Goal: Task Accomplishment & Management: Complete application form

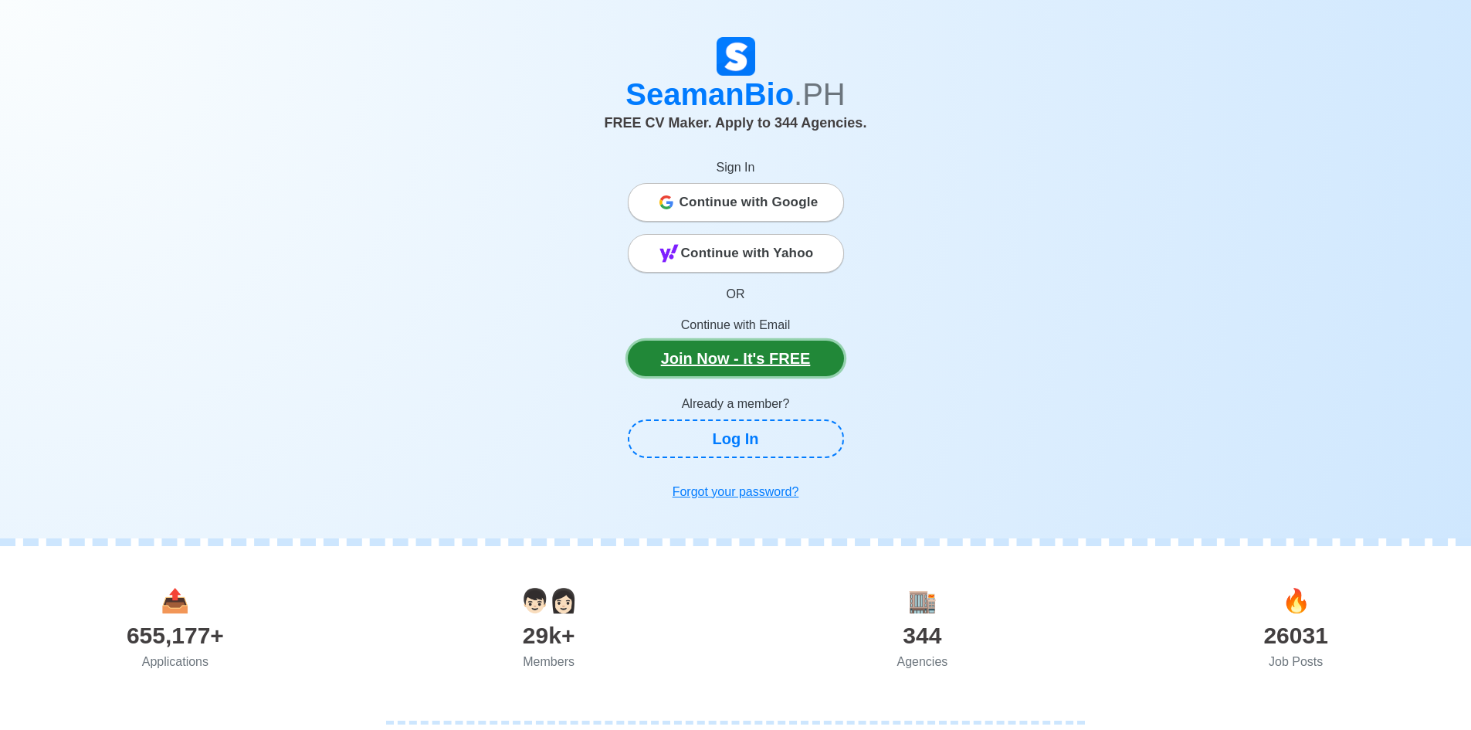
click at [706, 351] on link "Join Now - It's FREE" at bounding box center [736, 359] width 216 height 36
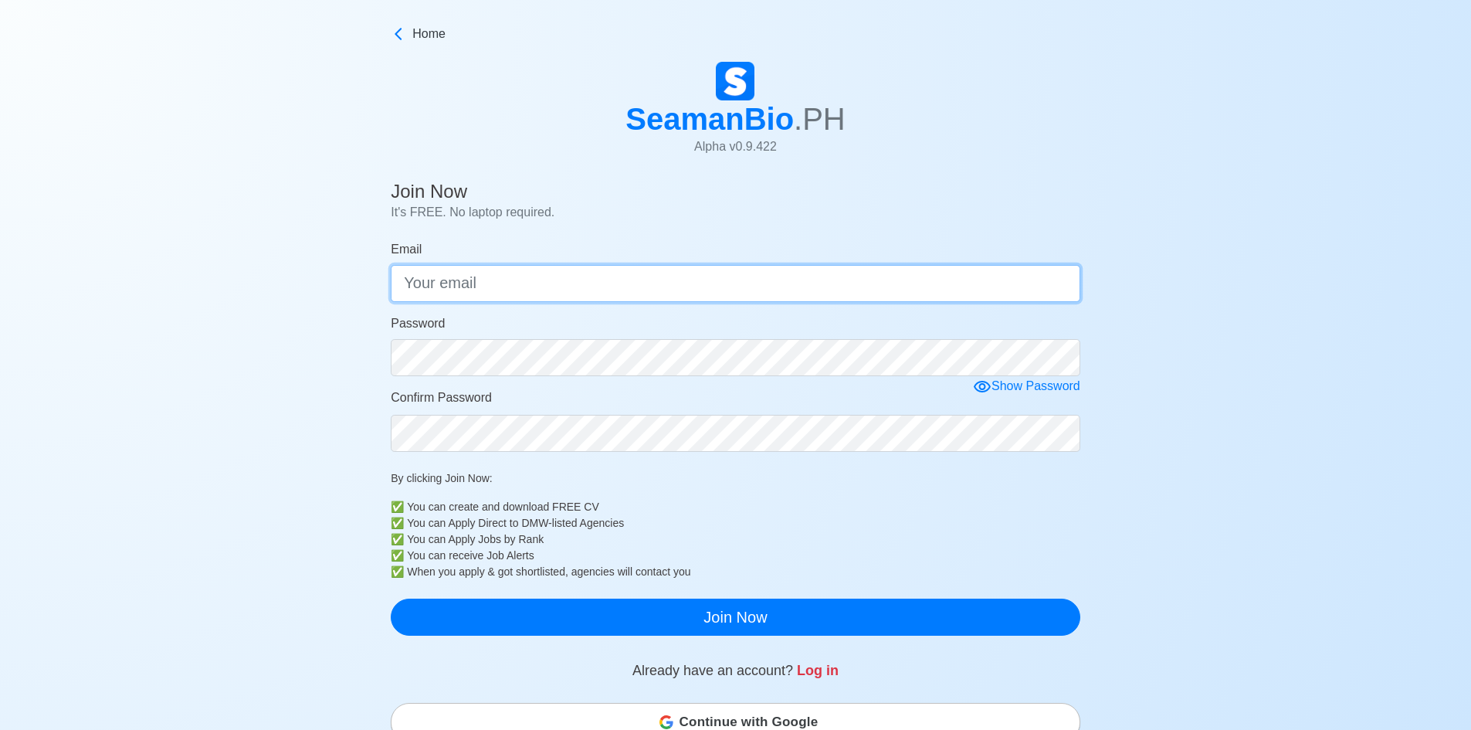
click at [450, 287] on input "Email" at bounding box center [736, 283] width 690 height 37
type input "[EMAIL_ADDRESS][DOMAIN_NAME]"
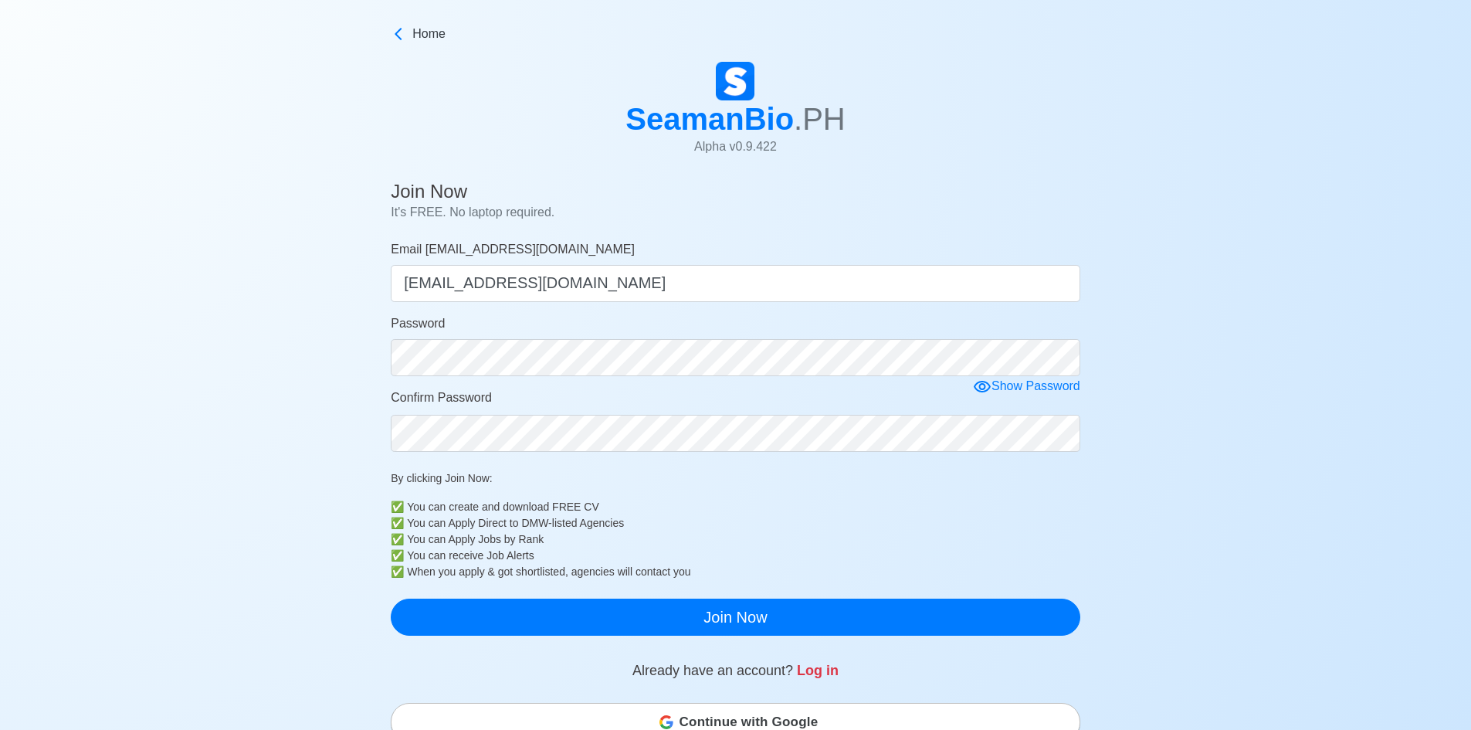
click at [913, 498] on div "By clicking Join Now: ✅ You can create and download FREE CV ✅ You can Apply Dir…" at bounding box center [736, 525] width 690 height 110
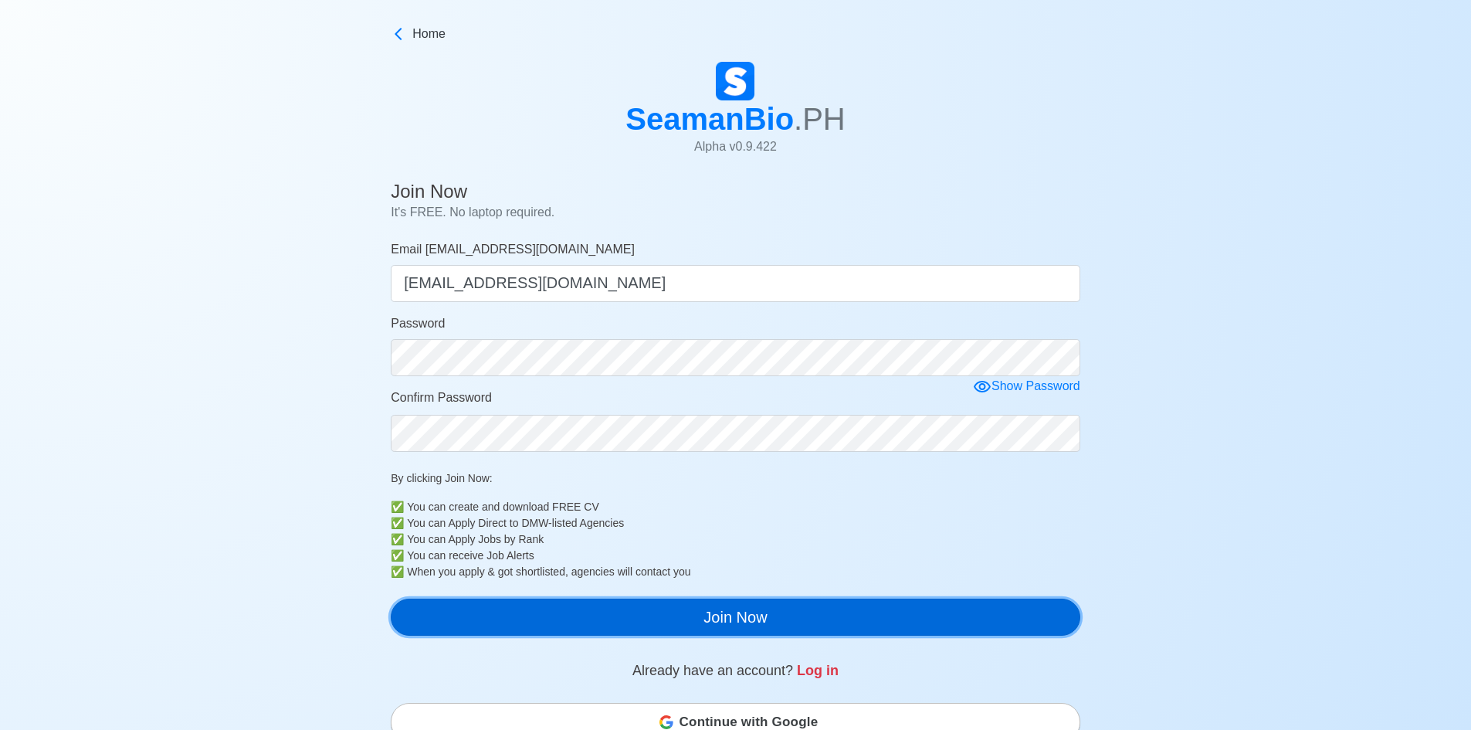
click at [756, 609] on button "Join Now" at bounding box center [736, 617] width 690 height 37
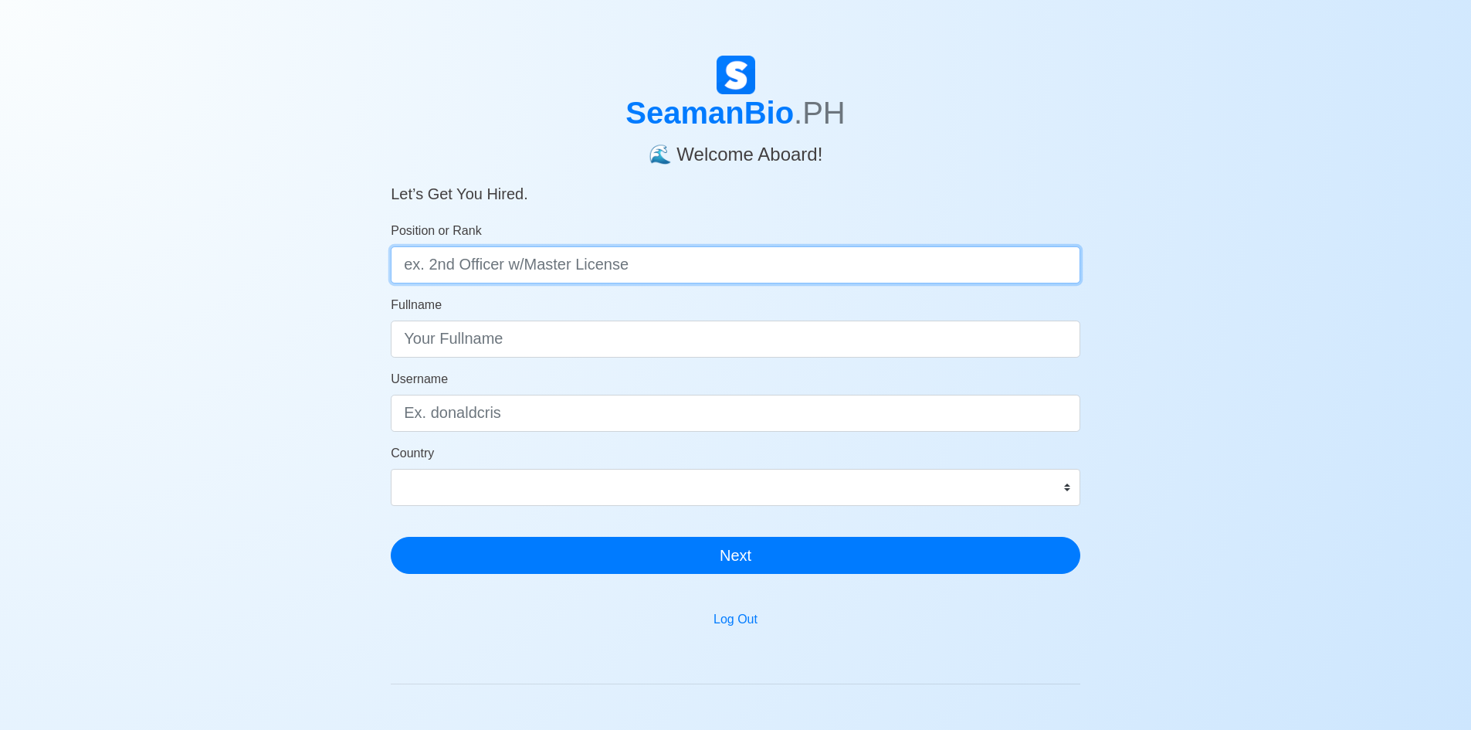
click at [453, 267] on input "Position or Rank" at bounding box center [736, 264] width 690 height 37
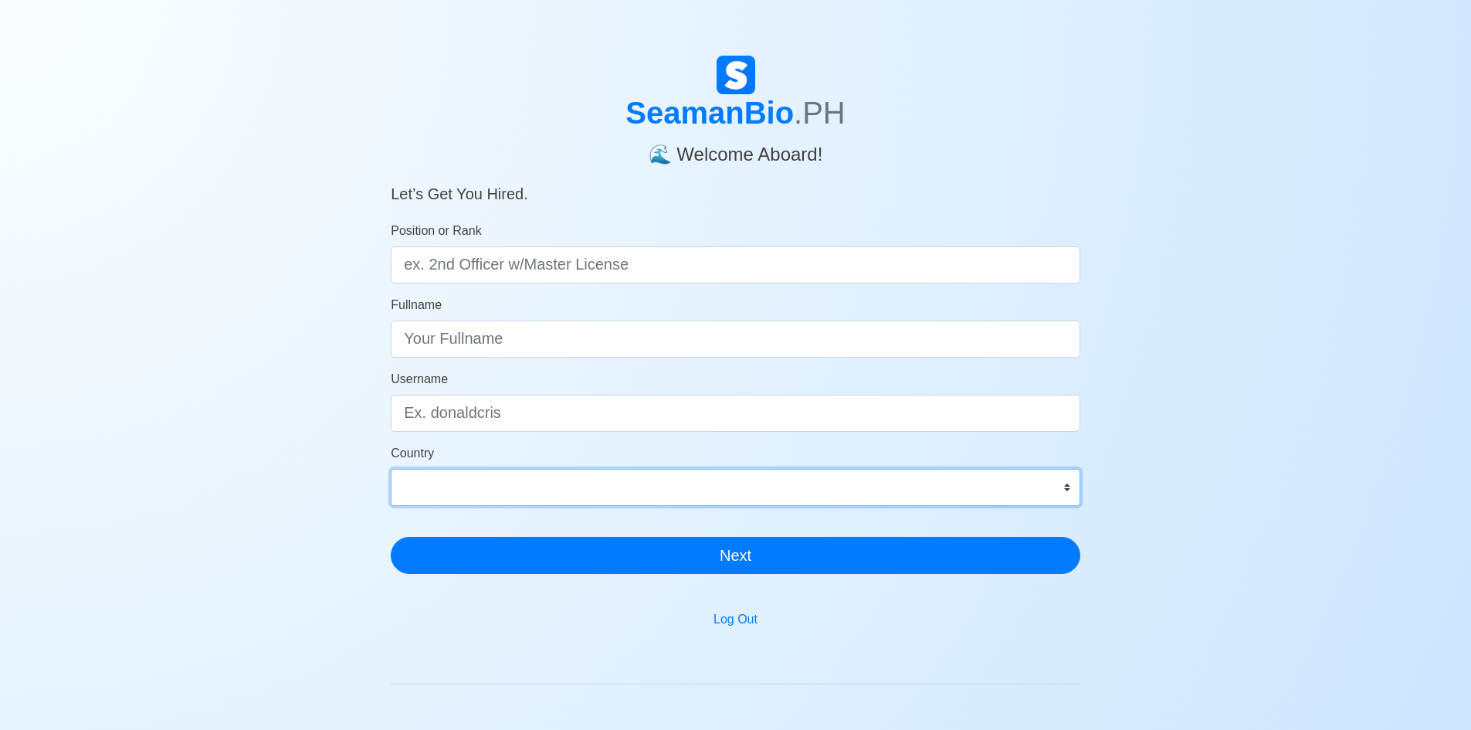
click at [1056, 484] on select "[GEOGRAPHIC_DATA] [GEOGRAPHIC_DATA] [GEOGRAPHIC_DATA] [GEOGRAPHIC_DATA] [US_STA…" at bounding box center [736, 487] width 690 height 37
select select "IN"
click at [391, 469] on select "[GEOGRAPHIC_DATA] [GEOGRAPHIC_DATA] [GEOGRAPHIC_DATA] [GEOGRAPHIC_DATA] [US_STA…" at bounding box center [736, 487] width 690 height 37
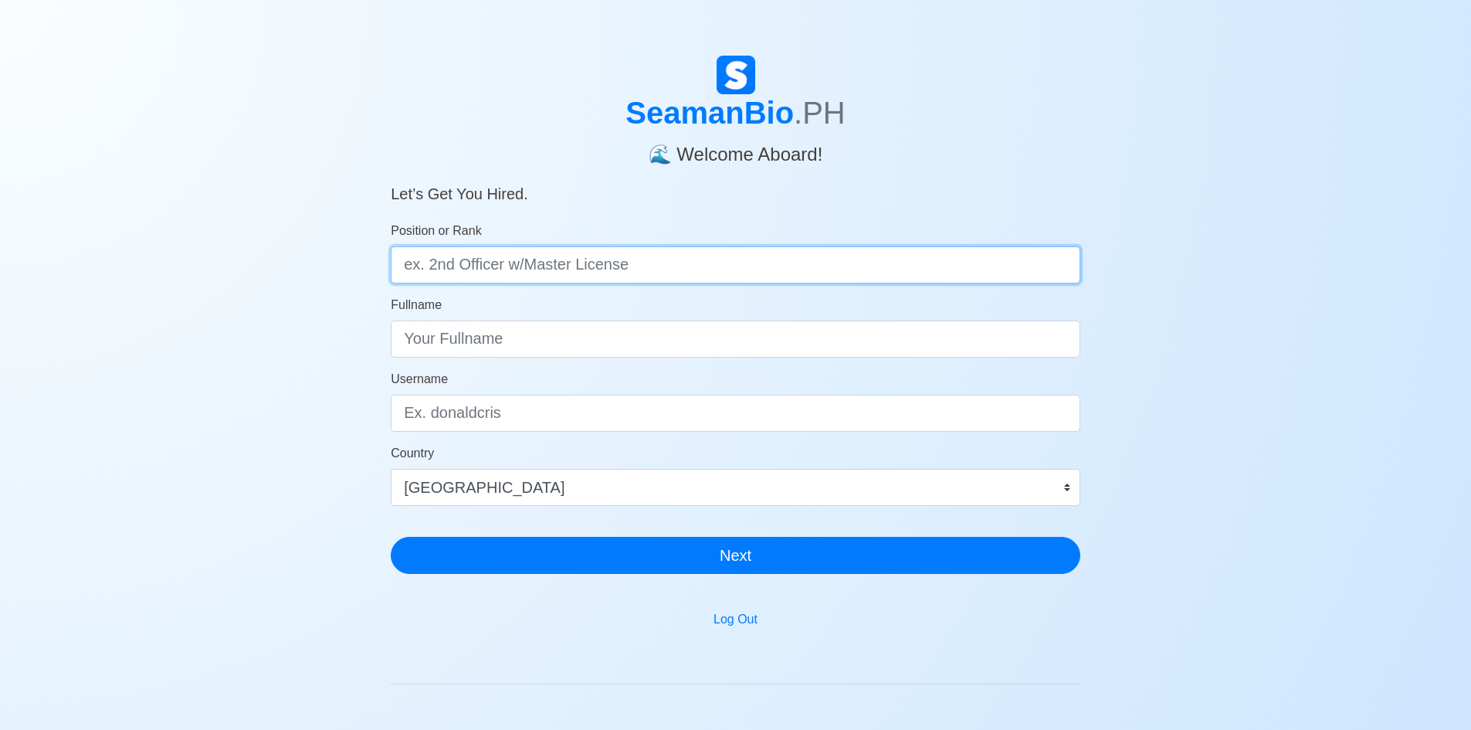
click at [484, 266] on input "Position or Rank" at bounding box center [736, 264] width 690 height 37
type input "trainee os"
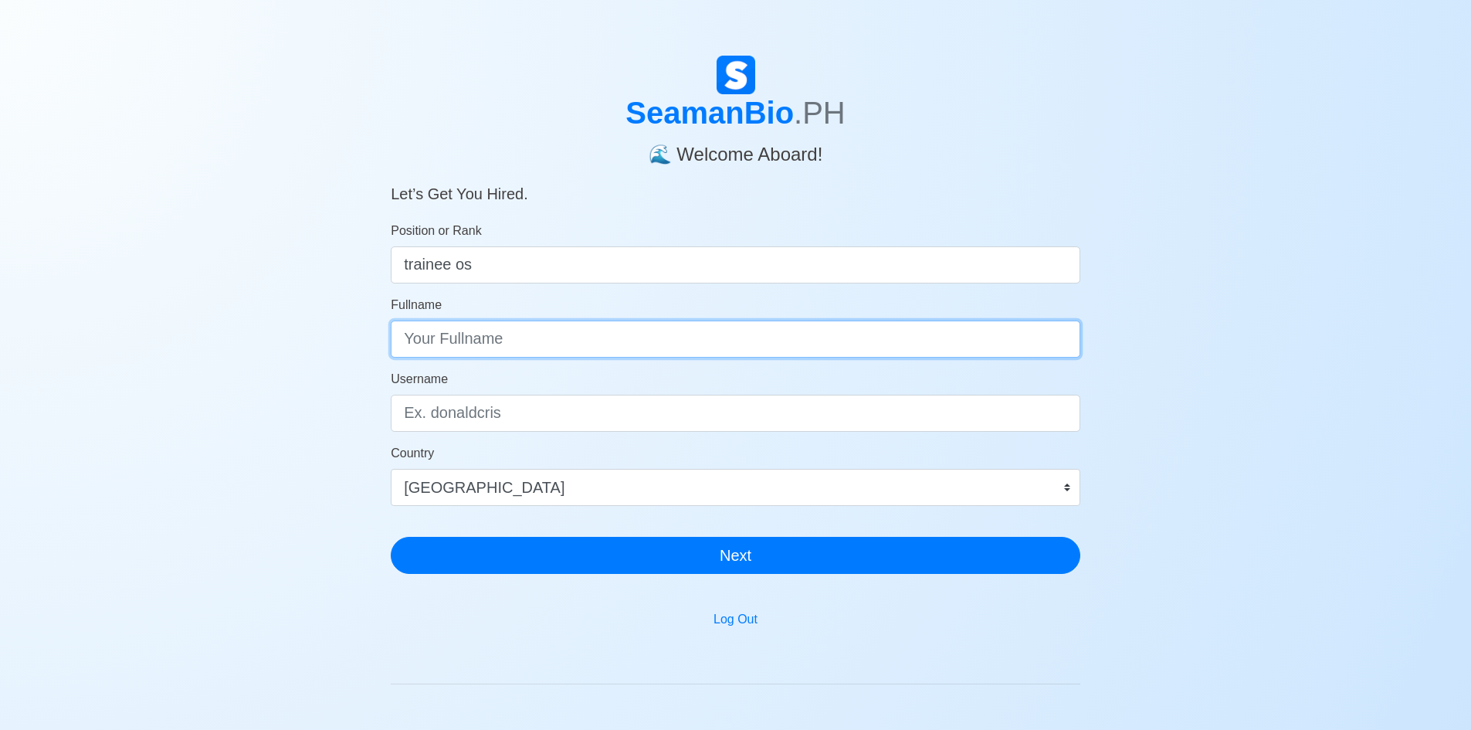
click at [476, 332] on input "Fullname" at bounding box center [736, 338] width 690 height 37
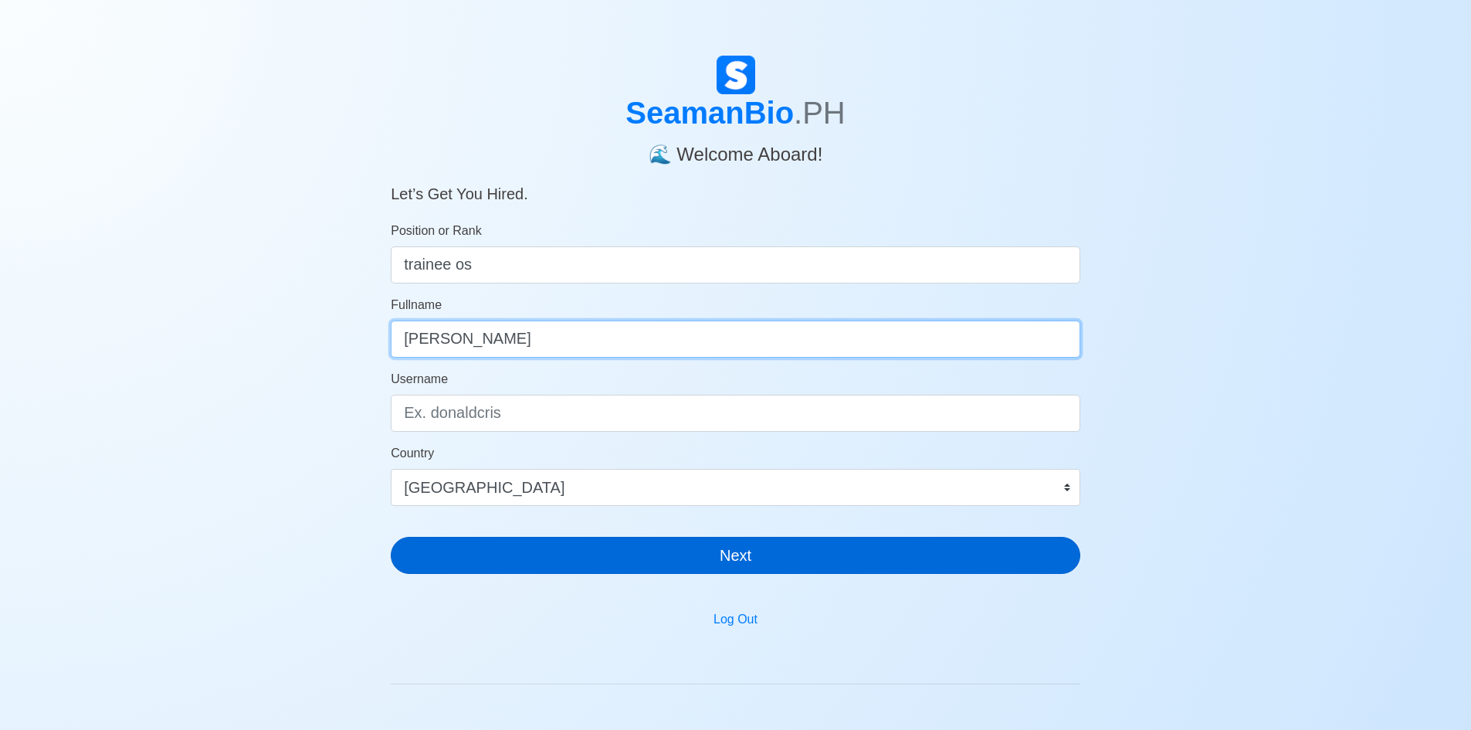
type input "[PERSON_NAME]"
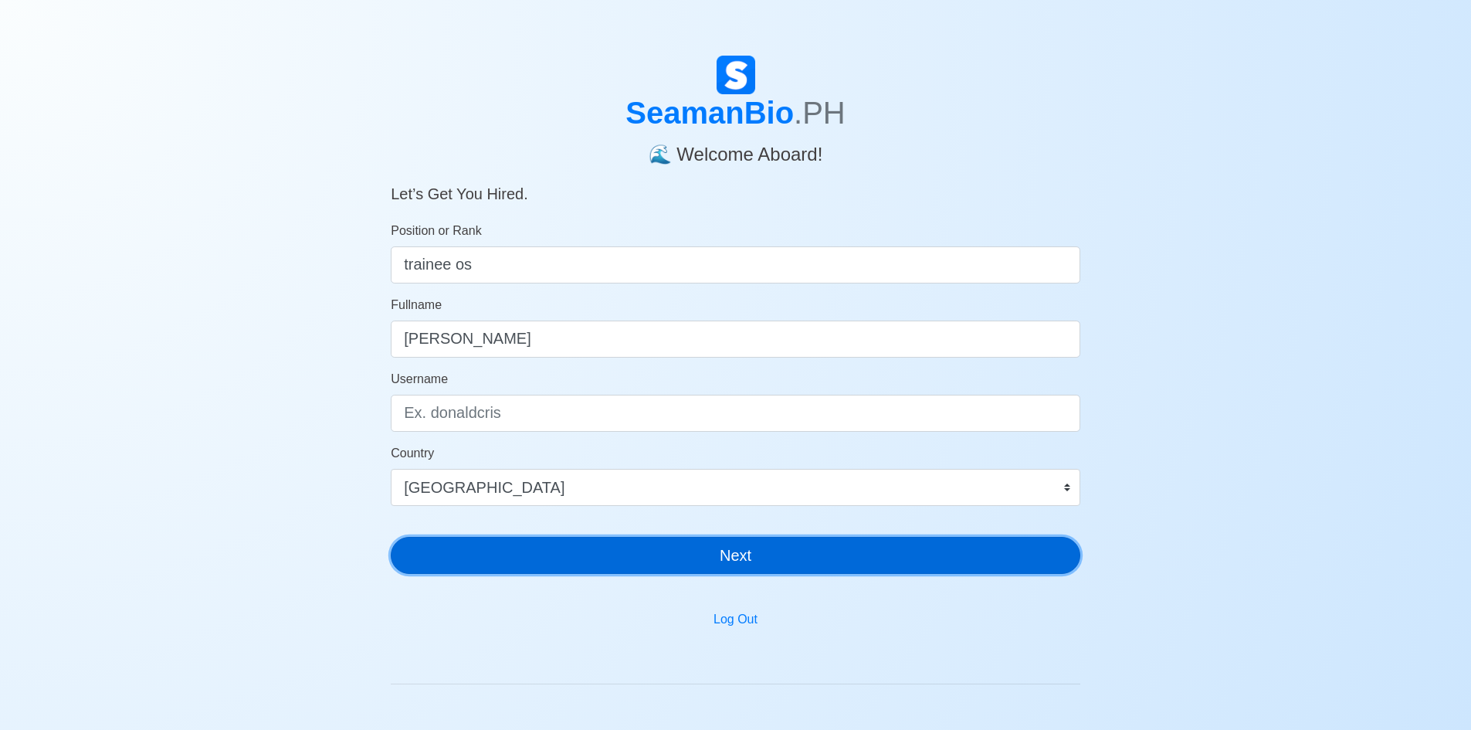
click at [530, 541] on button "Next" at bounding box center [736, 555] width 690 height 37
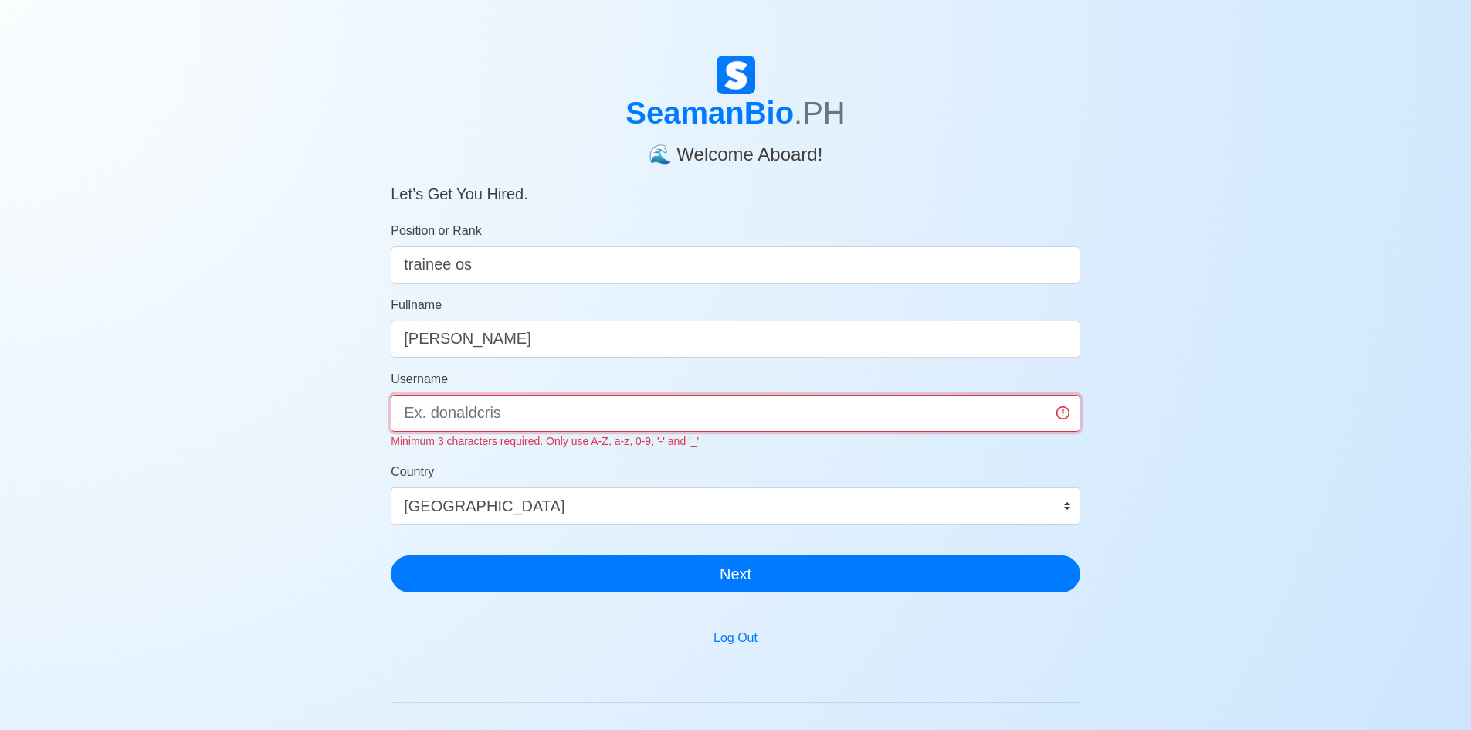
click at [463, 410] on input "Username" at bounding box center [736, 413] width 690 height 37
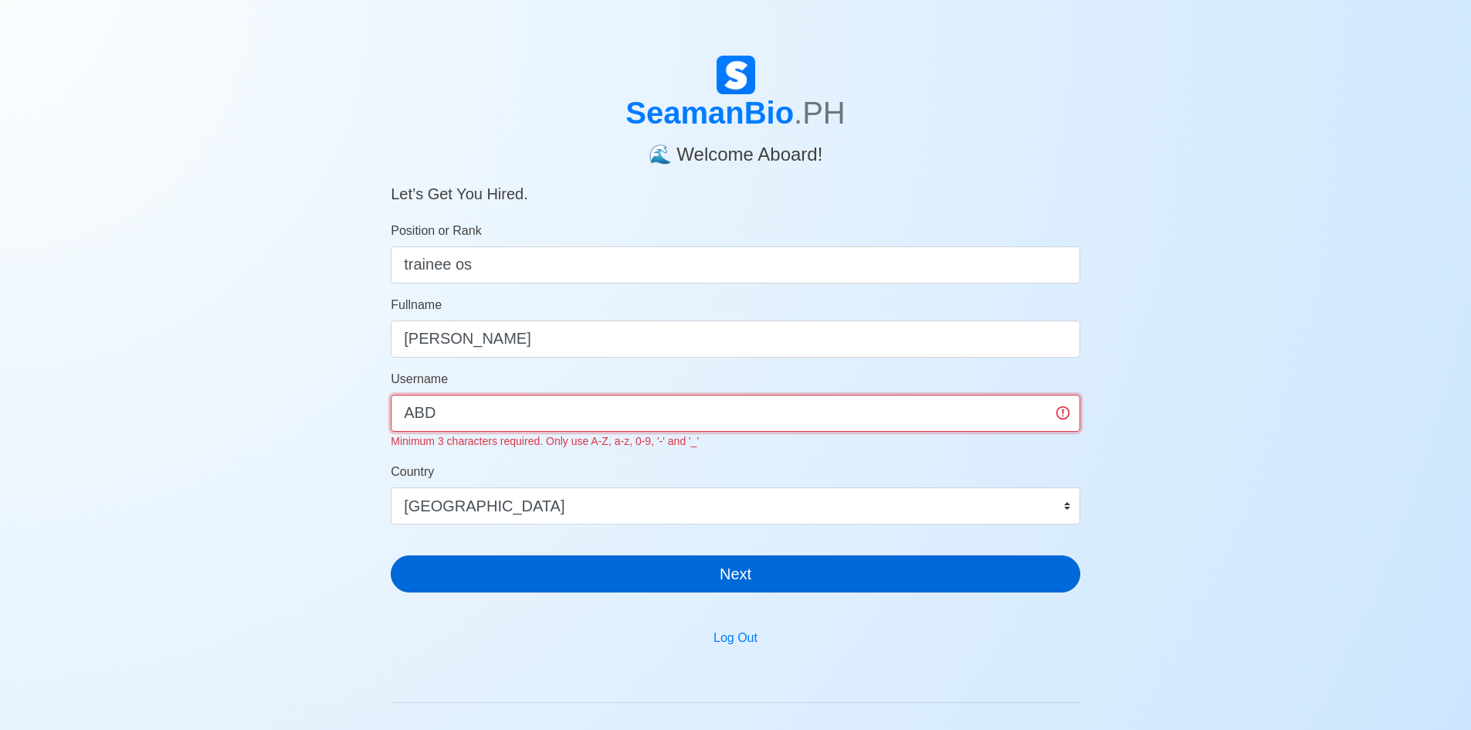
type input "ABD"
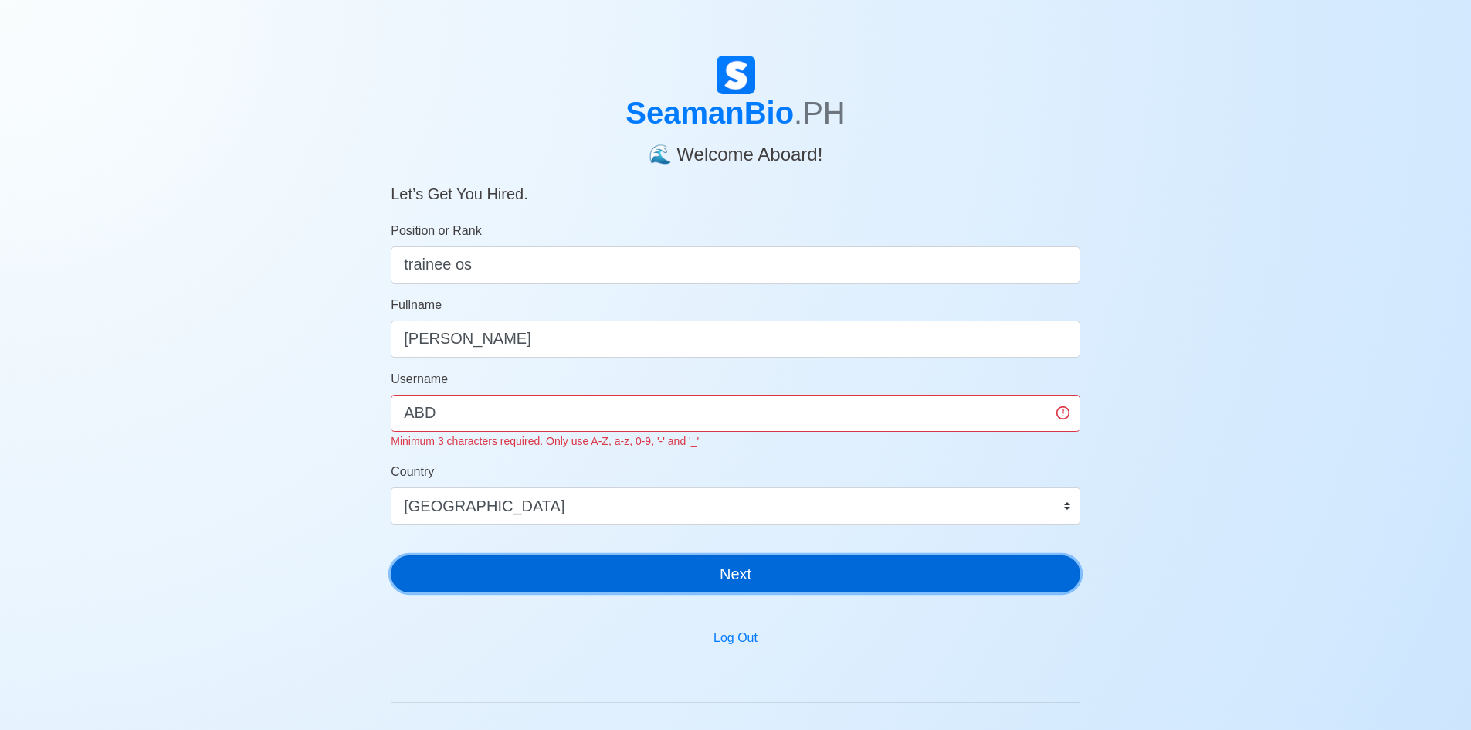
click at [666, 568] on button "Next" at bounding box center [736, 573] width 690 height 37
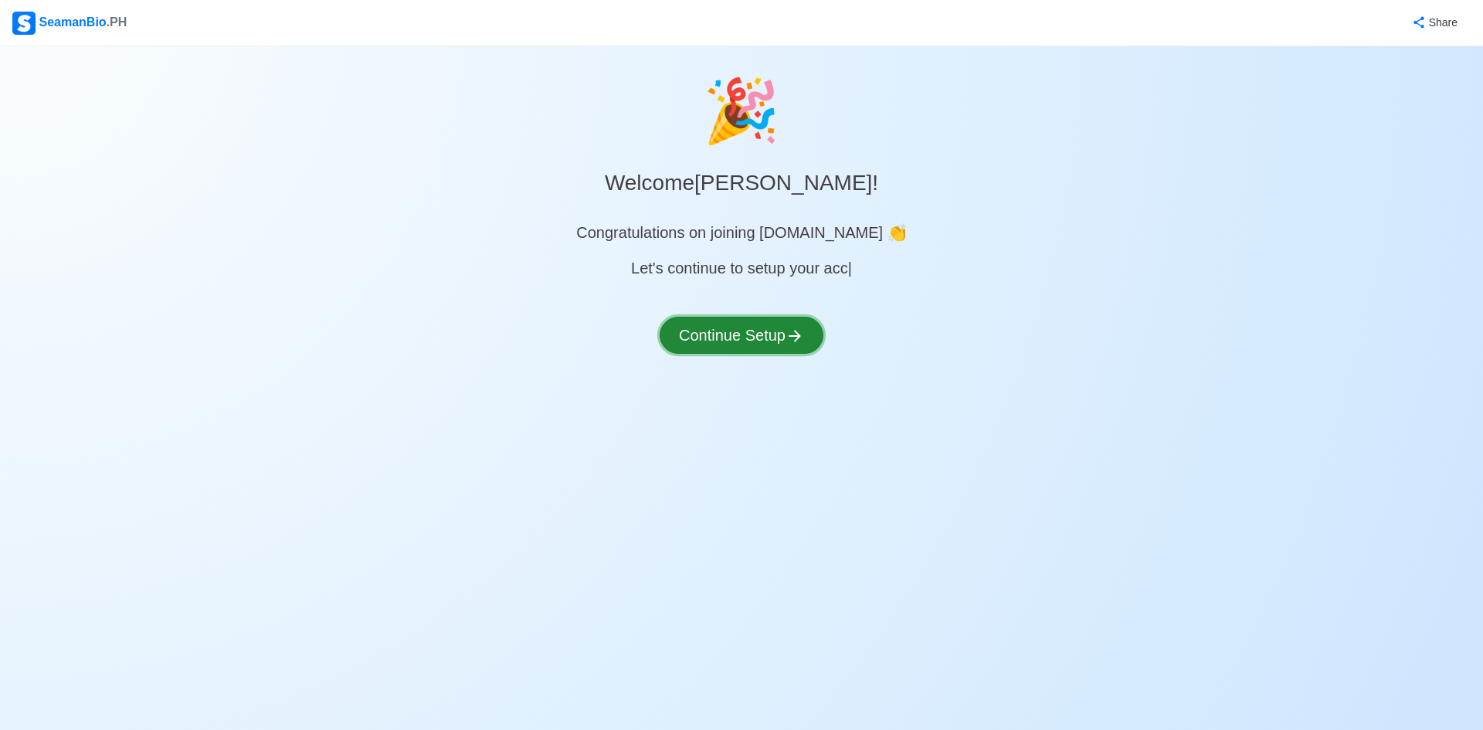
click at [746, 327] on button "Continue Setup" at bounding box center [742, 335] width 164 height 37
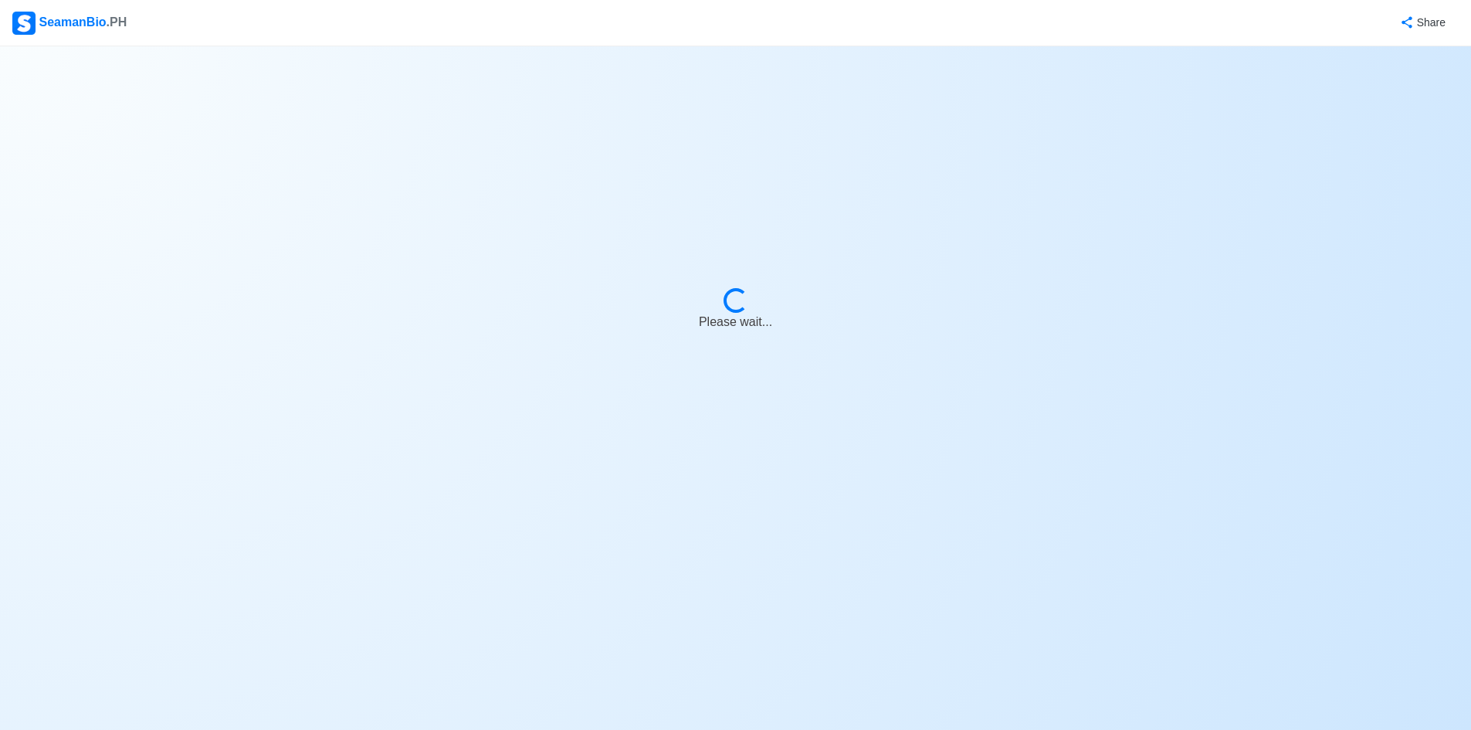
select select "Visible for Hiring"
select select "IN"
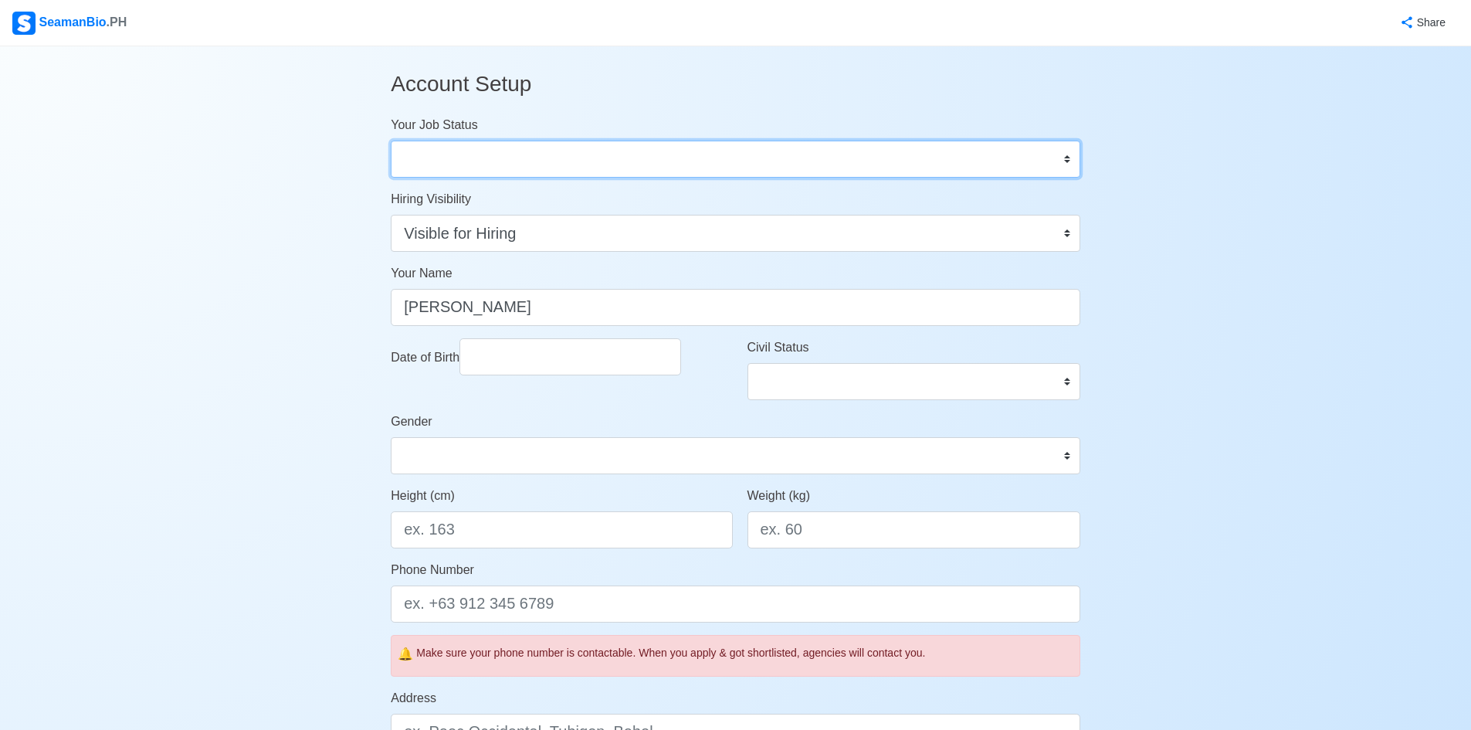
click at [1073, 157] on select "Onboard Actively Looking for Job Not Looking for Job" at bounding box center [736, 159] width 690 height 37
select select "Actively Looking for Job"
click at [391, 141] on select "Onboard Actively Looking for Job Not Looking for Job" at bounding box center [736, 159] width 690 height 37
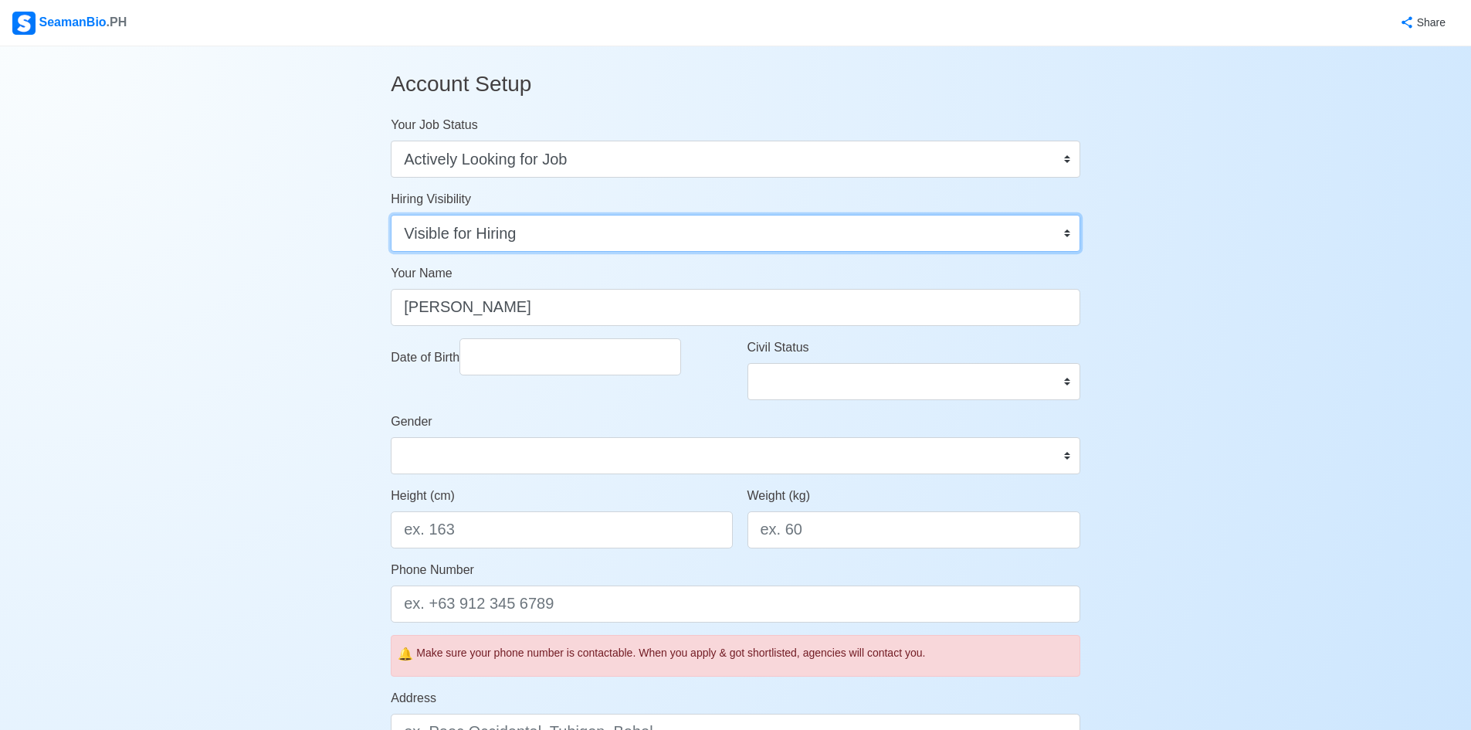
click at [1064, 234] on select "Visible for Hiring Not Visible for Hiring" at bounding box center [736, 233] width 690 height 37
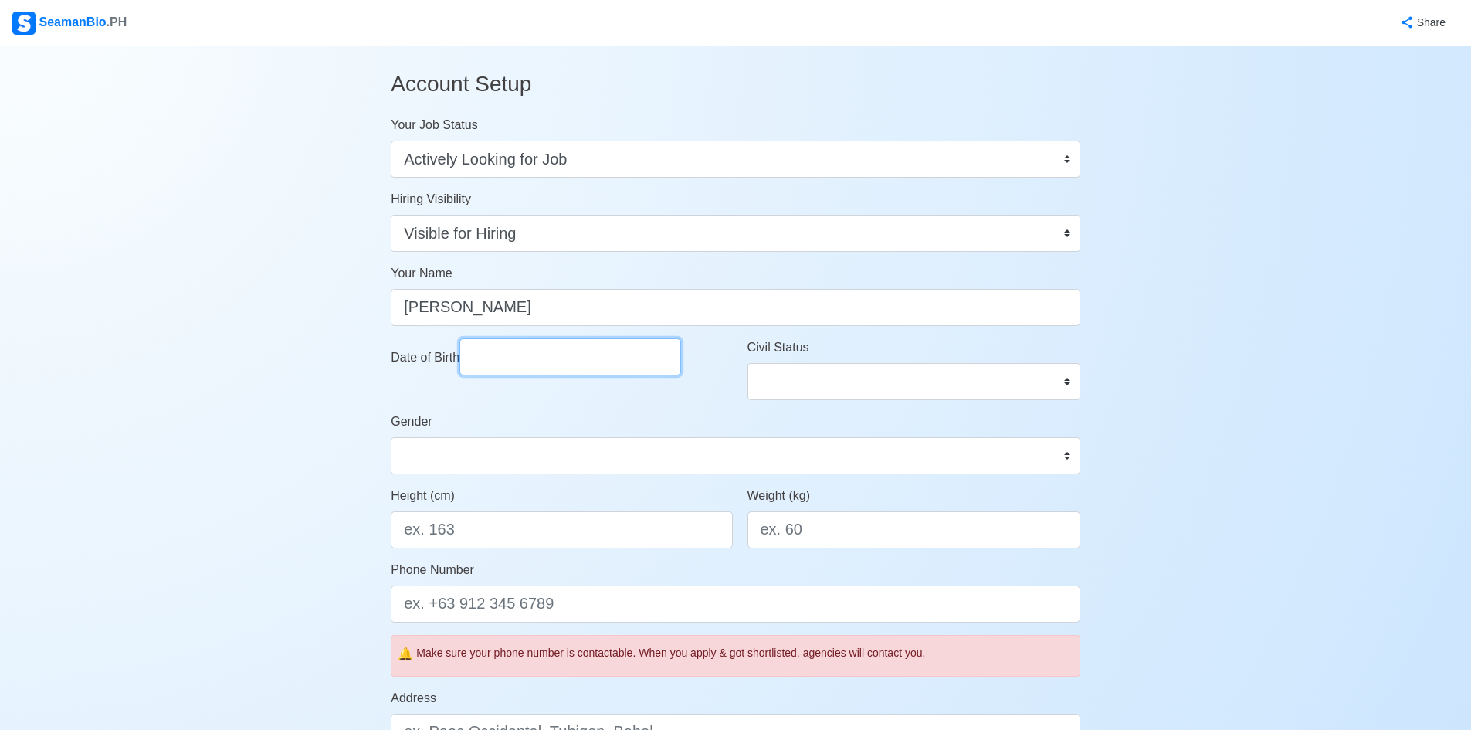
click at [603, 361] on input "Date of Birth" at bounding box center [571, 356] width 222 height 37
select select "****"
select select "******"
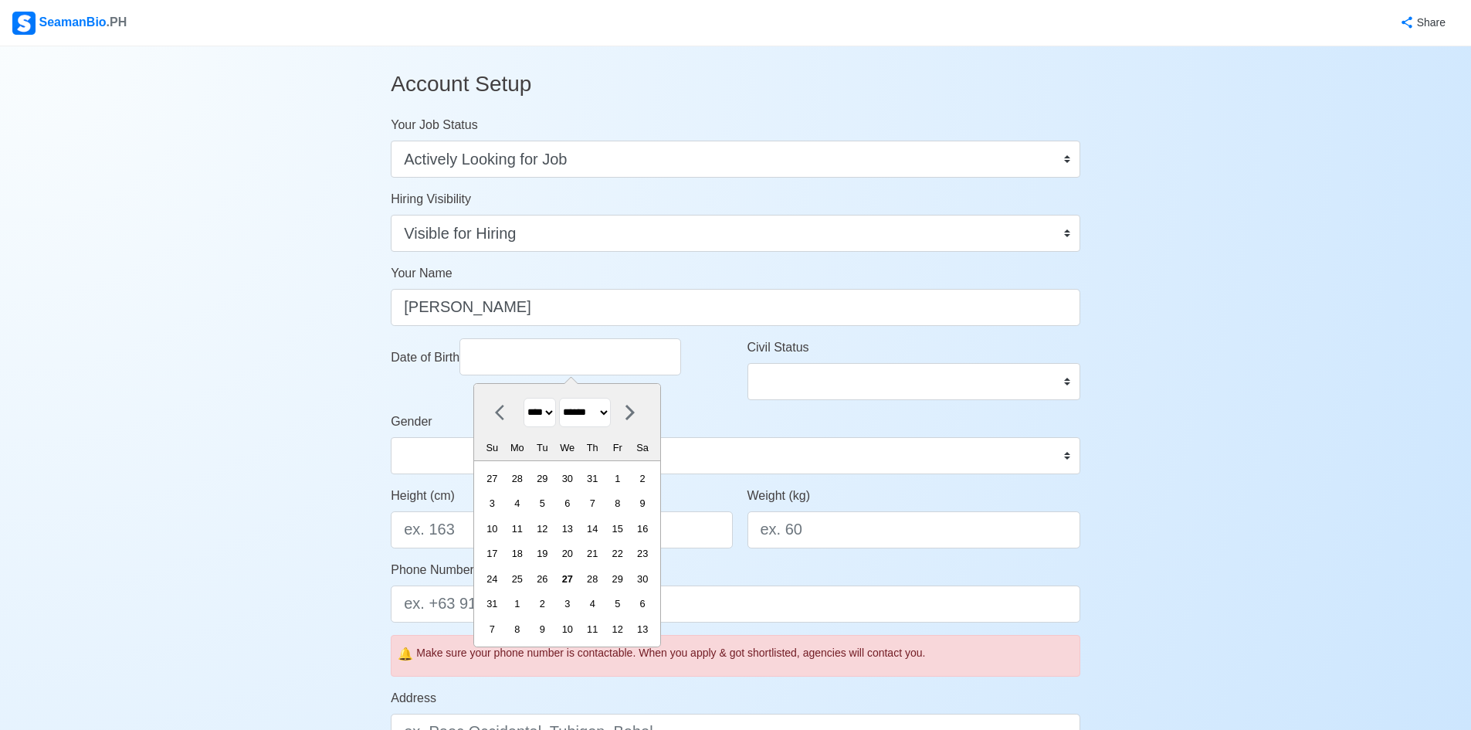
click at [556, 409] on select "**** **** **** **** **** **** **** **** **** **** **** **** **** **** **** ****…" at bounding box center [540, 413] width 32 height 30
select select "****"
click at [524, 398] on select "**** **** **** **** **** **** **** **** **** **** **** **** **** **** **** ****…" at bounding box center [540, 413] width 32 height 30
click at [609, 415] on select "******* ******** ***** ***** *** **** **** ****** ********* ******* ******** **…" at bounding box center [585, 413] width 52 height 30
select select "*******"
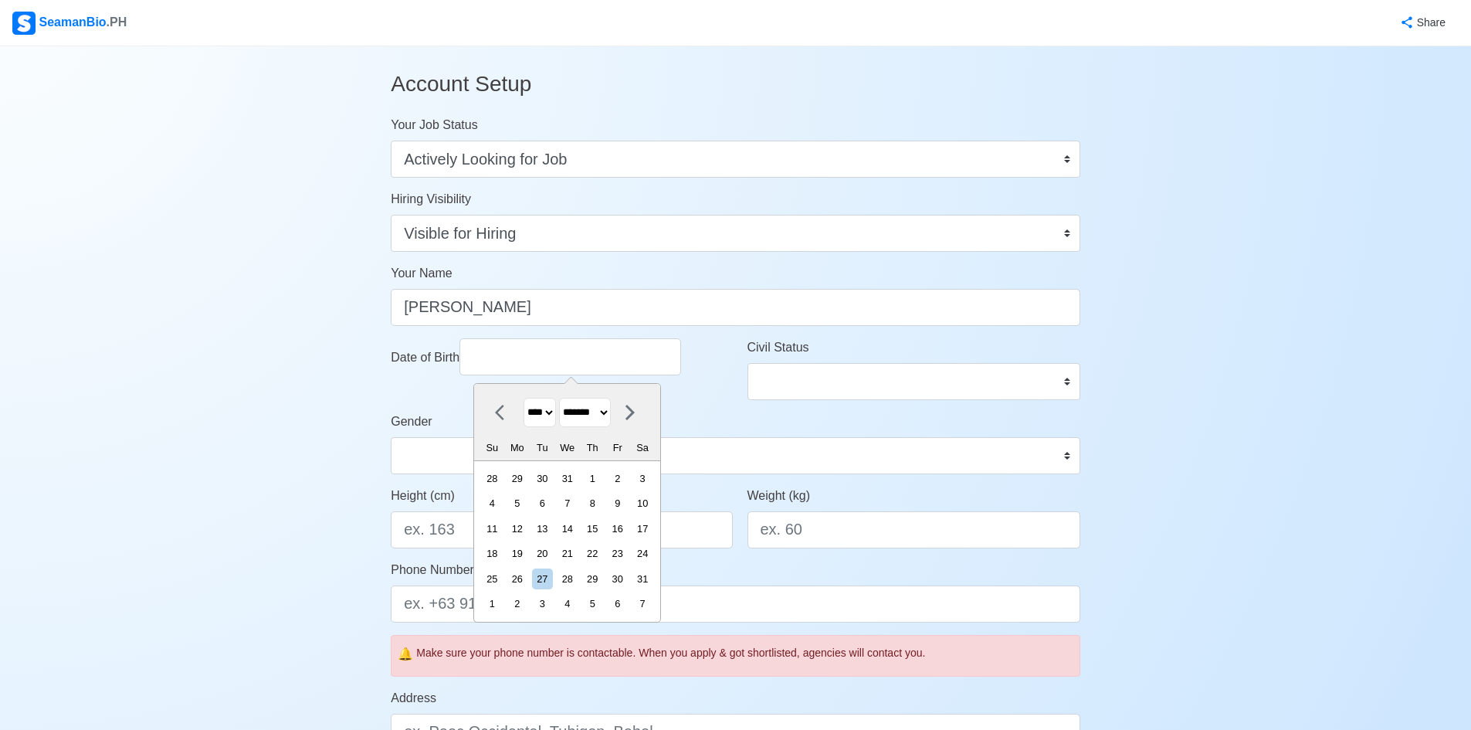
click at [566, 398] on select "******* ******** ***** ***** *** **** **** ****** ********* ******* ******** **…" at bounding box center [585, 413] width 52 height 30
click at [603, 477] on div "3" at bounding box center [592, 478] width 21 height 21
type input "[DATE]"
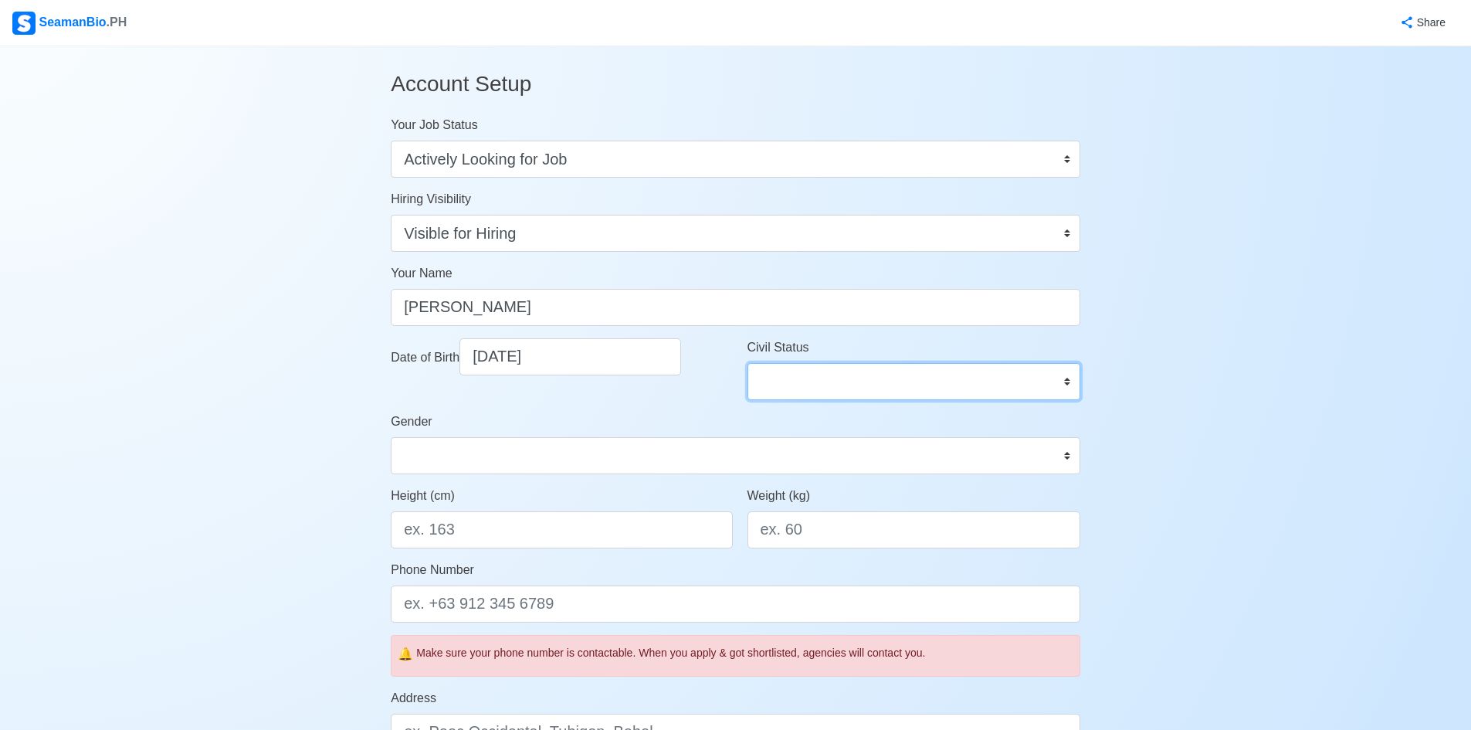
click at [860, 378] on select "Single Married Widowed Separated" at bounding box center [914, 381] width 333 height 37
select select "Single"
click at [748, 363] on select "Single Married Widowed Separated" at bounding box center [914, 381] width 333 height 37
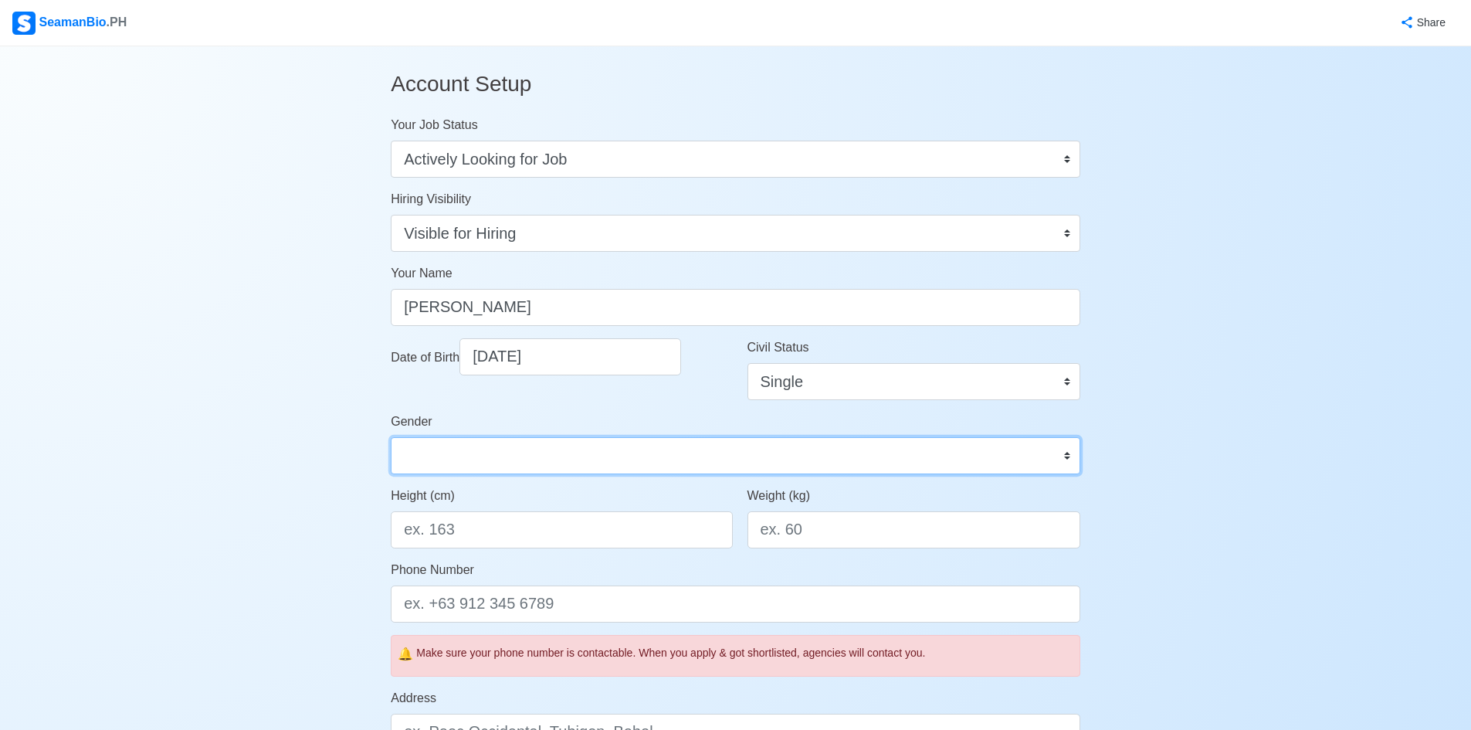
click at [594, 463] on select "[DEMOGRAPHIC_DATA] [DEMOGRAPHIC_DATA]" at bounding box center [736, 455] width 690 height 37
click at [391, 437] on select "[DEMOGRAPHIC_DATA] [DEMOGRAPHIC_DATA]" at bounding box center [736, 455] width 690 height 37
click at [559, 456] on select "[DEMOGRAPHIC_DATA] [DEMOGRAPHIC_DATA]" at bounding box center [736, 455] width 690 height 37
select select "[DEMOGRAPHIC_DATA]"
click at [391, 437] on select "[DEMOGRAPHIC_DATA] [DEMOGRAPHIC_DATA]" at bounding box center [736, 455] width 690 height 37
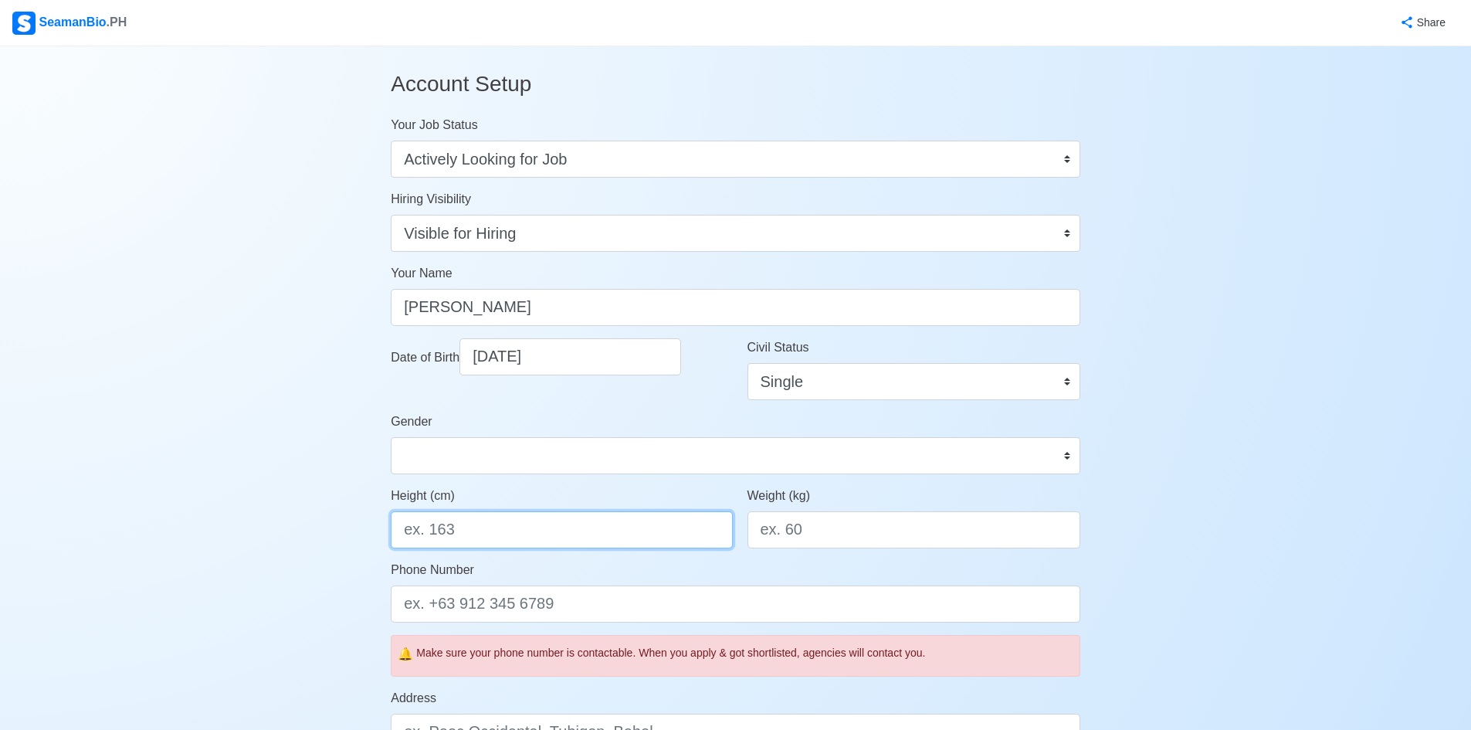
click at [528, 534] on input "Height (cm)" at bounding box center [561, 529] width 341 height 37
type input "169"
click at [802, 531] on input "Weight (kg)" at bounding box center [914, 529] width 333 height 37
type input "60"
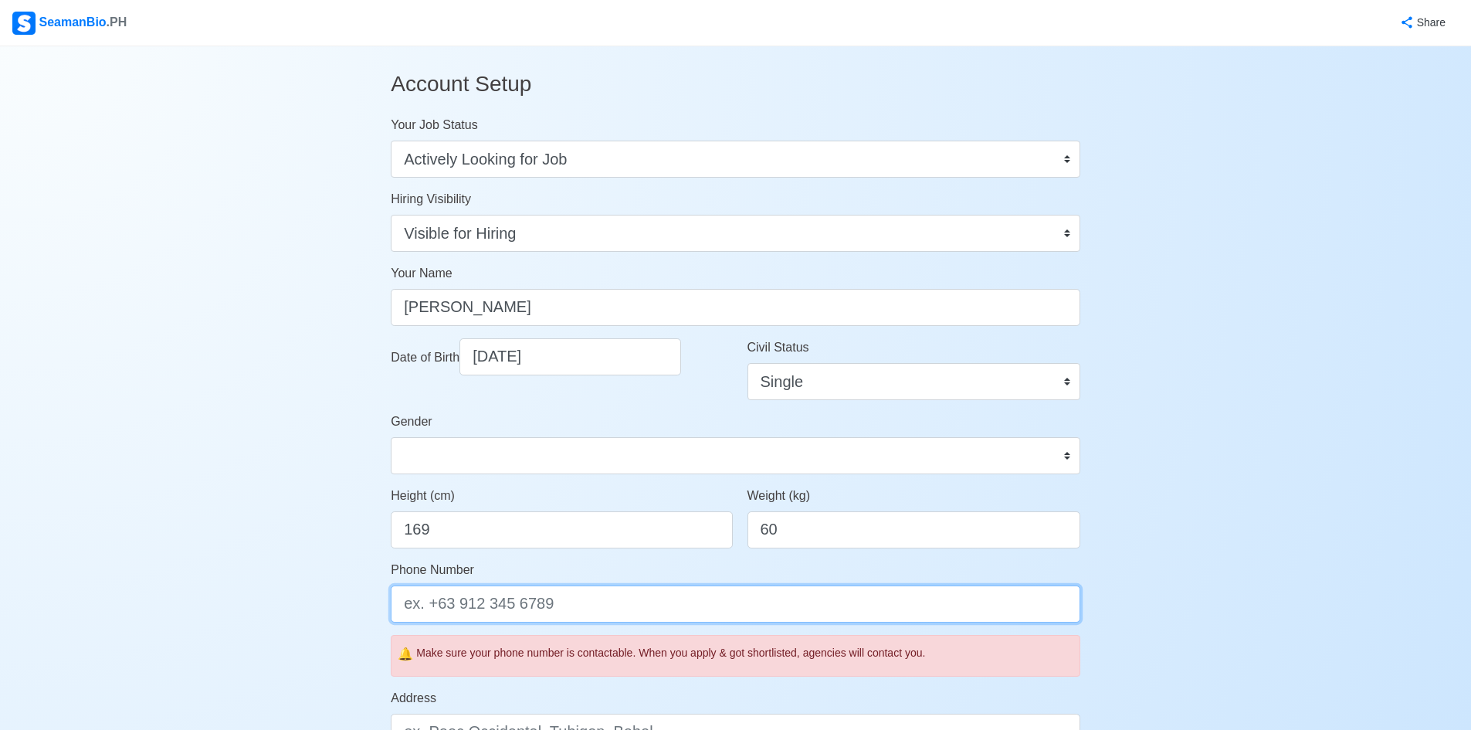
click at [453, 603] on input "Phone Number" at bounding box center [736, 603] width 690 height 37
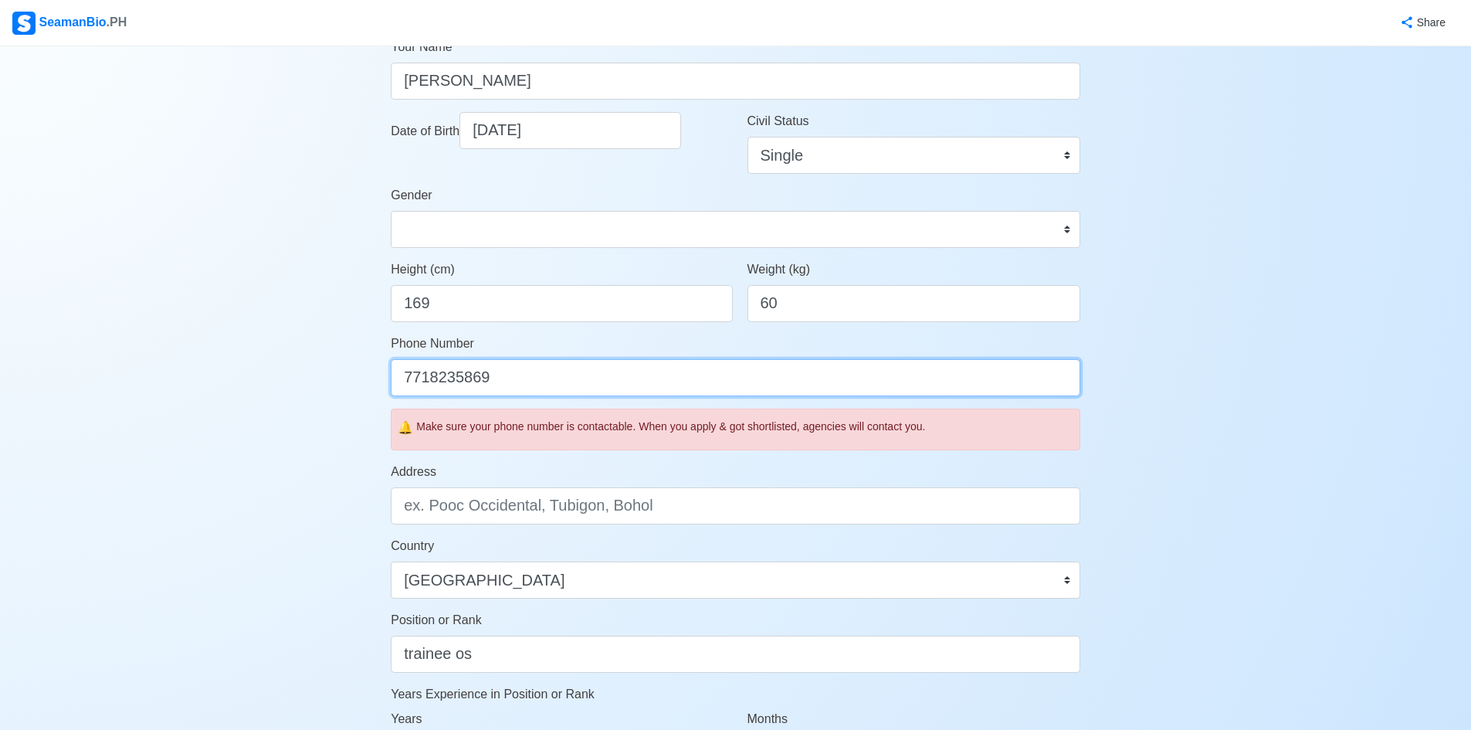
scroll to position [232, 0]
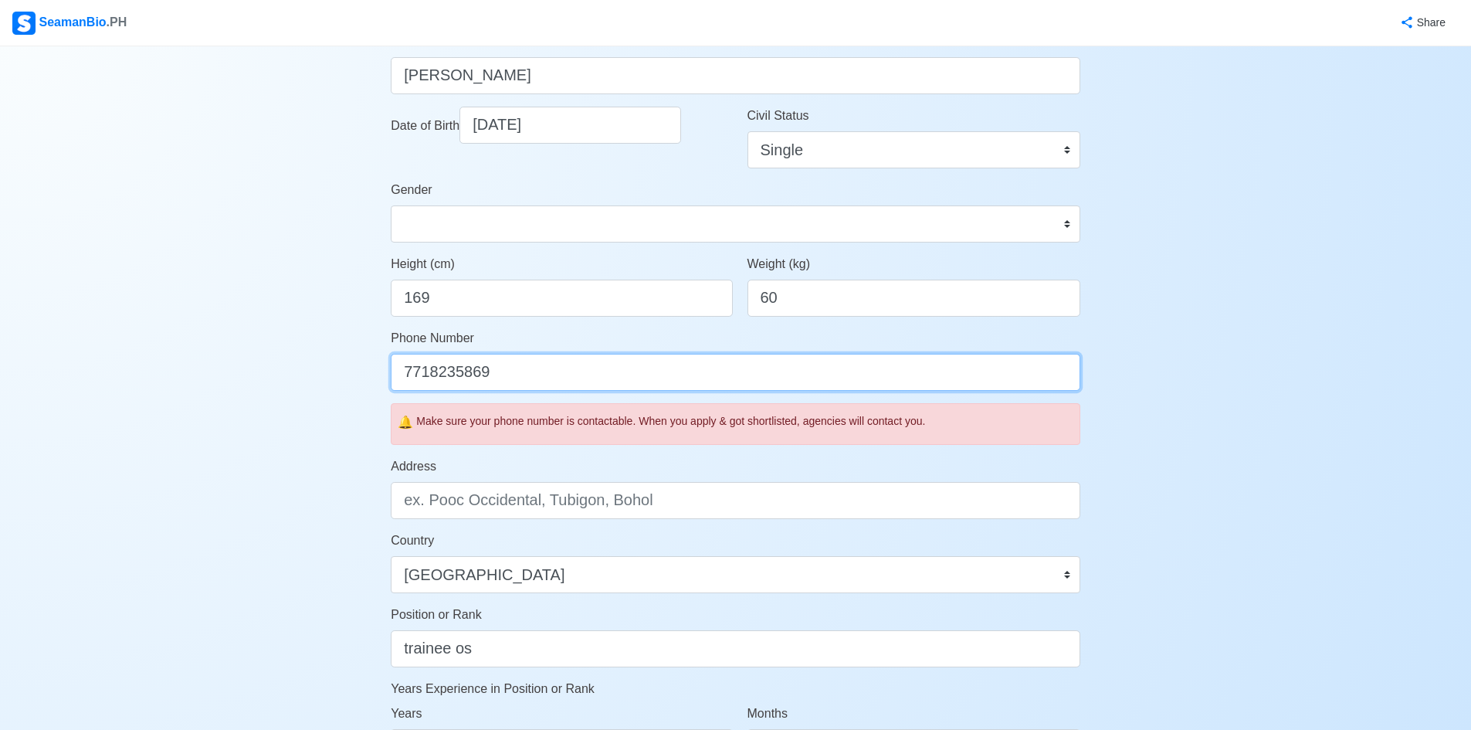
type input "7718235869"
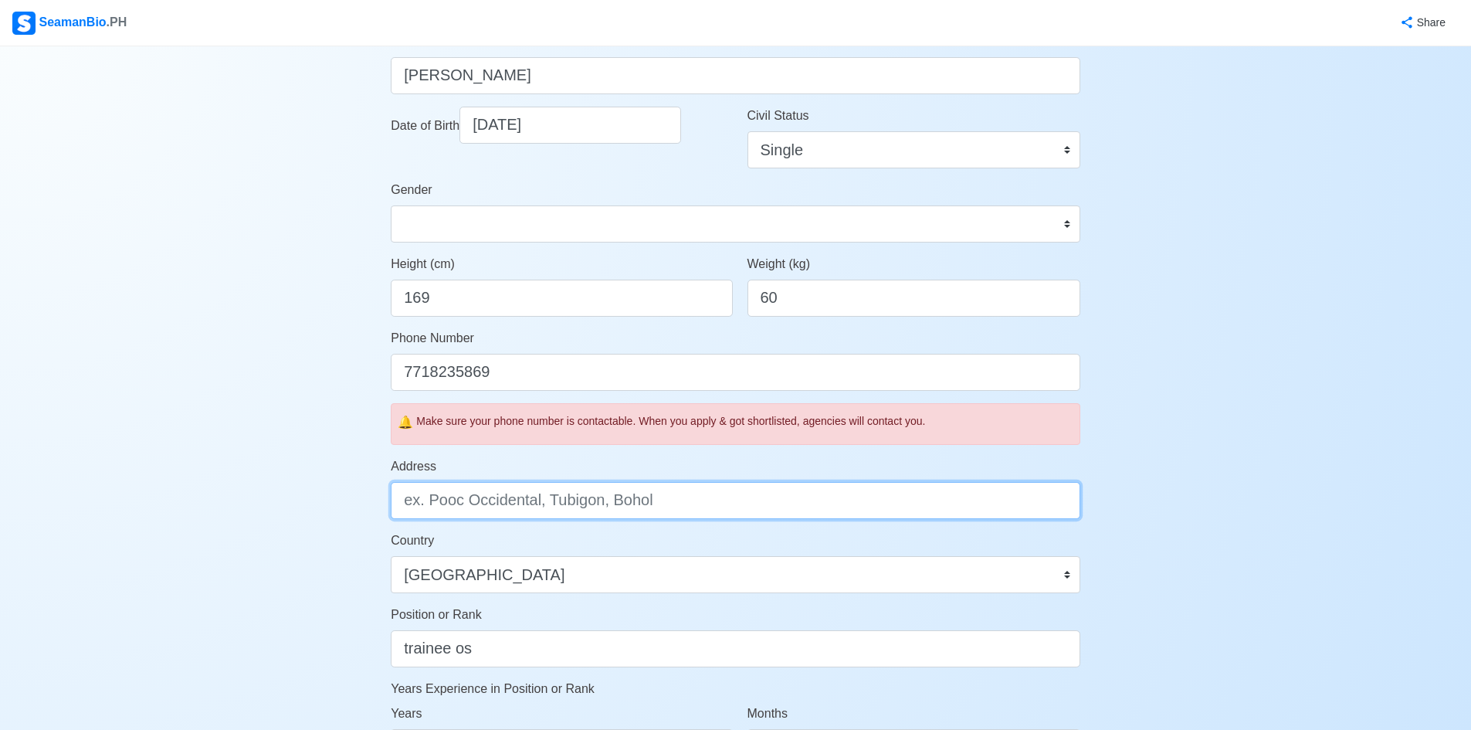
click at [490, 495] on input "Address" at bounding box center [736, 500] width 690 height 37
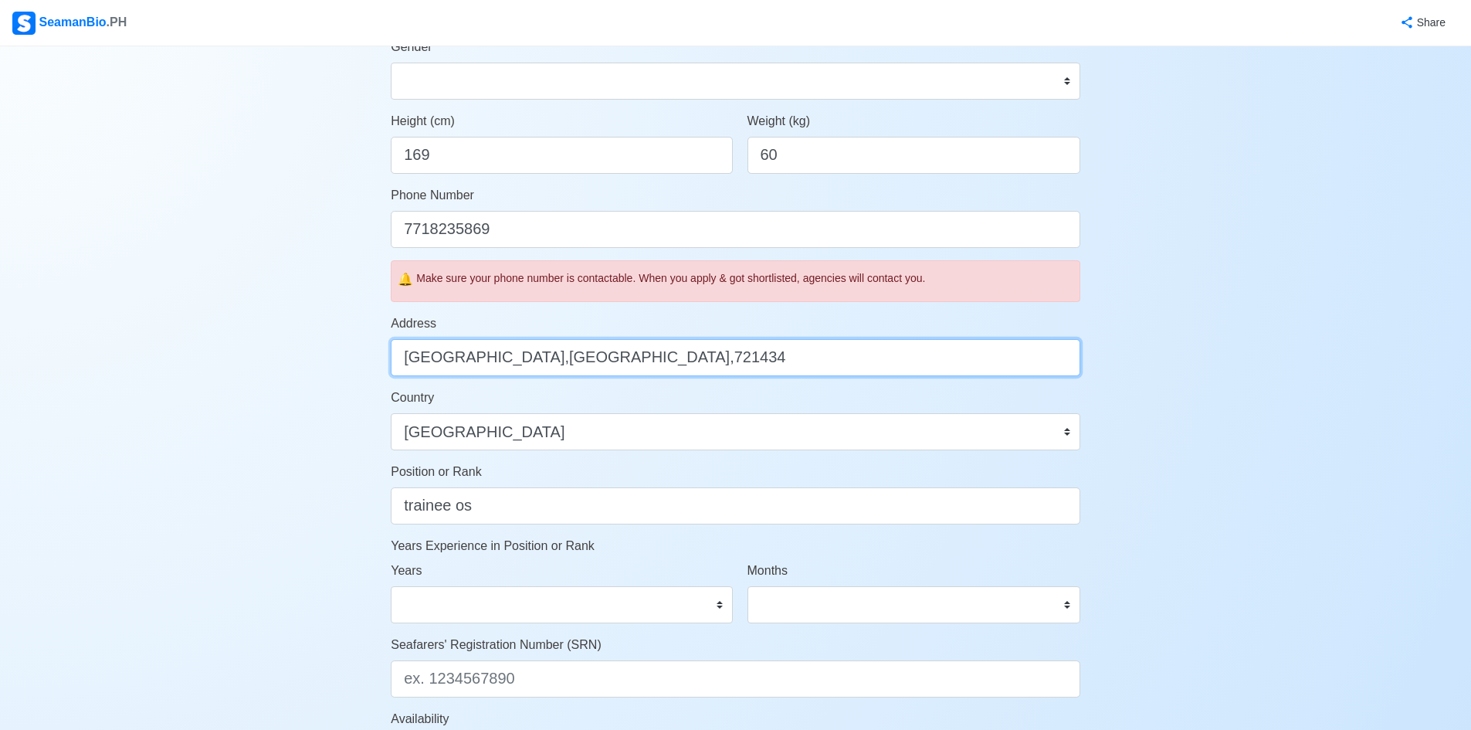
scroll to position [386, 0]
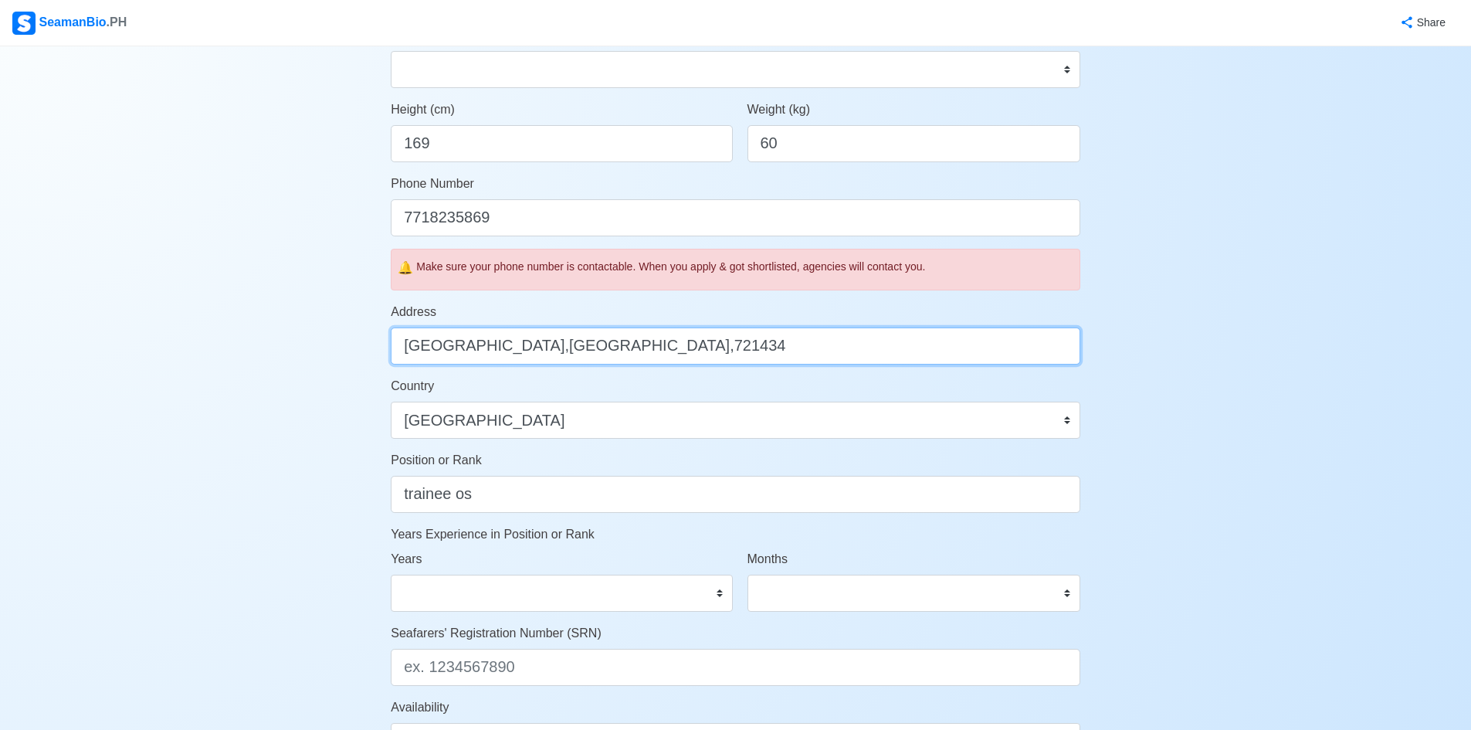
type input "[GEOGRAPHIC_DATA],[GEOGRAPHIC_DATA],721434"
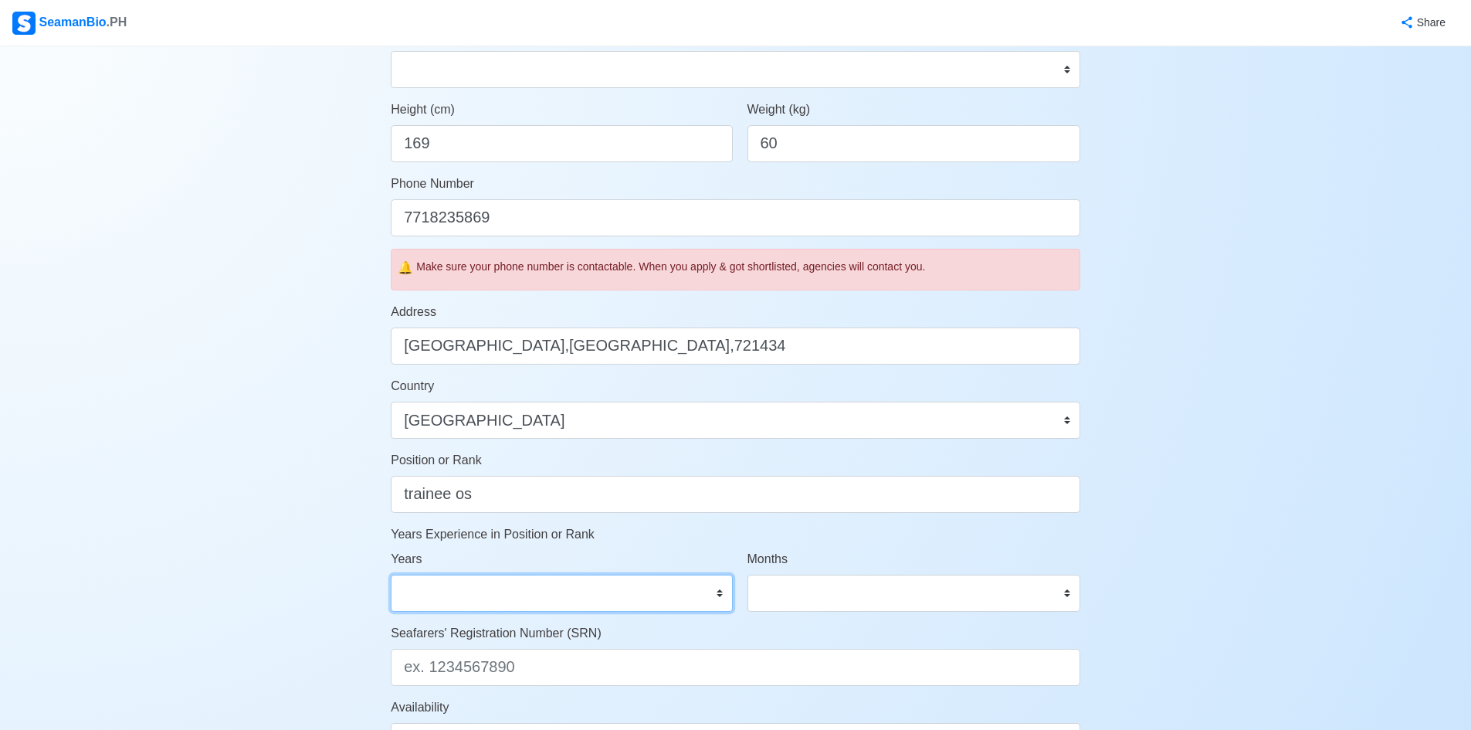
click at [714, 597] on select "0 1 2 3 4 5 6 7 8 9 10 11 12 13 14 15 16 17 18 19 20 21 22 23 24 25 26 27 28 29…" at bounding box center [561, 593] width 341 height 37
select select "0"
click at [391, 575] on select "0 1 2 3 4 5 6 7 8 9 10 11 12 13 14 15 16 17 18 19 20 21 22 23 24 25 26 27 28 29…" at bounding box center [561, 593] width 341 height 37
click at [693, 597] on select "0 1 2 3 4 5 6 7 8 9 10 11 12 13 14 15 16 17 18 19 20 21 22 23 24 25 26 27 28 29…" at bounding box center [561, 593] width 341 height 37
click at [687, 643] on div "Seafarers' Registration Number (SRN)" at bounding box center [736, 655] width 690 height 62
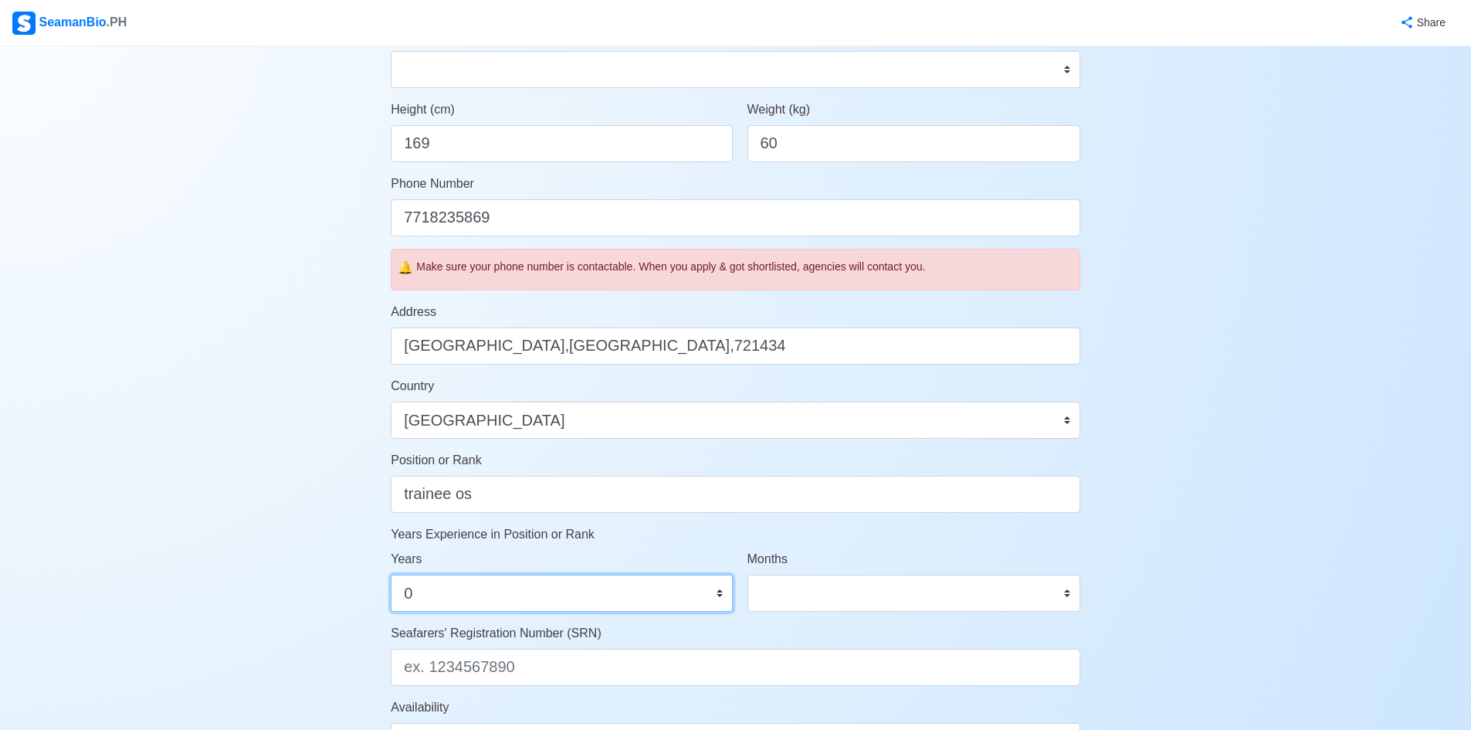
click at [724, 590] on select "0 1 2 3 4 5 6 7 8 9 10 11 12 13 14 15 16 17 18 19 20 21 22 23 24 25 26 27 28 29…" at bounding box center [561, 593] width 341 height 37
click at [646, 595] on select "0 1 2 3 4 5 6 7 8 9 10 11 12 13 14 15 16 17 18 19 20 21 22 23 24 25 26 27 28 29…" at bounding box center [561, 593] width 341 height 37
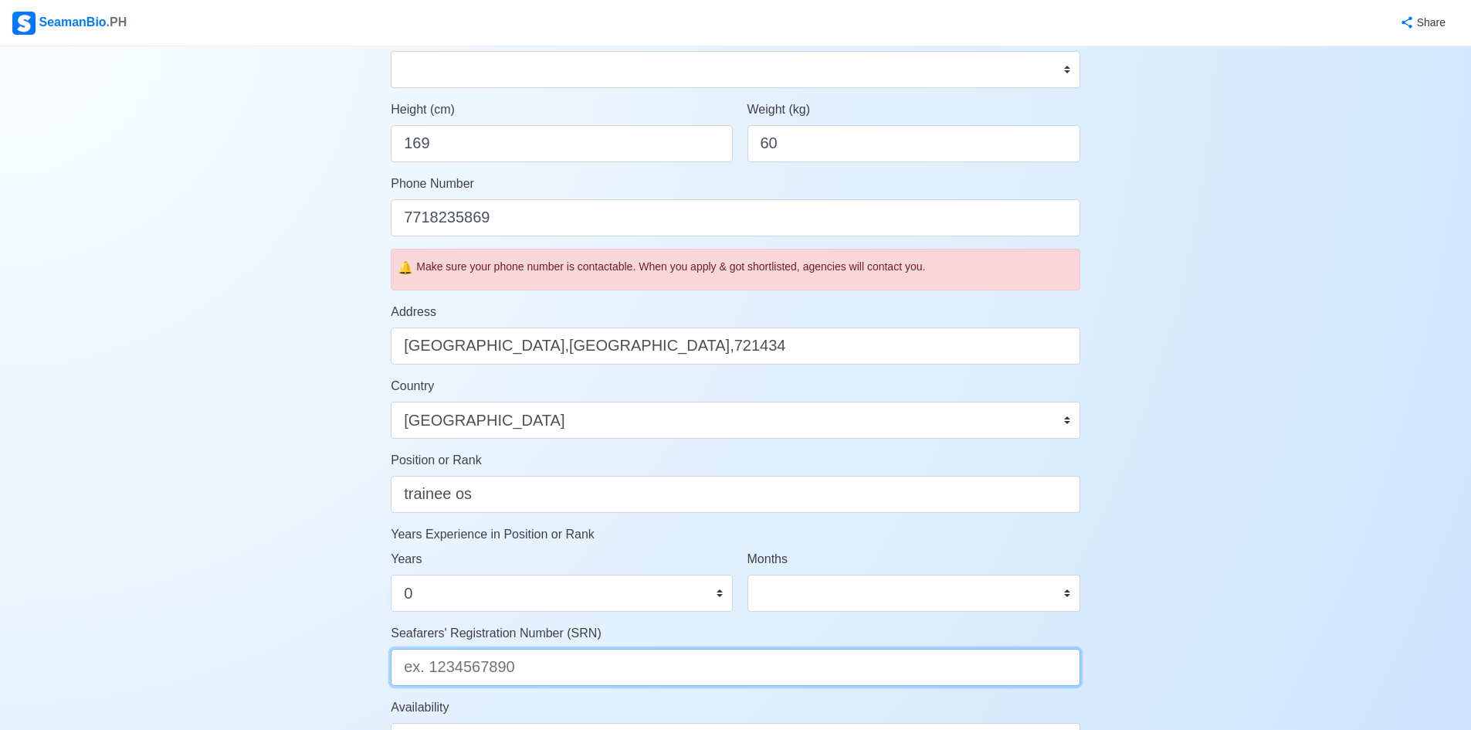
click at [635, 660] on input "Seafarers' Registration Number (SRN)" at bounding box center [736, 667] width 690 height 37
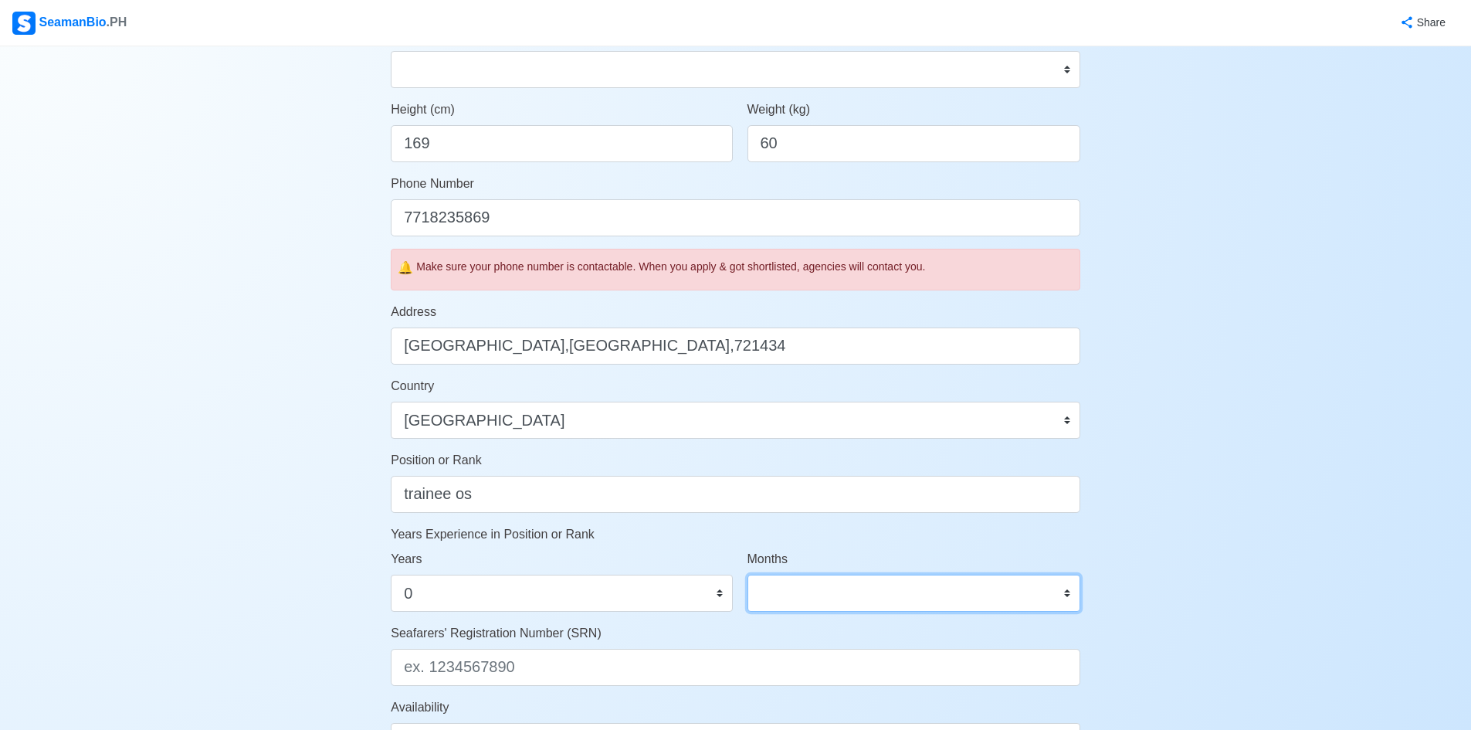
click at [870, 592] on select "0 1 2 3 4 5 6 7 8 9 10 11" at bounding box center [914, 593] width 333 height 37
select select "6"
click at [748, 575] on select "0 1 2 3 4 5 6 7 8 9 10 11" at bounding box center [914, 593] width 333 height 37
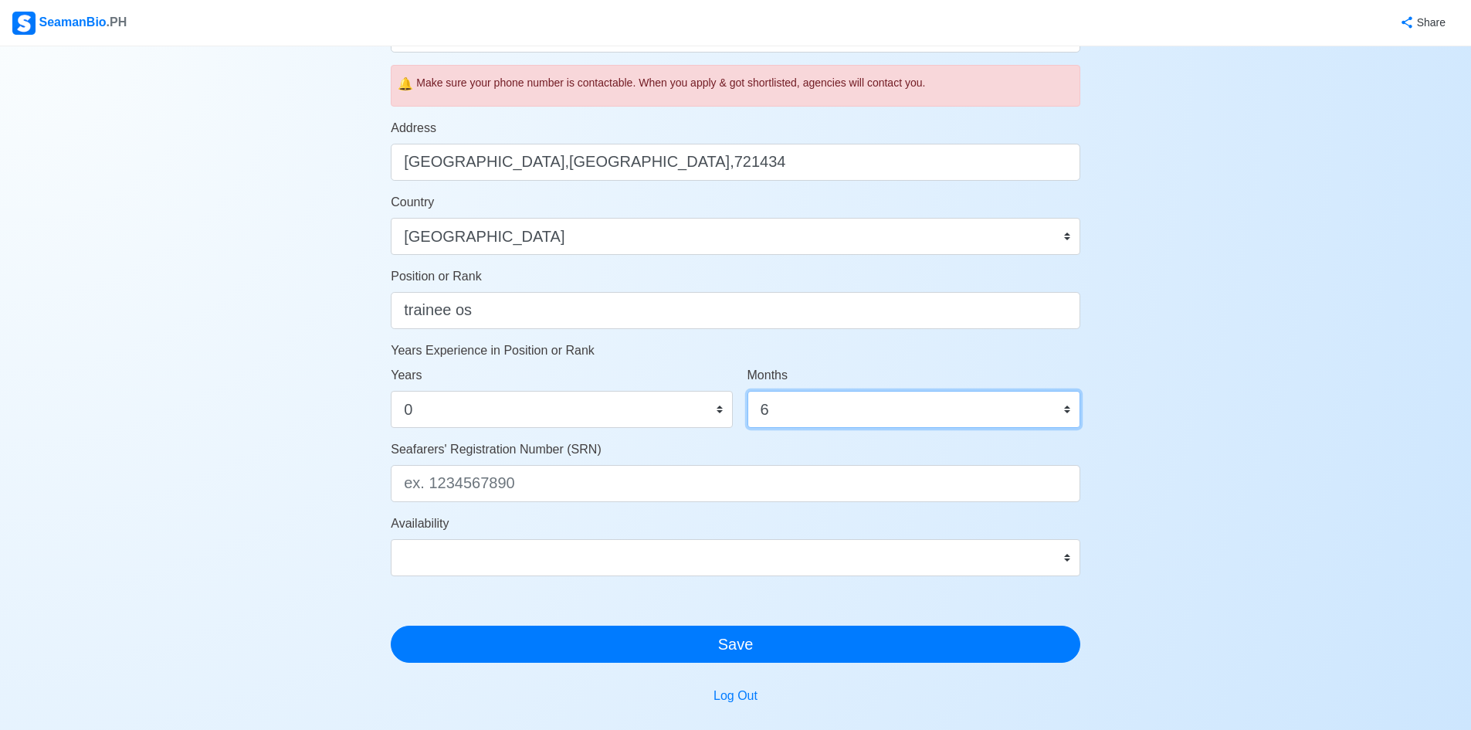
scroll to position [618, 0]
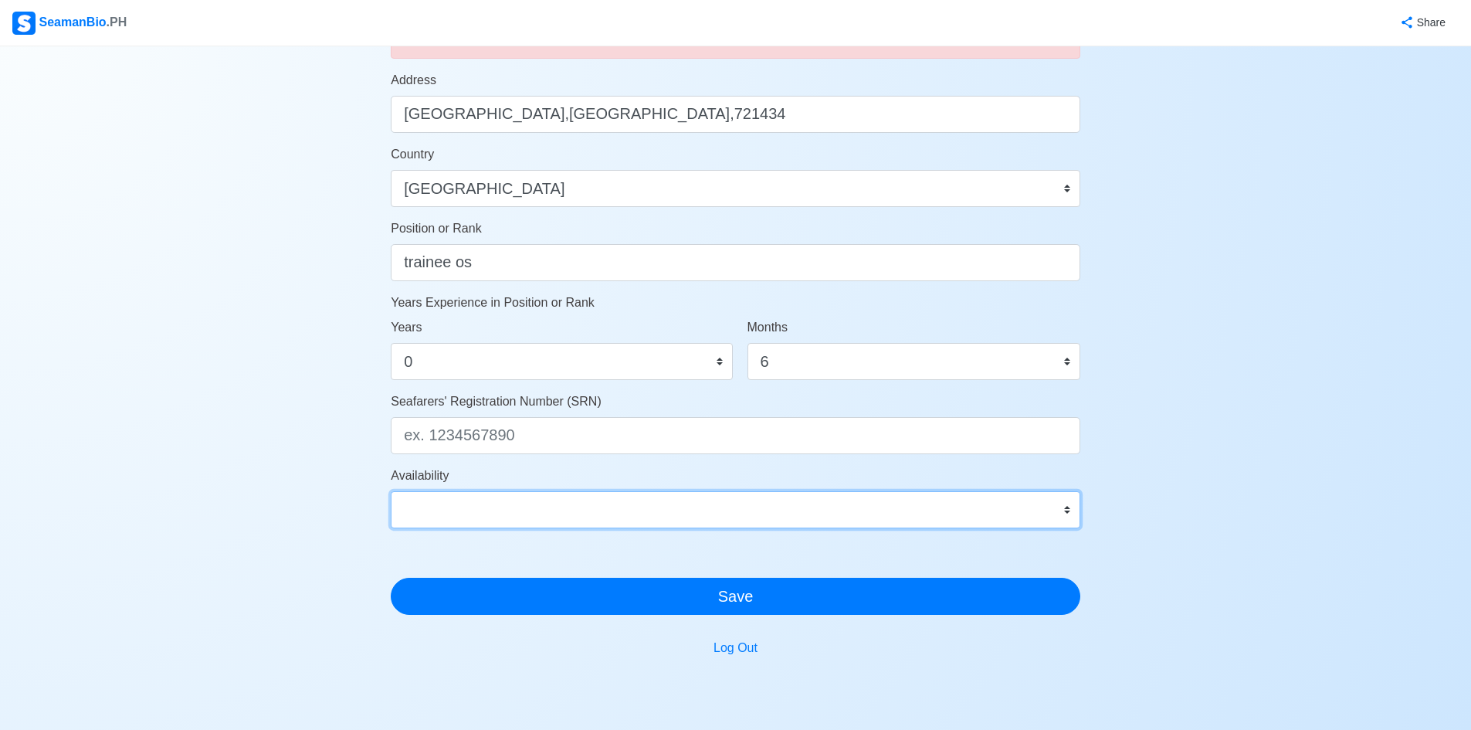
click at [643, 504] on select "Immediate [DATE] [DATE] [DATE] [DATE] [DATE] [DATE] [DATE] [DATE] [DATE]" at bounding box center [736, 509] width 690 height 37
select select "4102425000000"
click at [391, 491] on select "Immediate [DATE] [DATE] [DATE] [DATE] [DATE] [DATE] [DATE] [DATE] [DATE]" at bounding box center [736, 509] width 690 height 37
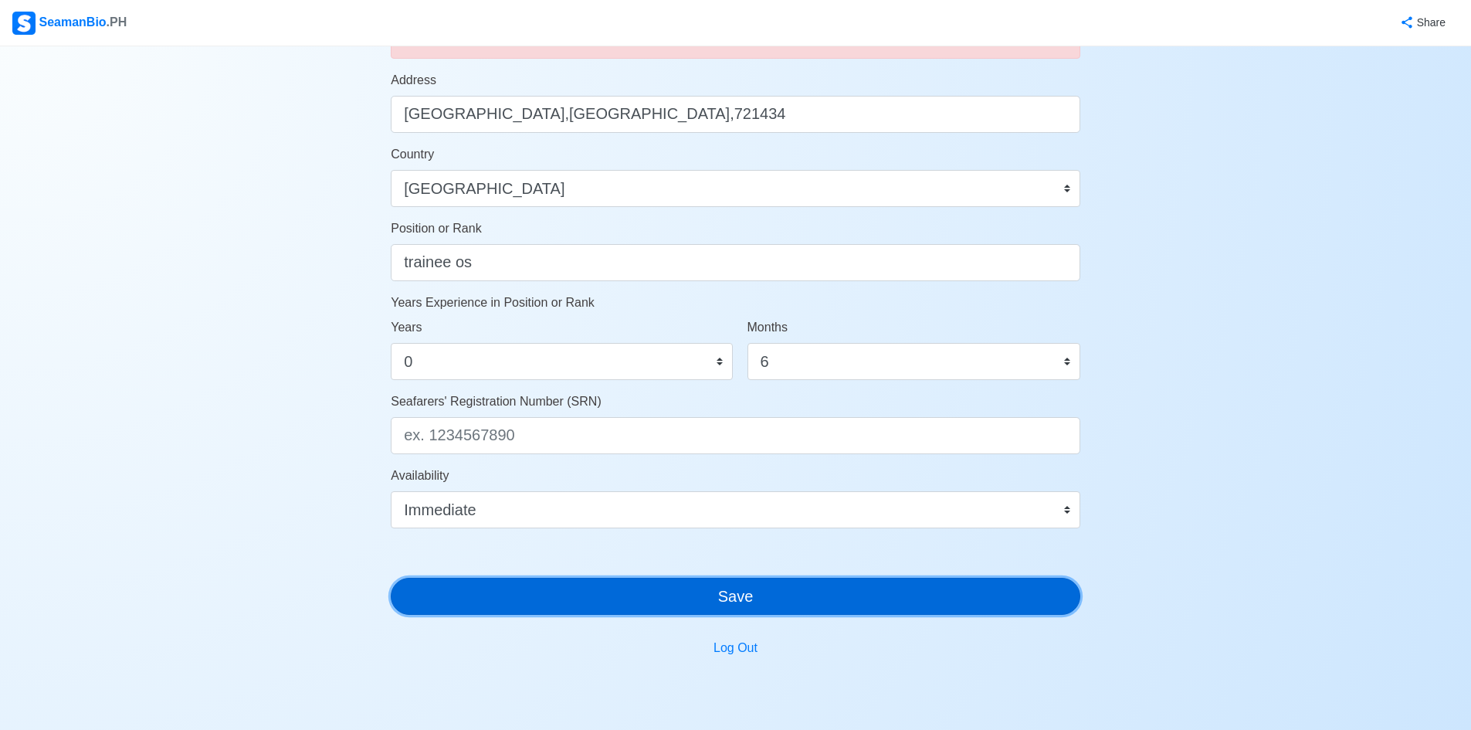
click at [582, 588] on button "Save" at bounding box center [736, 596] width 690 height 37
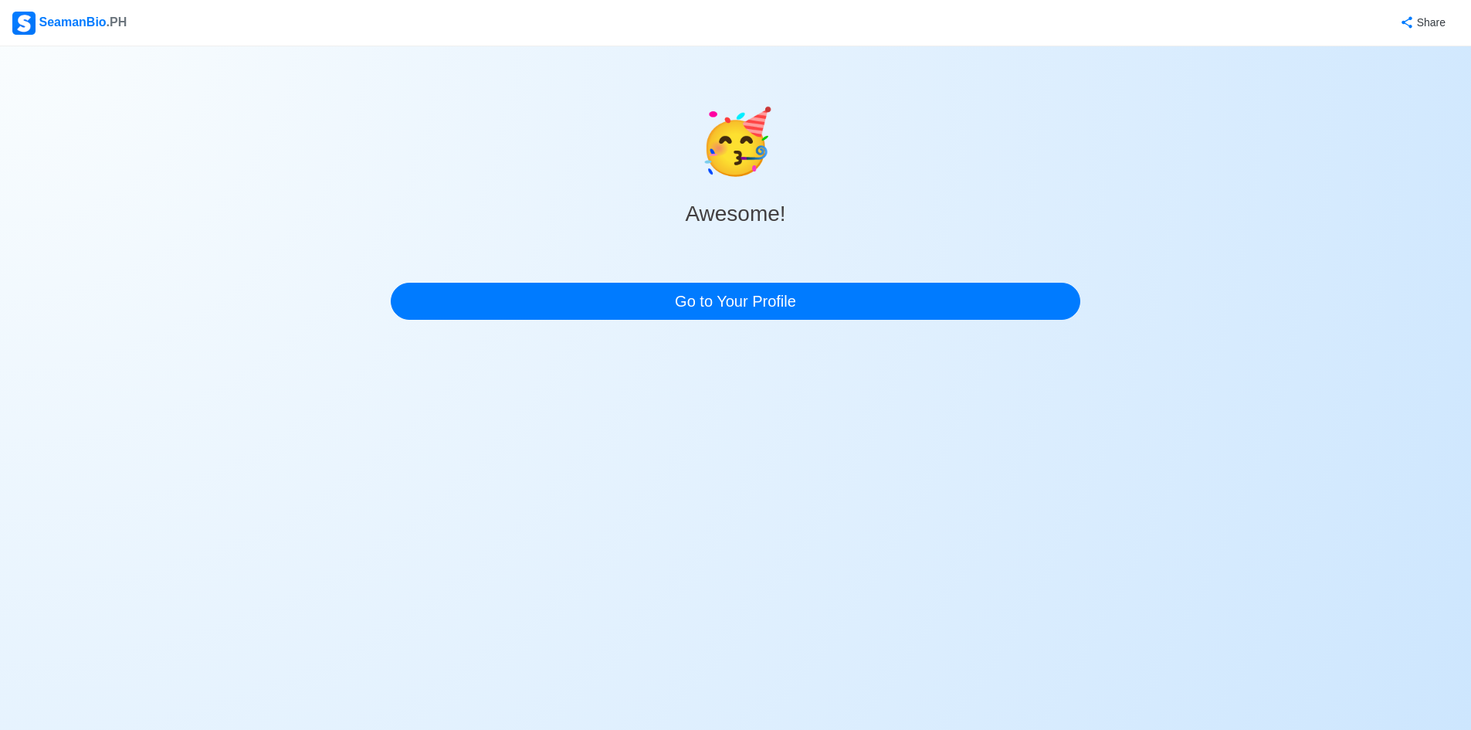
scroll to position [0, 0]
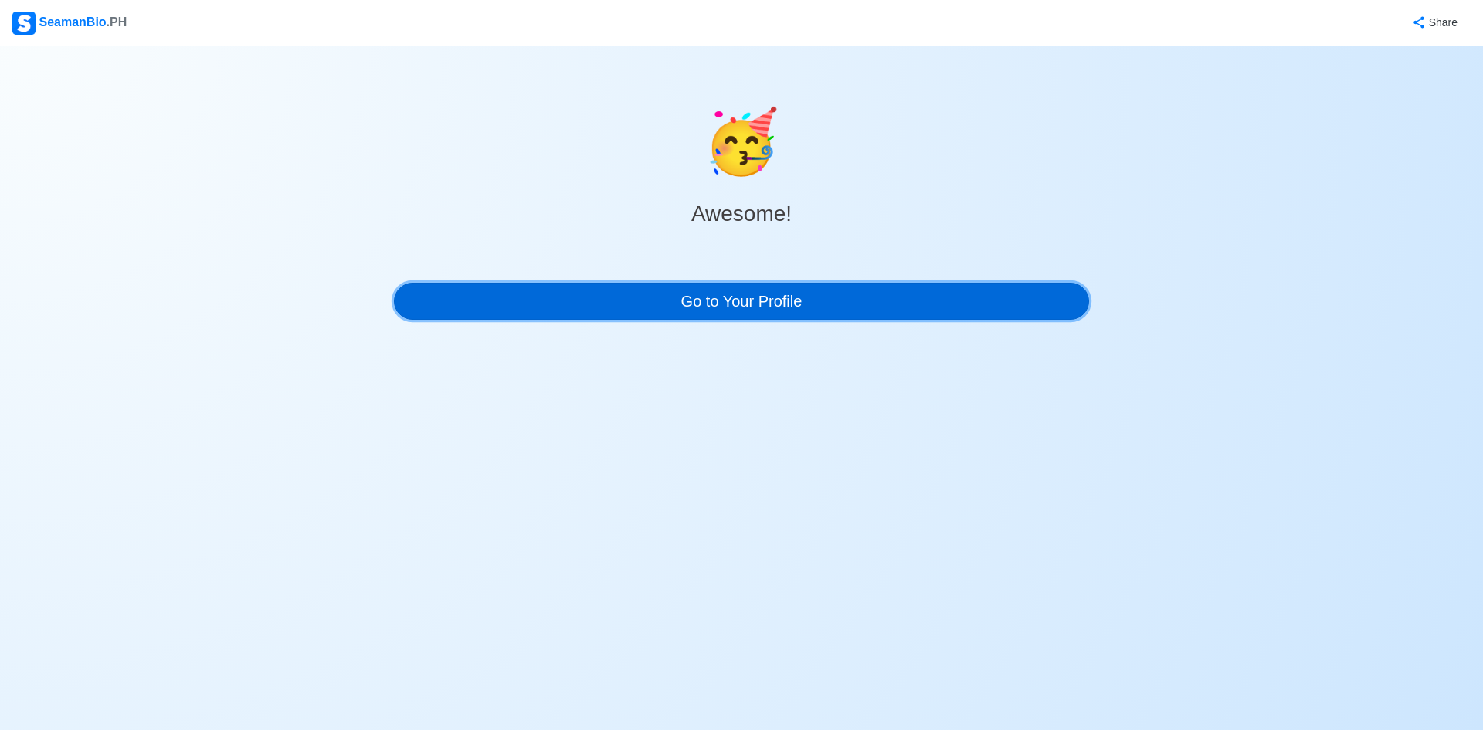
click at [629, 293] on link "Go to Your Profile" at bounding box center [741, 301] width 695 height 37
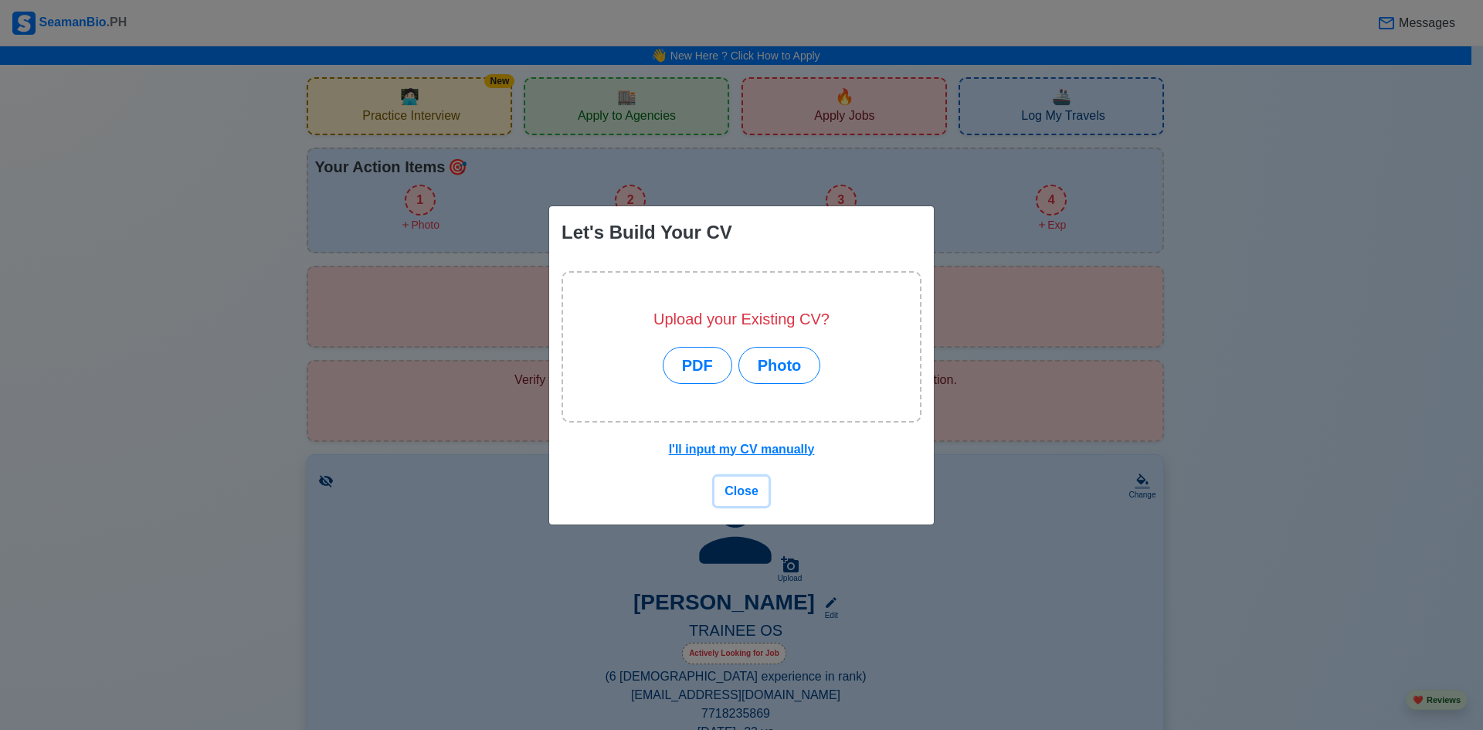
click at [736, 484] on span "Close" at bounding box center [741, 490] width 34 height 13
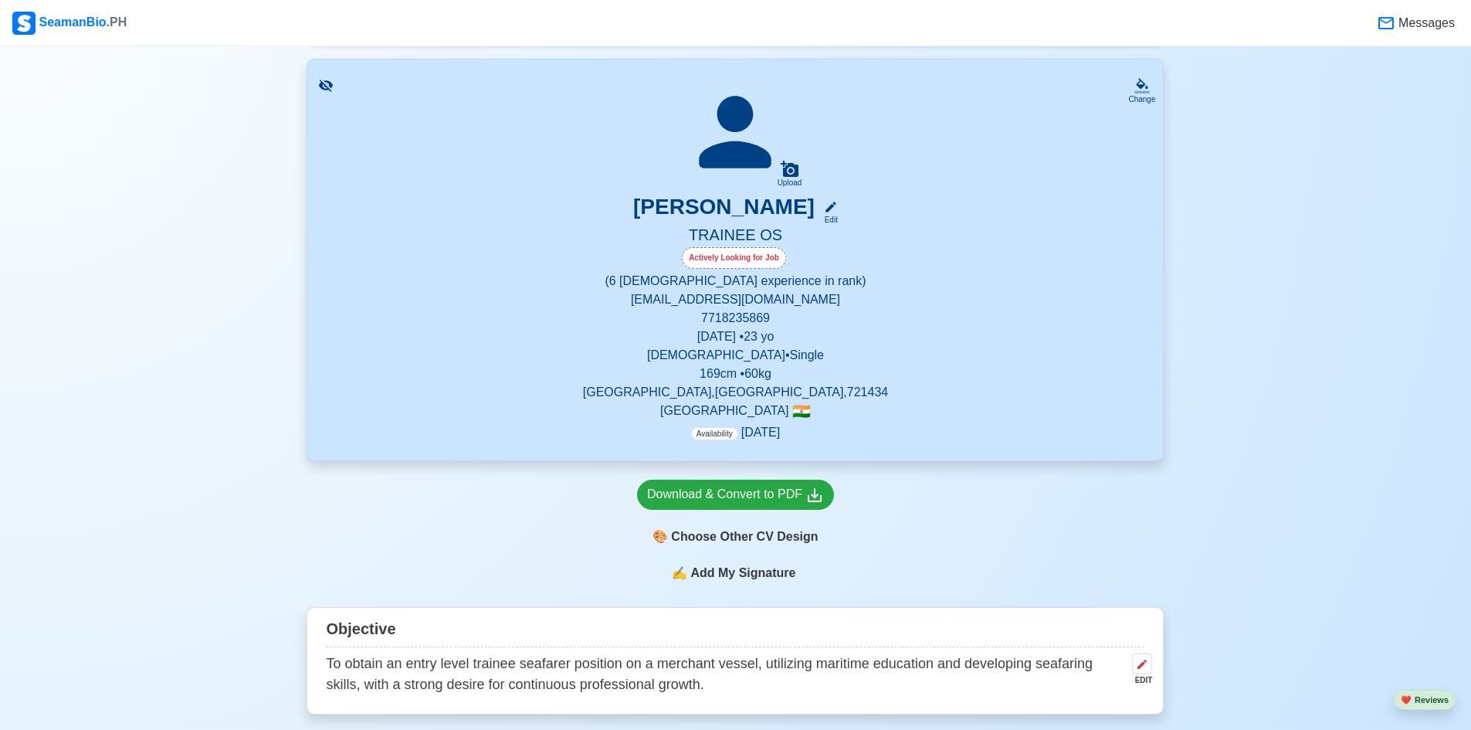
scroll to position [386, 0]
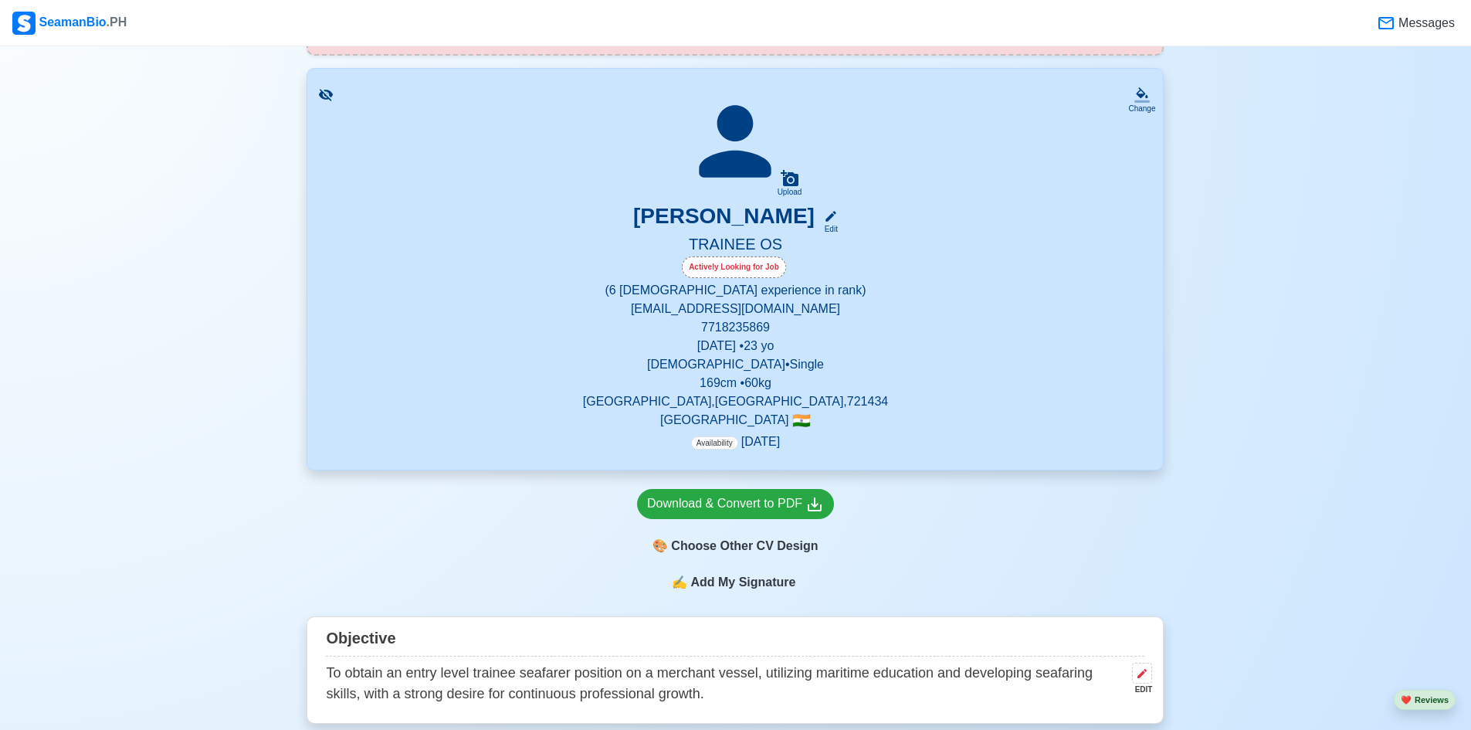
click at [762, 285] on p "(6 [DEMOGRAPHIC_DATA] experience in rank)" at bounding box center [735, 290] width 819 height 19
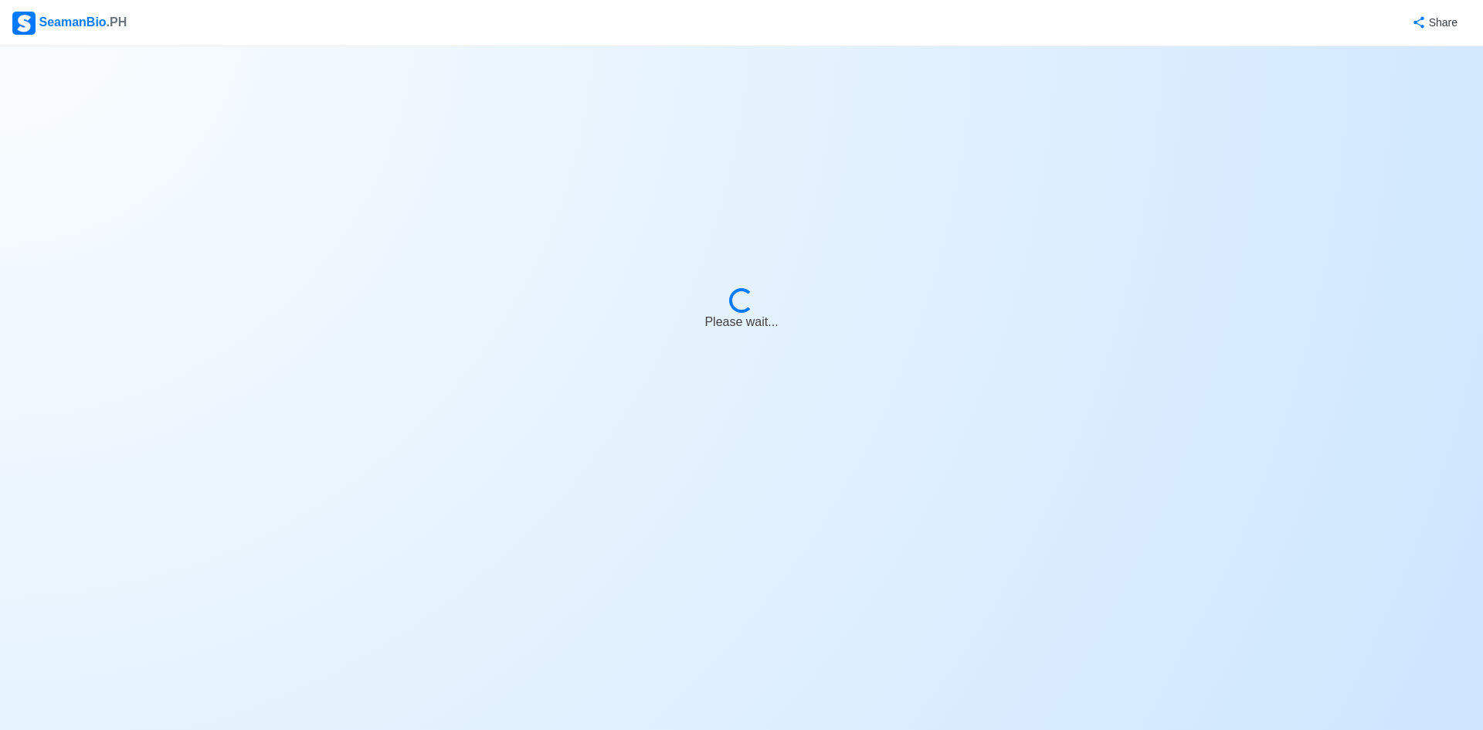
select select "Actively Looking for Job"
select select "Visible for Hiring"
select select "Single"
select select "[DEMOGRAPHIC_DATA]"
select select "IN"
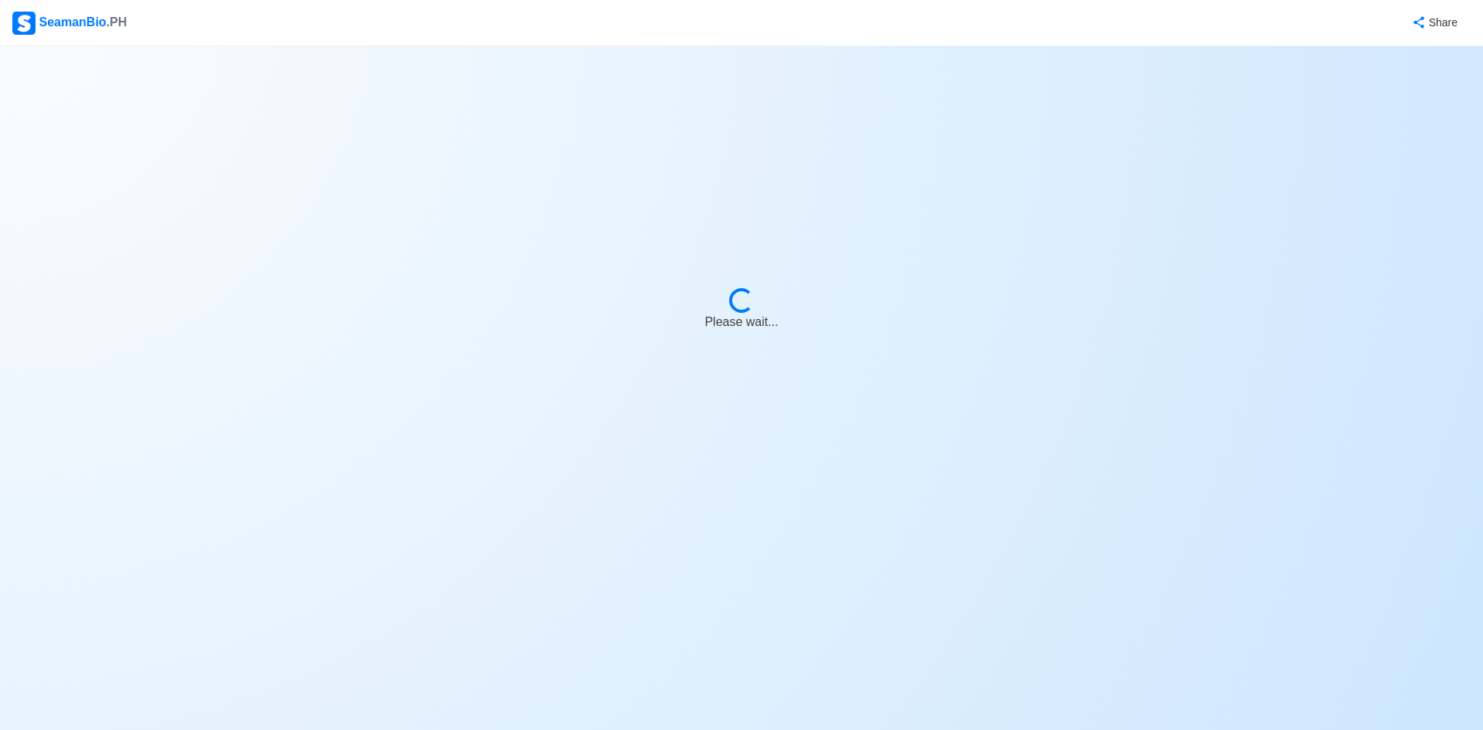
select select "0"
select select "6"
select select "4102425000000"
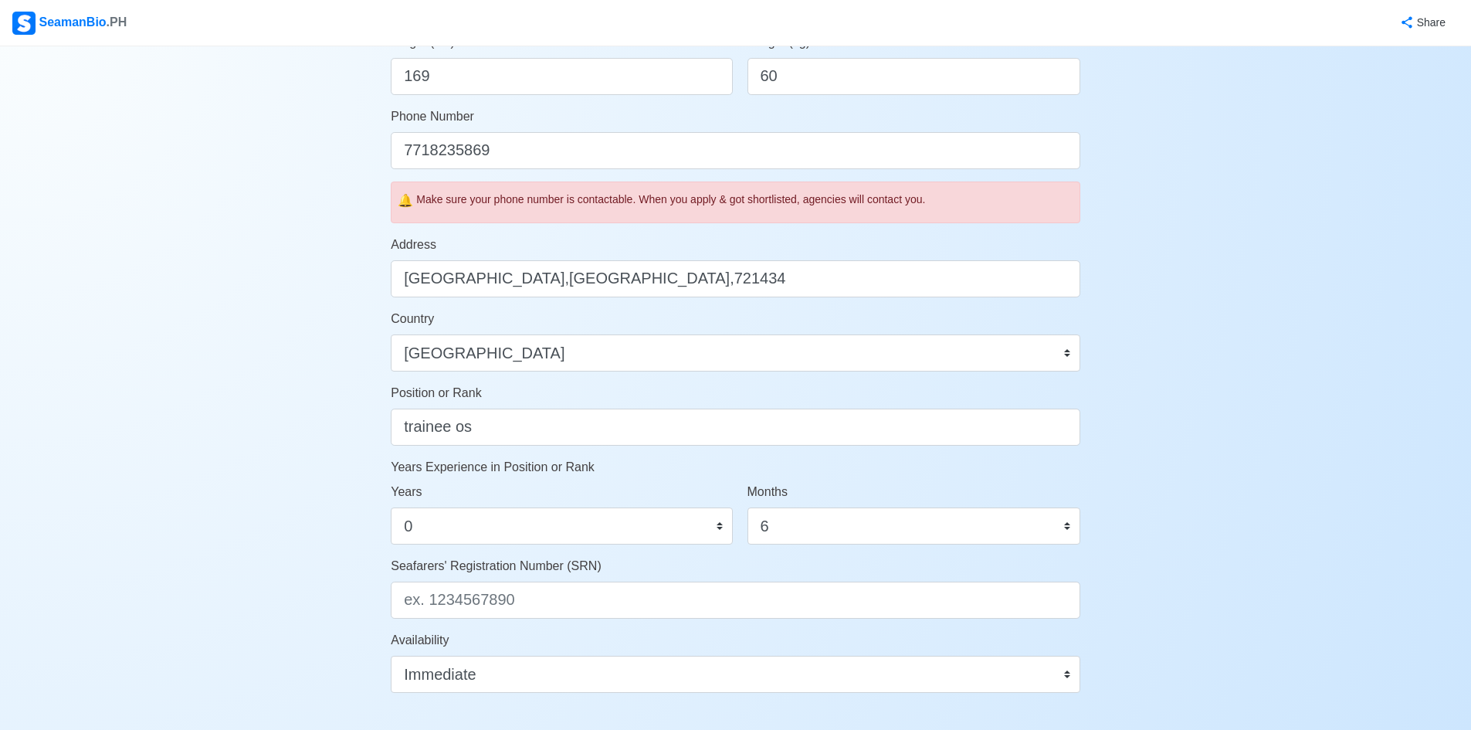
scroll to position [541, 0]
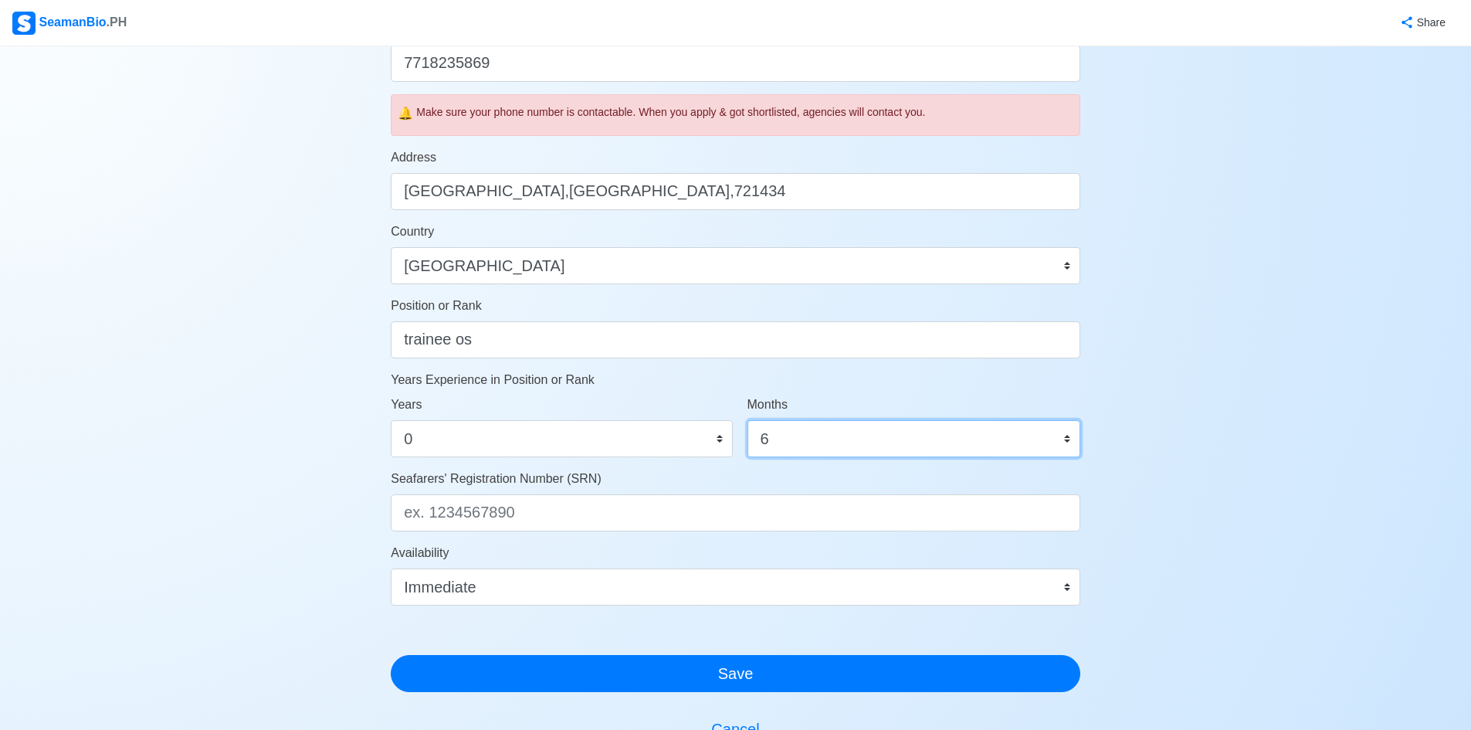
click at [898, 448] on select "0 1 2 3 4 5 6 7 8 9 10 11" at bounding box center [914, 438] width 333 height 37
select select "0"
click at [748, 420] on select "0 1 2 3 4 5 6 7 8 9 10 11" at bounding box center [914, 438] width 333 height 37
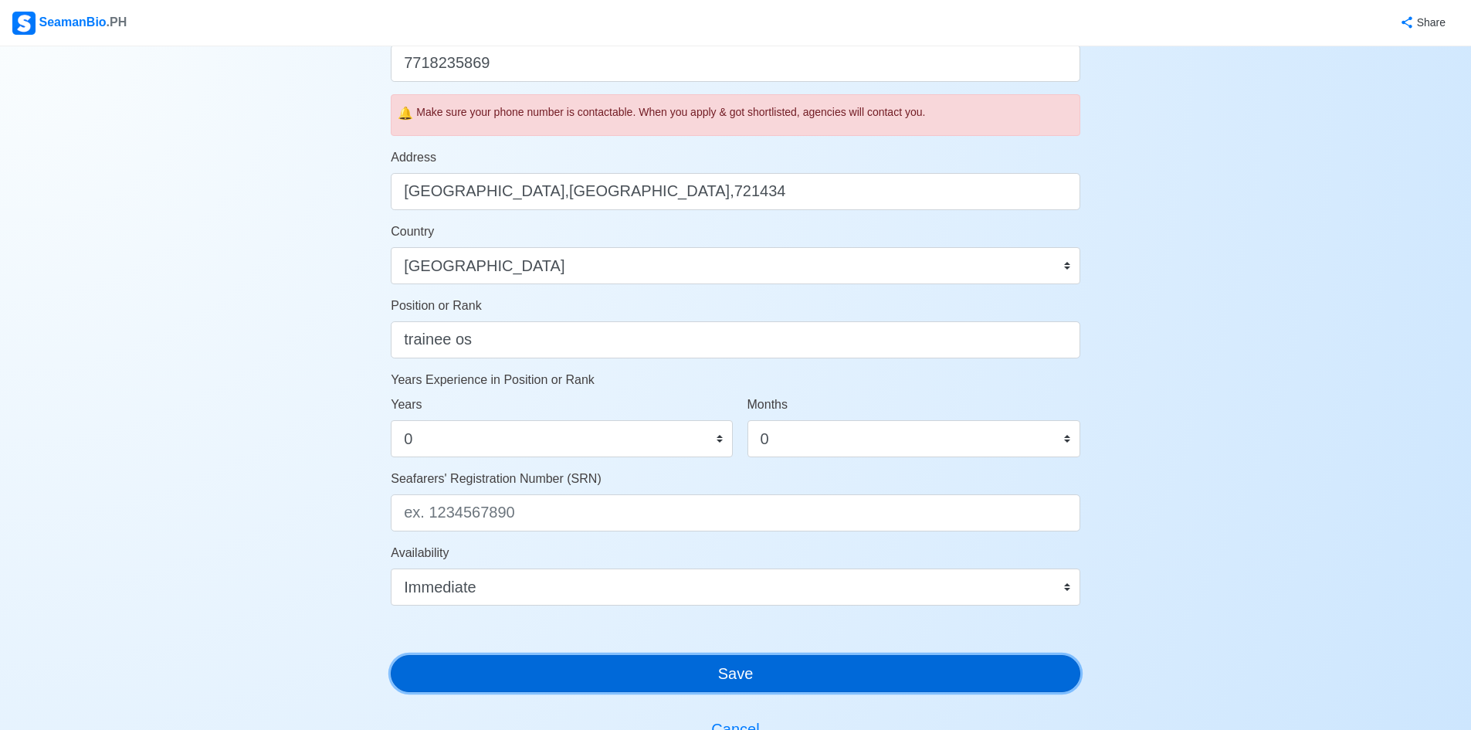
click at [749, 673] on button "Save" at bounding box center [736, 673] width 690 height 37
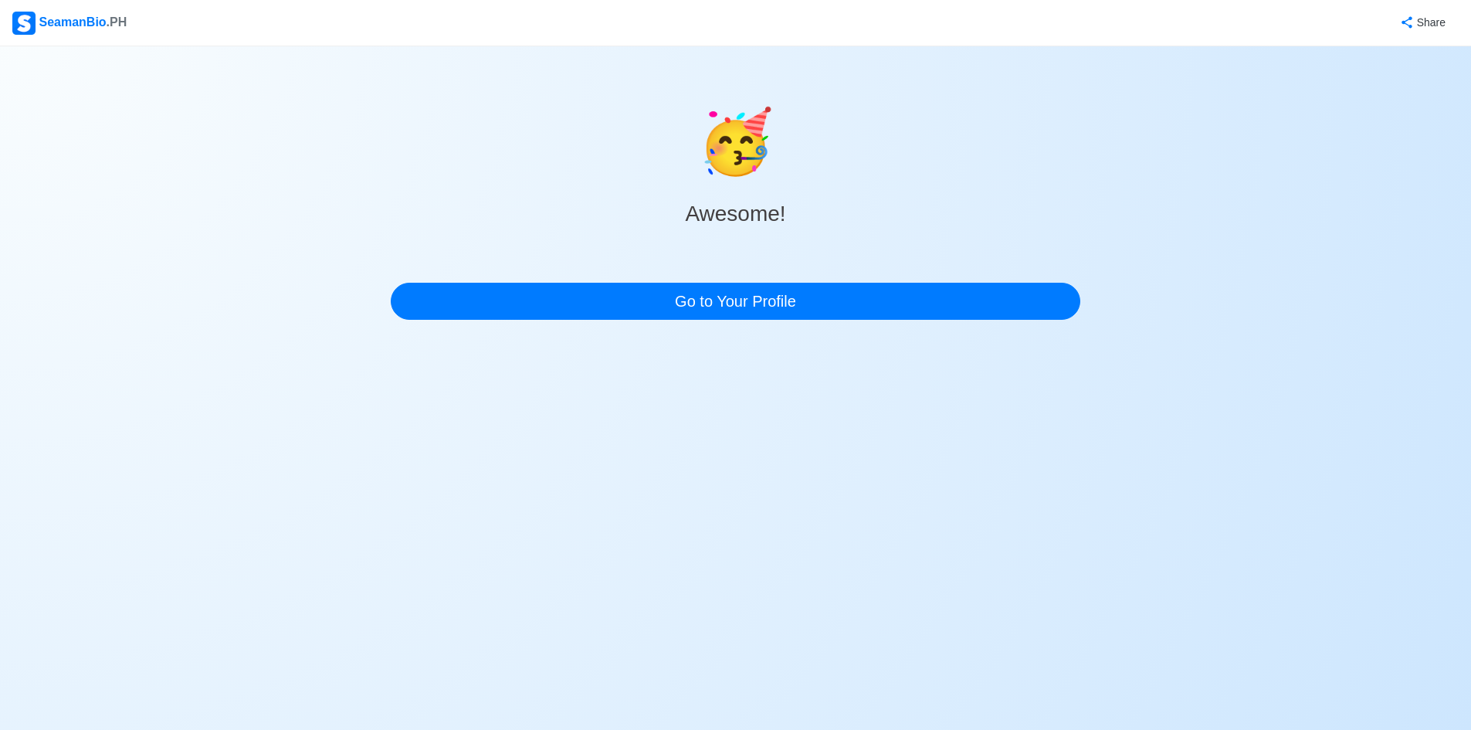
scroll to position [0, 0]
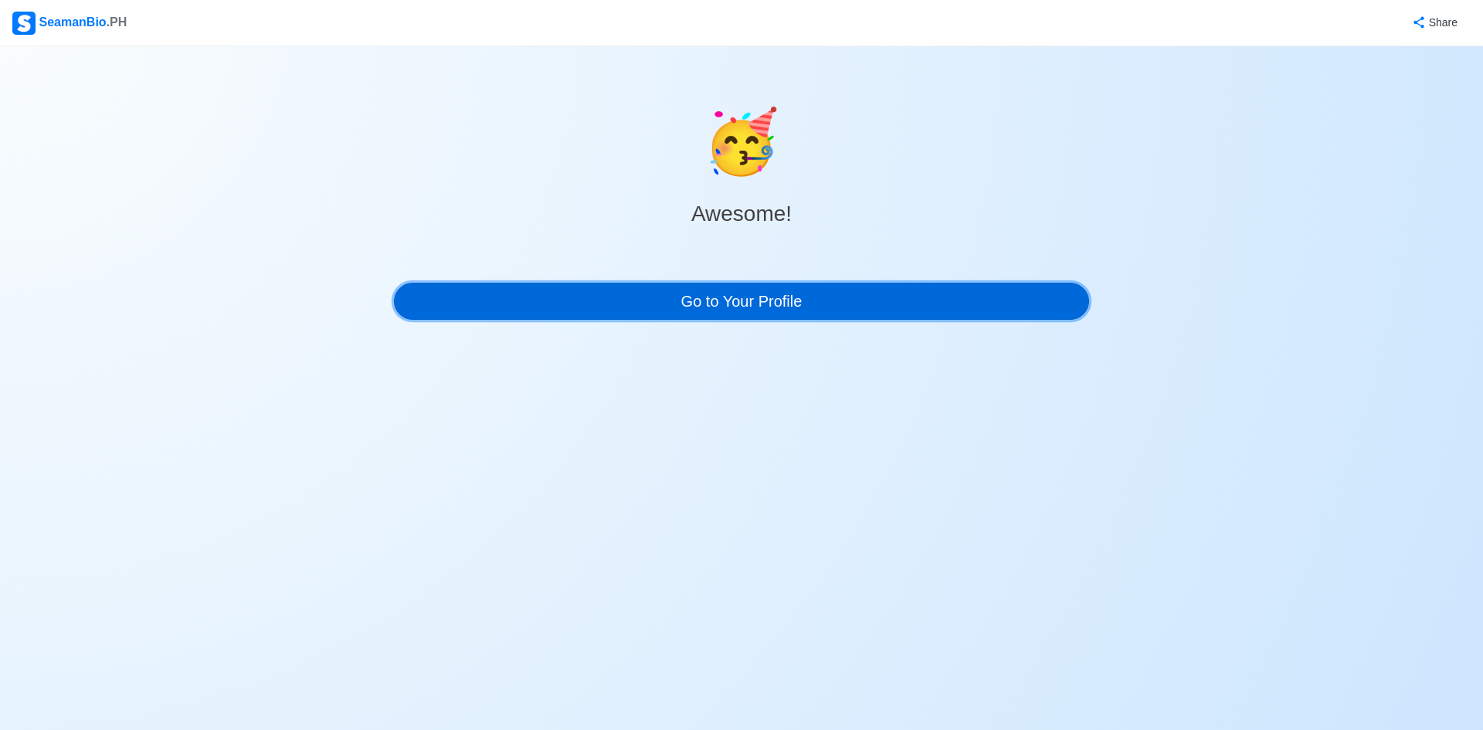
click at [797, 307] on link "Go to Your Profile" at bounding box center [741, 301] width 695 height 37
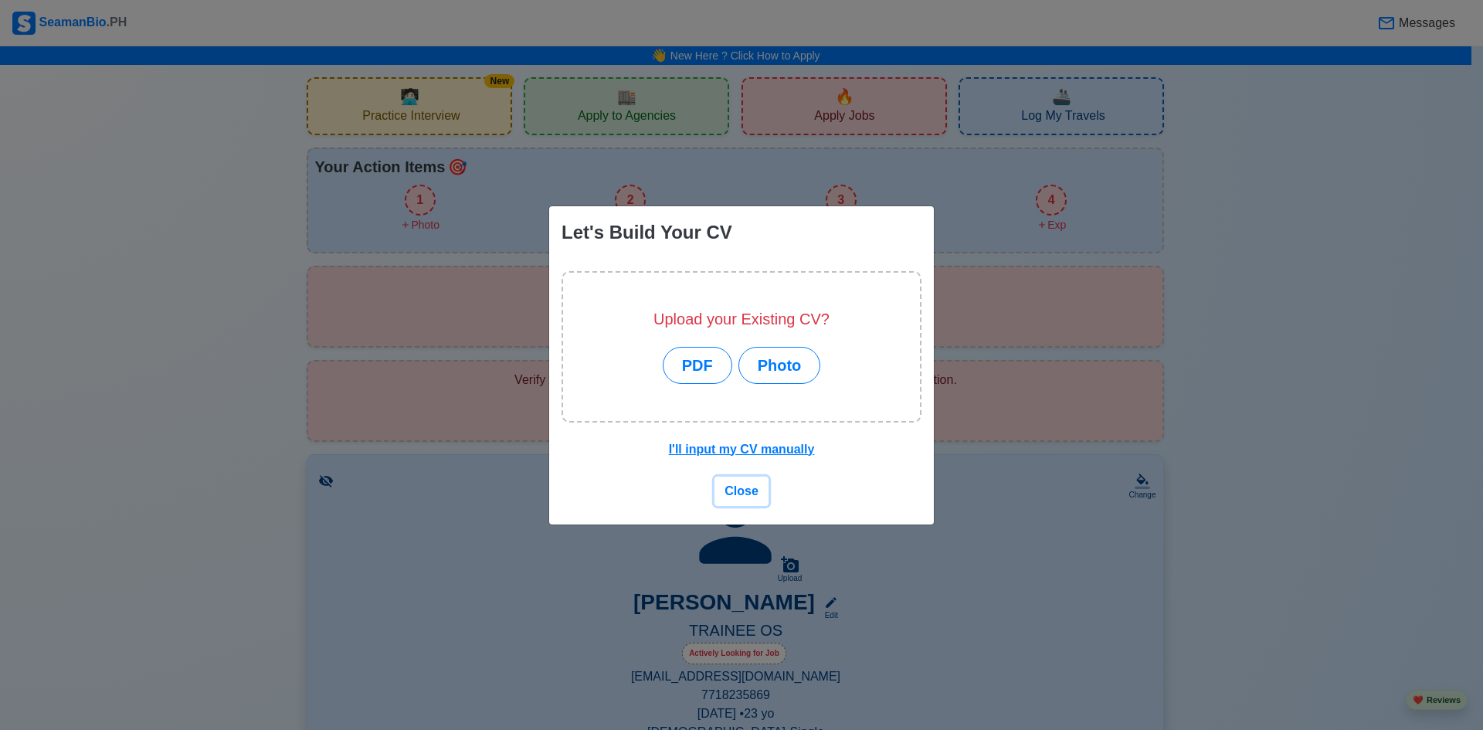
click at [744, 485] on span "Close" at bounding box center [741, 490] width 34 height 13
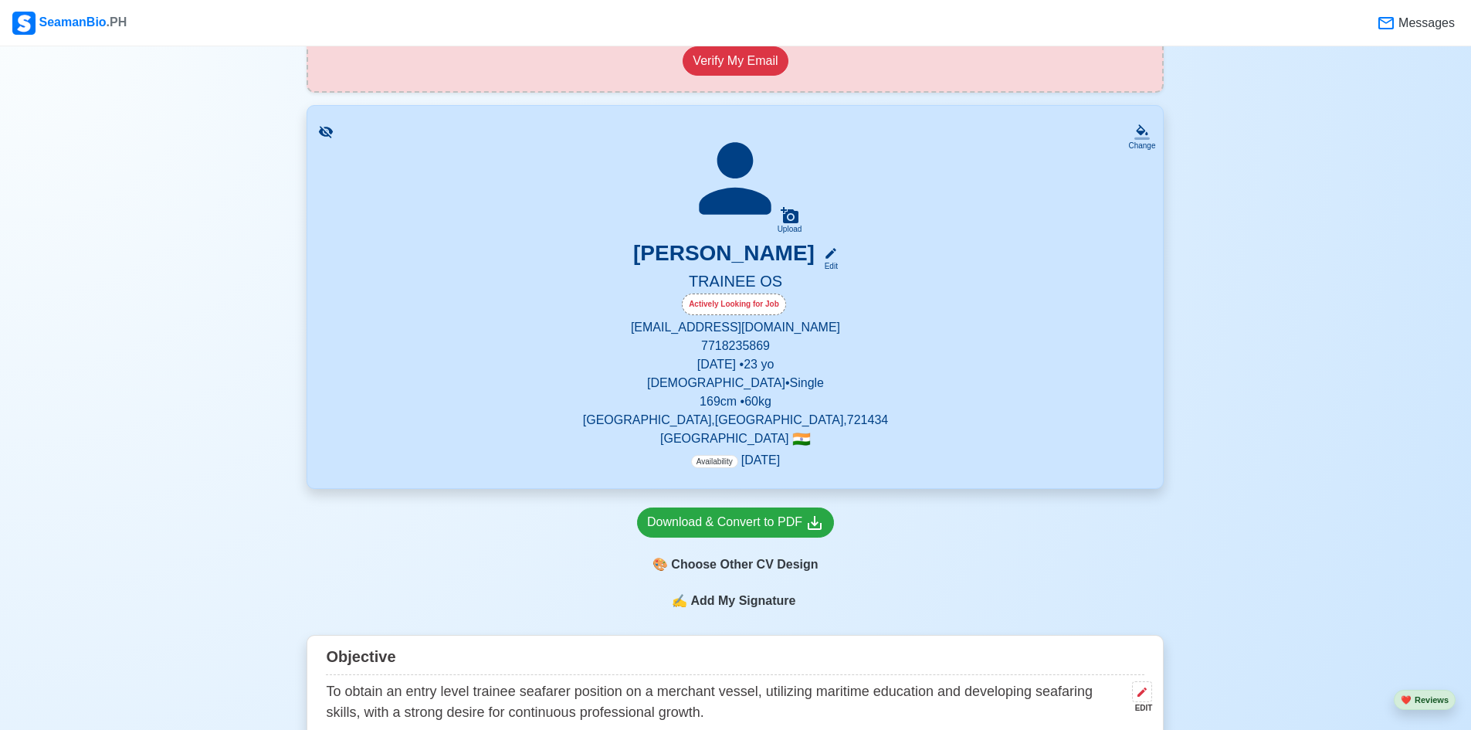
scroll to position [309, 0]
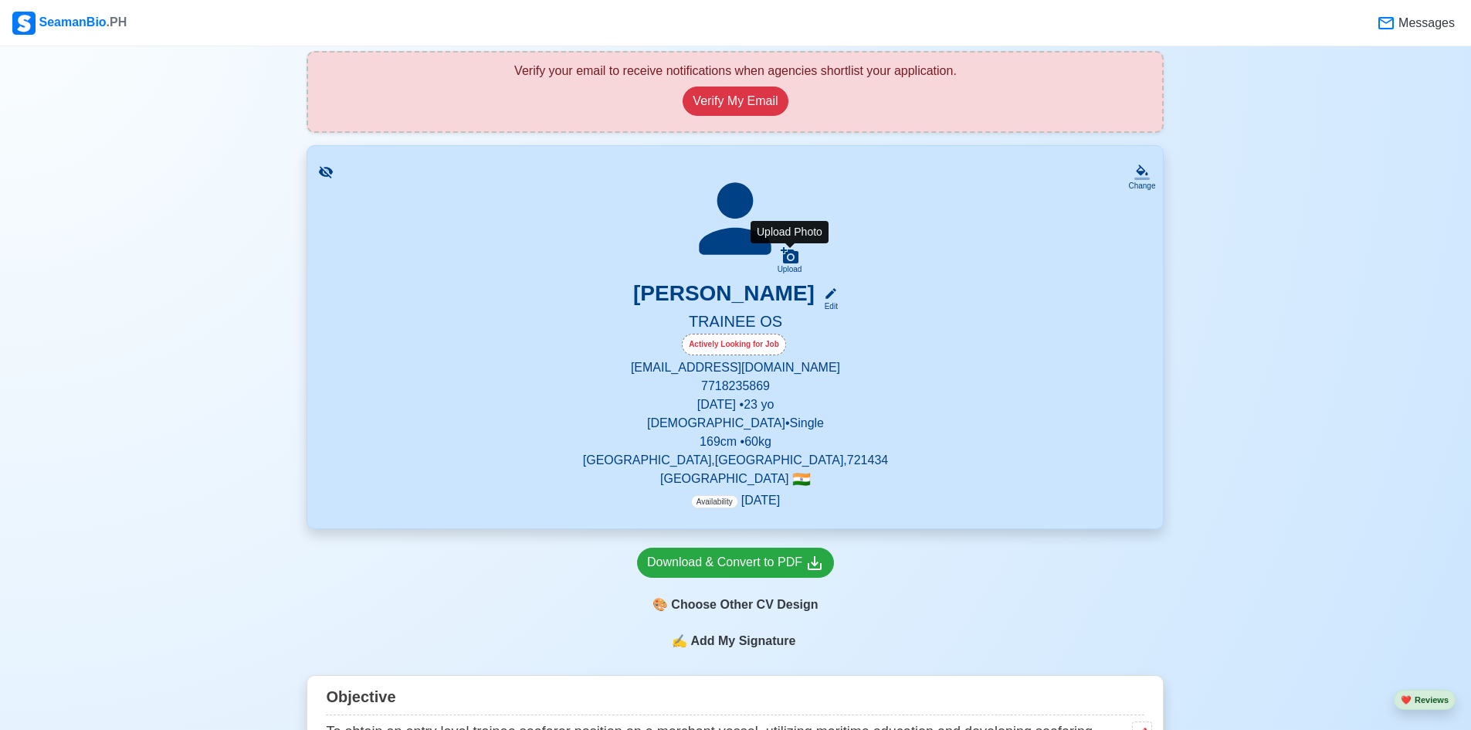
click at [789, 261] on icon at bounding box center [790, 255] width 19 height 19
click at [0, 0] on input "Upload" at bounding box center [0, 0] width 0 height 0
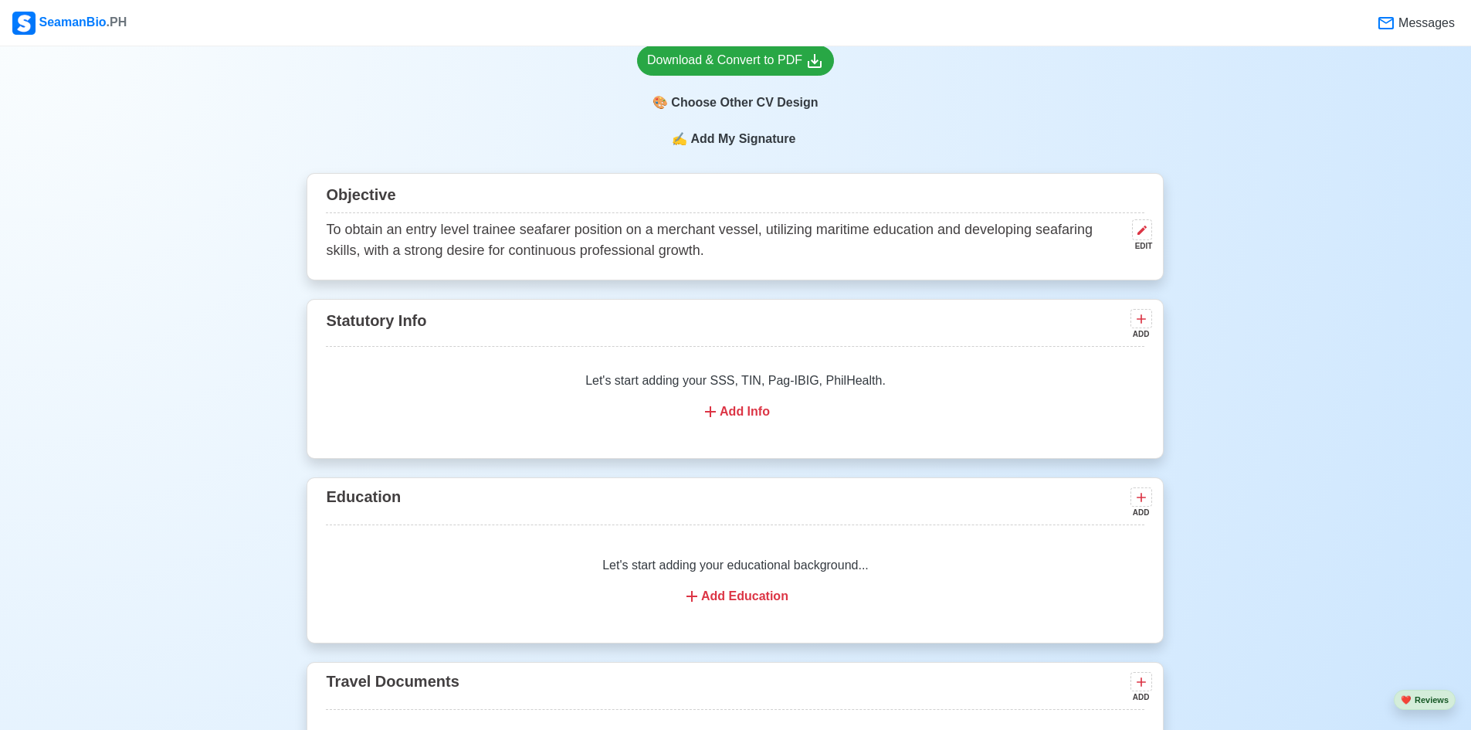
scroll to position [850, 0]
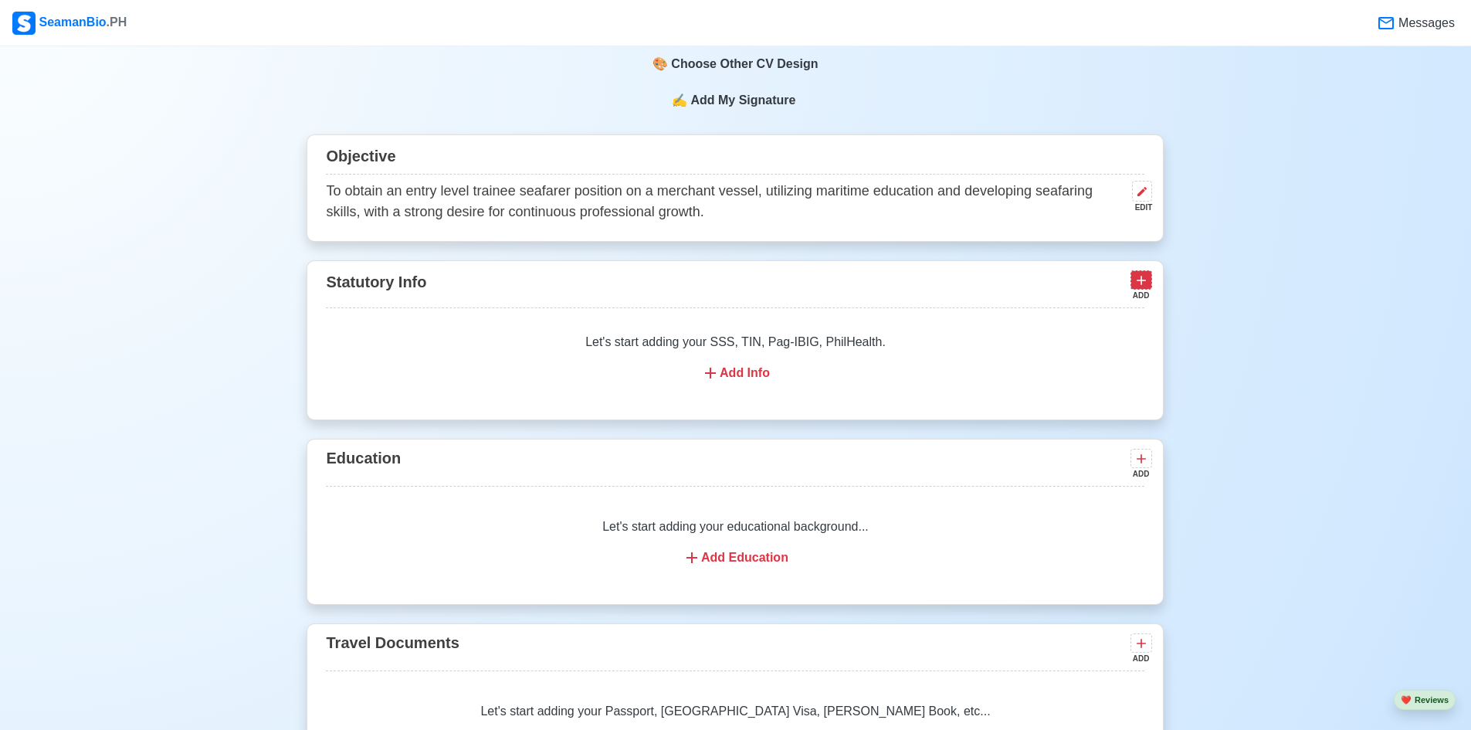
click at [1141, 280] on icon at bounding box center [1142, 280] width 9 height 9
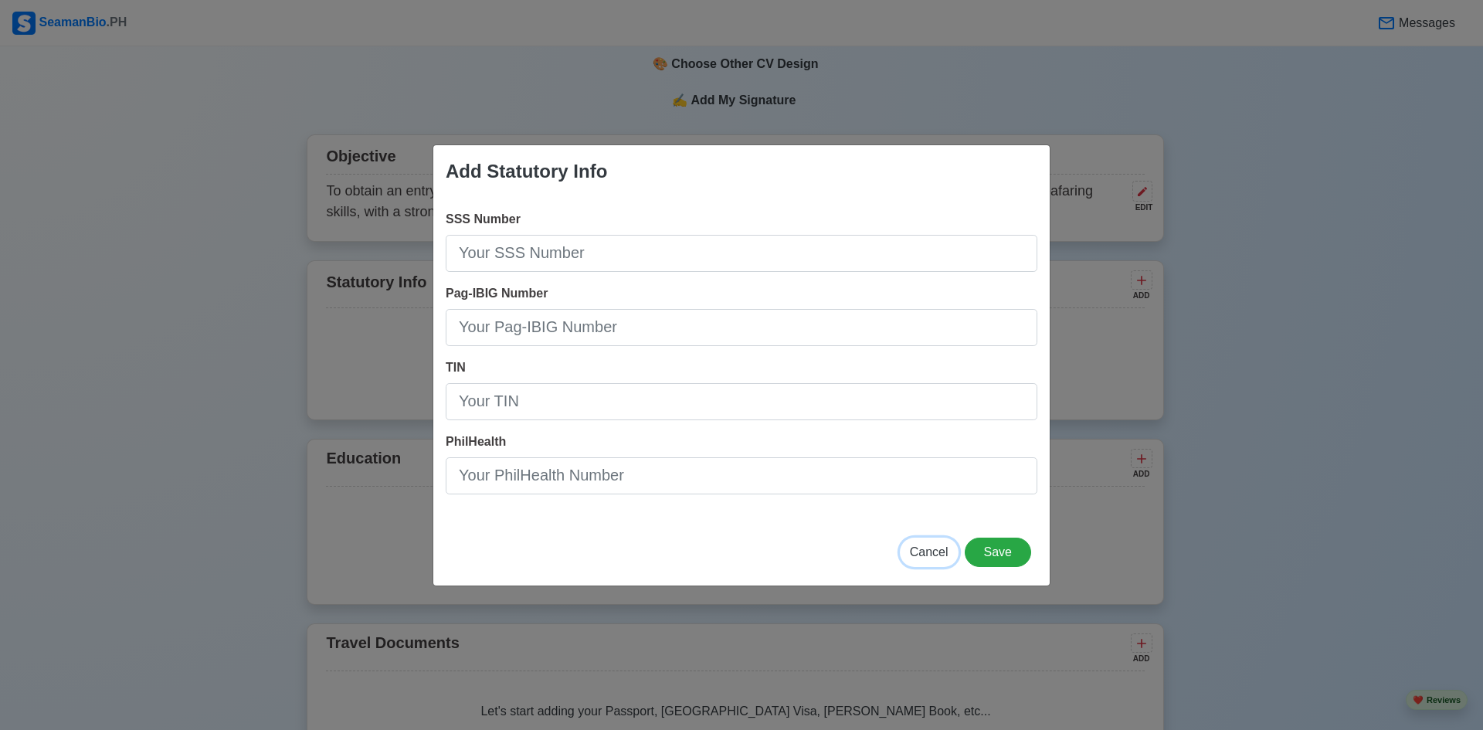
click at [934, 546] on span "Cancel" at bounding box center [929, 551] width 39 height 13
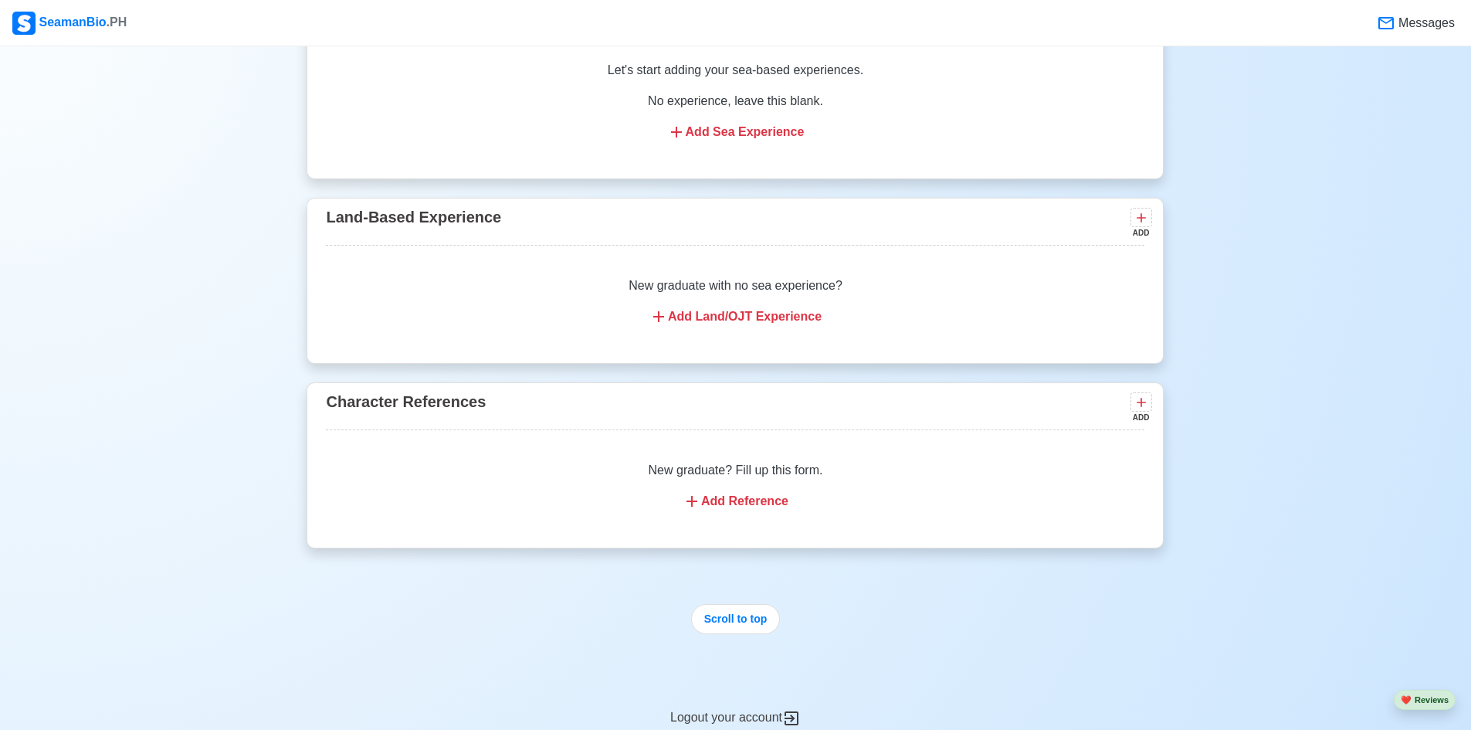
scroll to position [2240, 0]
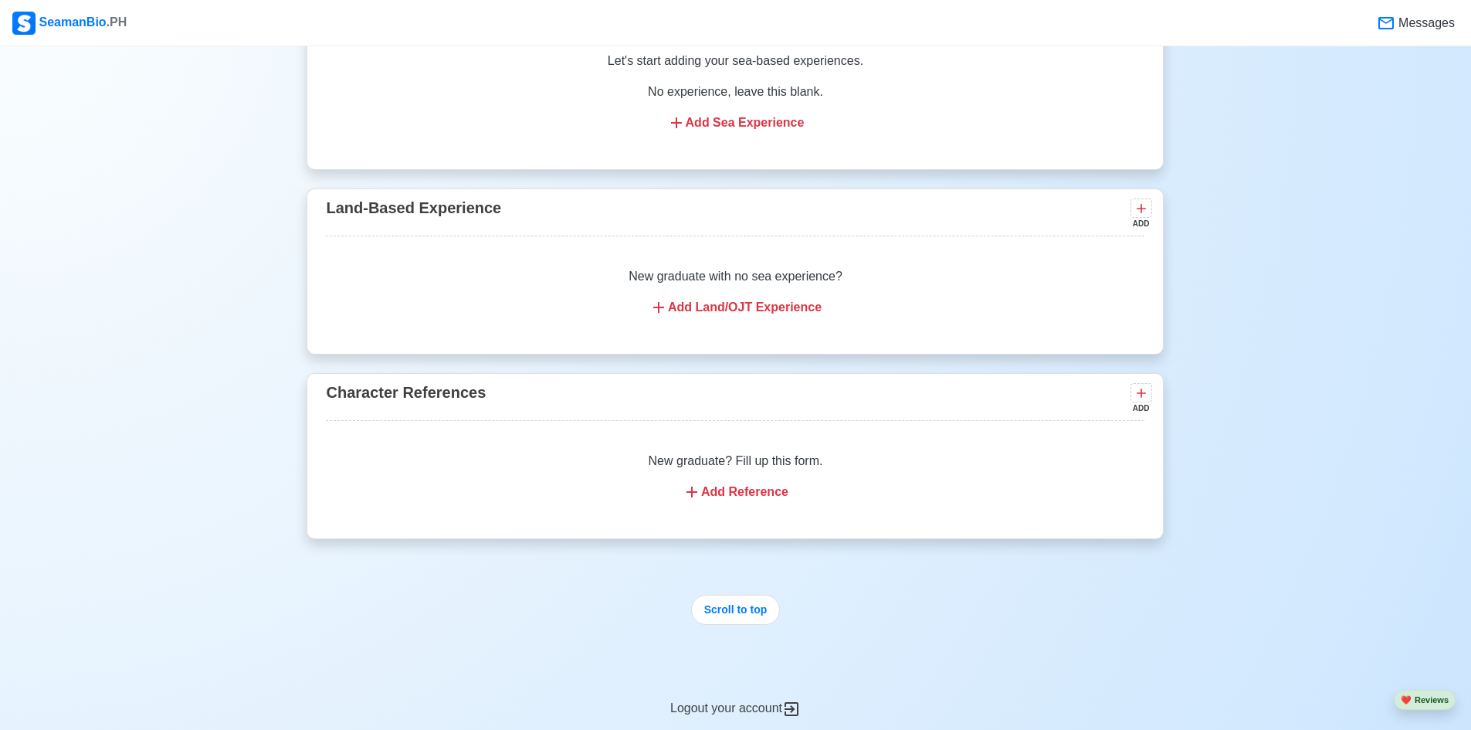
click at [738, 500] on div "Add Reference" at bounding box center [735, 492] width 782 height 19
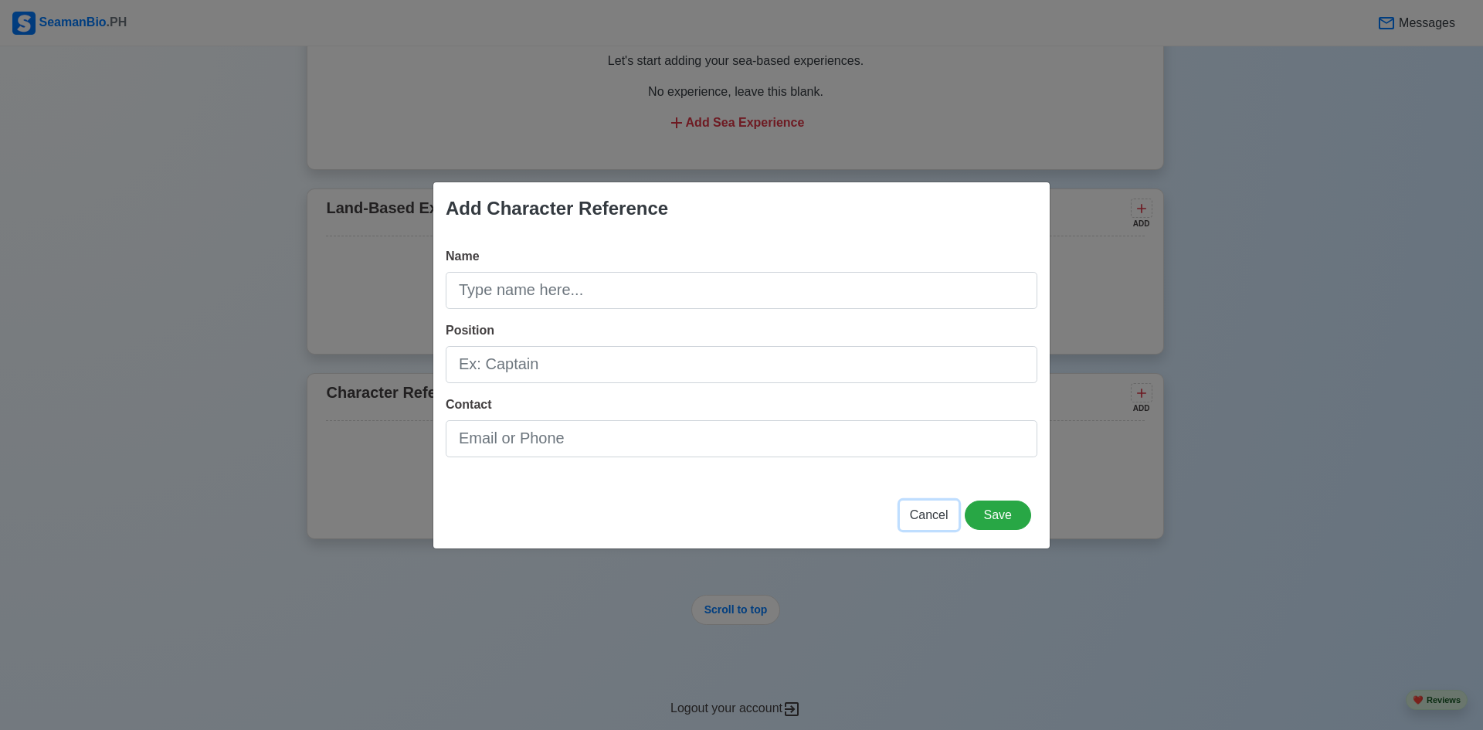
click at [921, 516] on span "Cancel" at bounding box center [929, 514] width 39 height 13
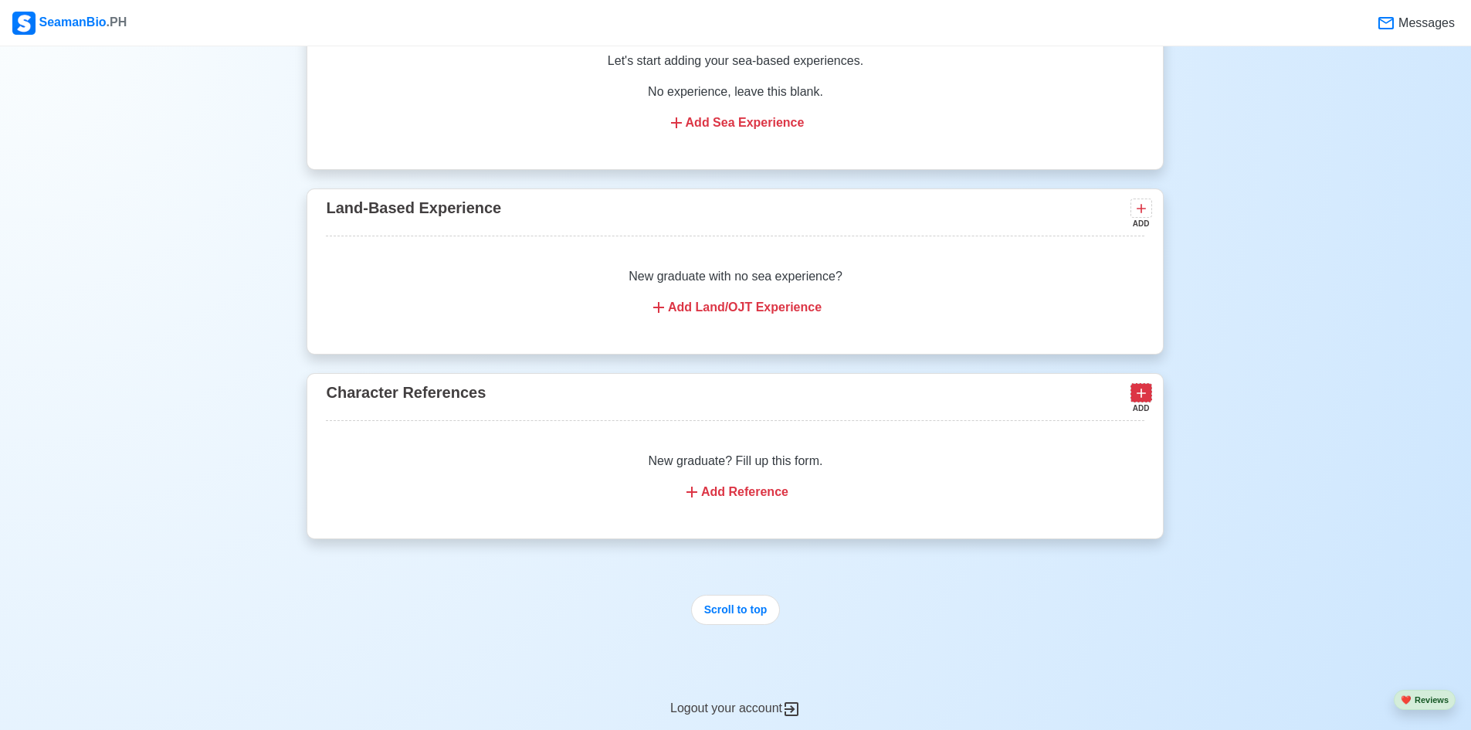
click at [1137, 401] on icon at bounding box center [1141, 392] width 15 height 15
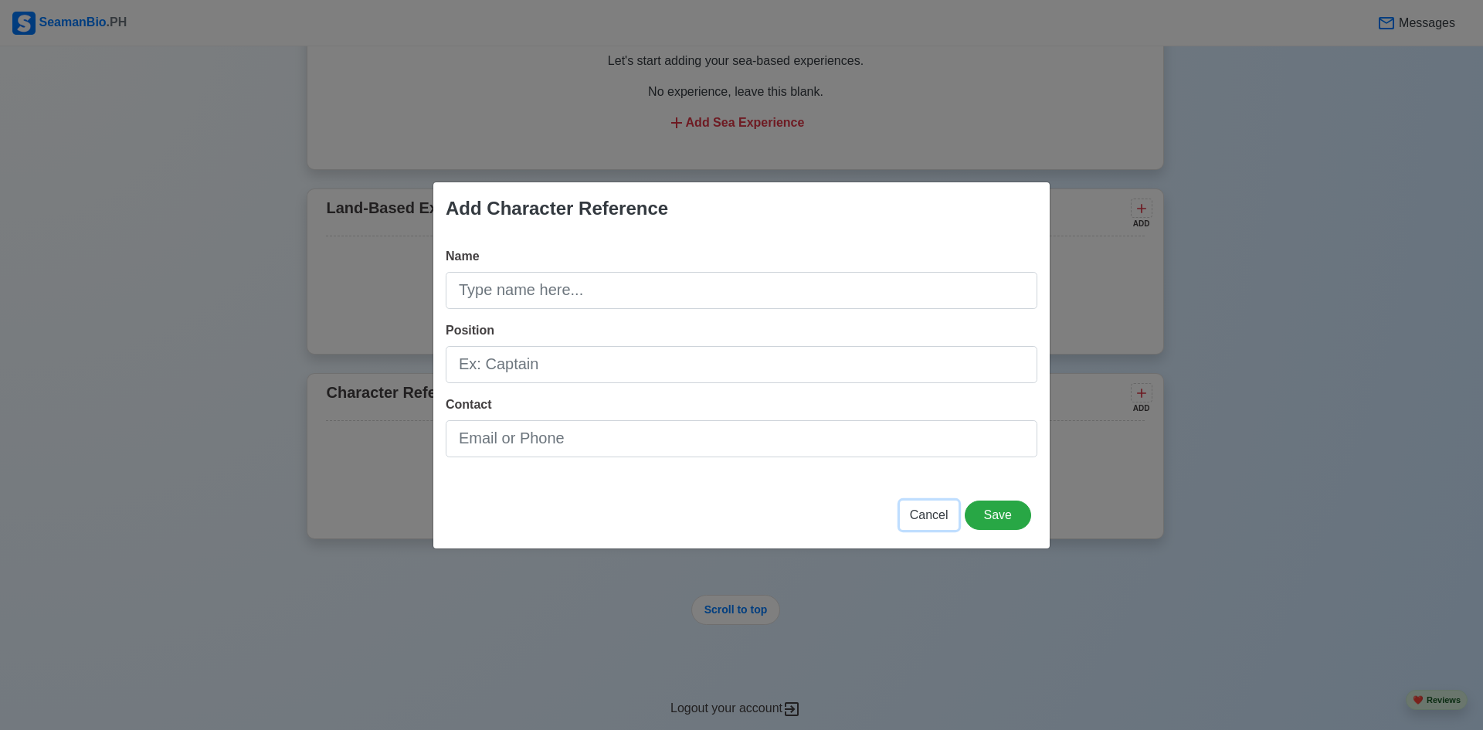
click at [922, 509] on span "Cancel" at bounding box center [929, 514] width 39 height 13
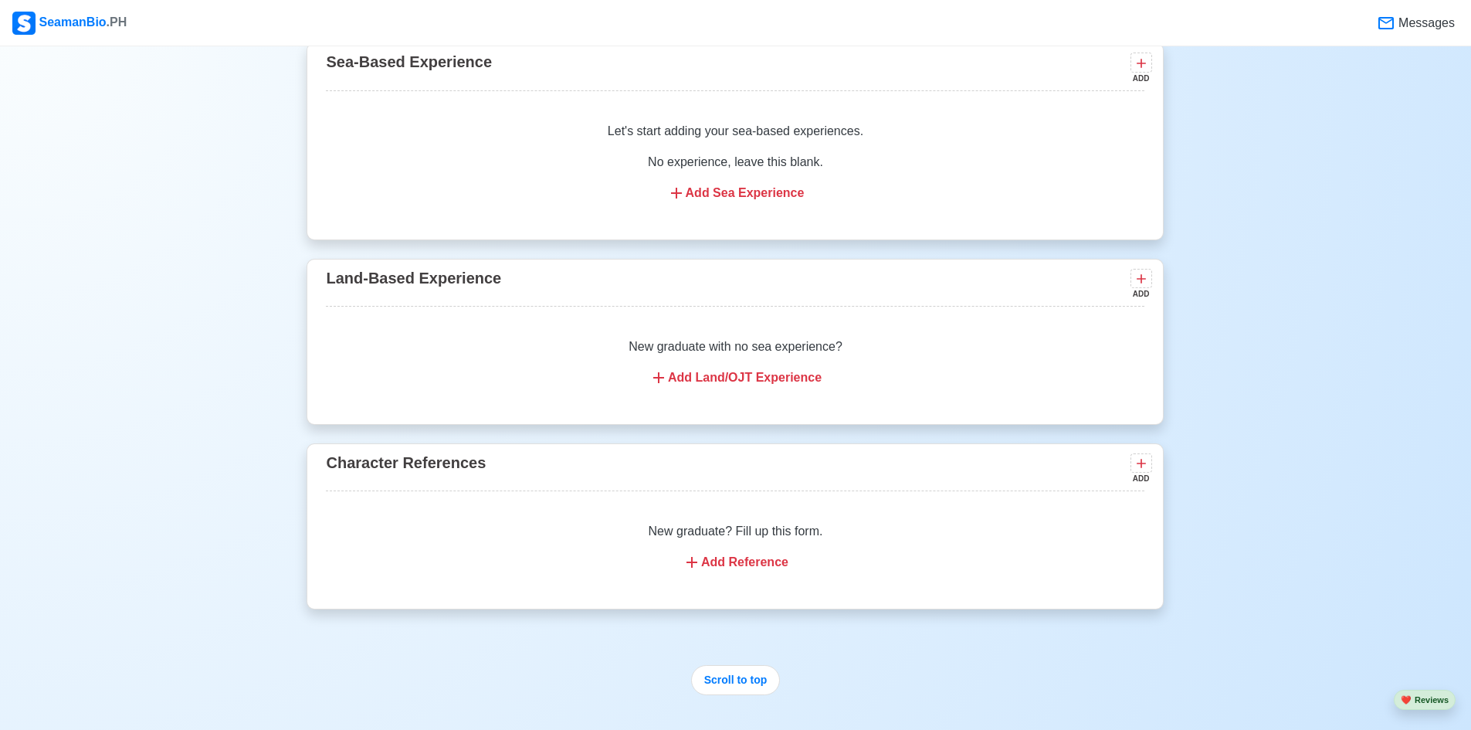
scroll to position [2162, 0]
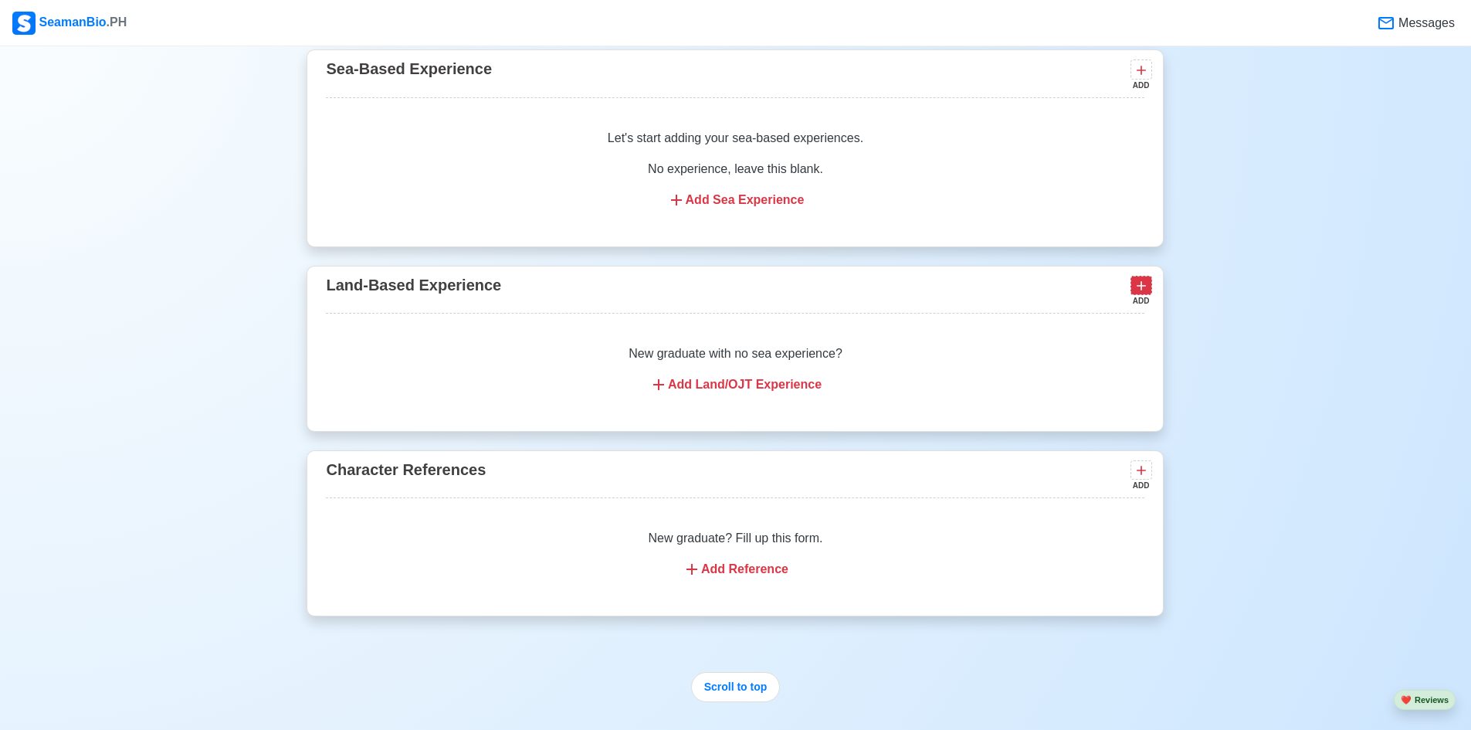
click at [1145, 293] on icon at bounding box center [1141, 285] width 15 height 15
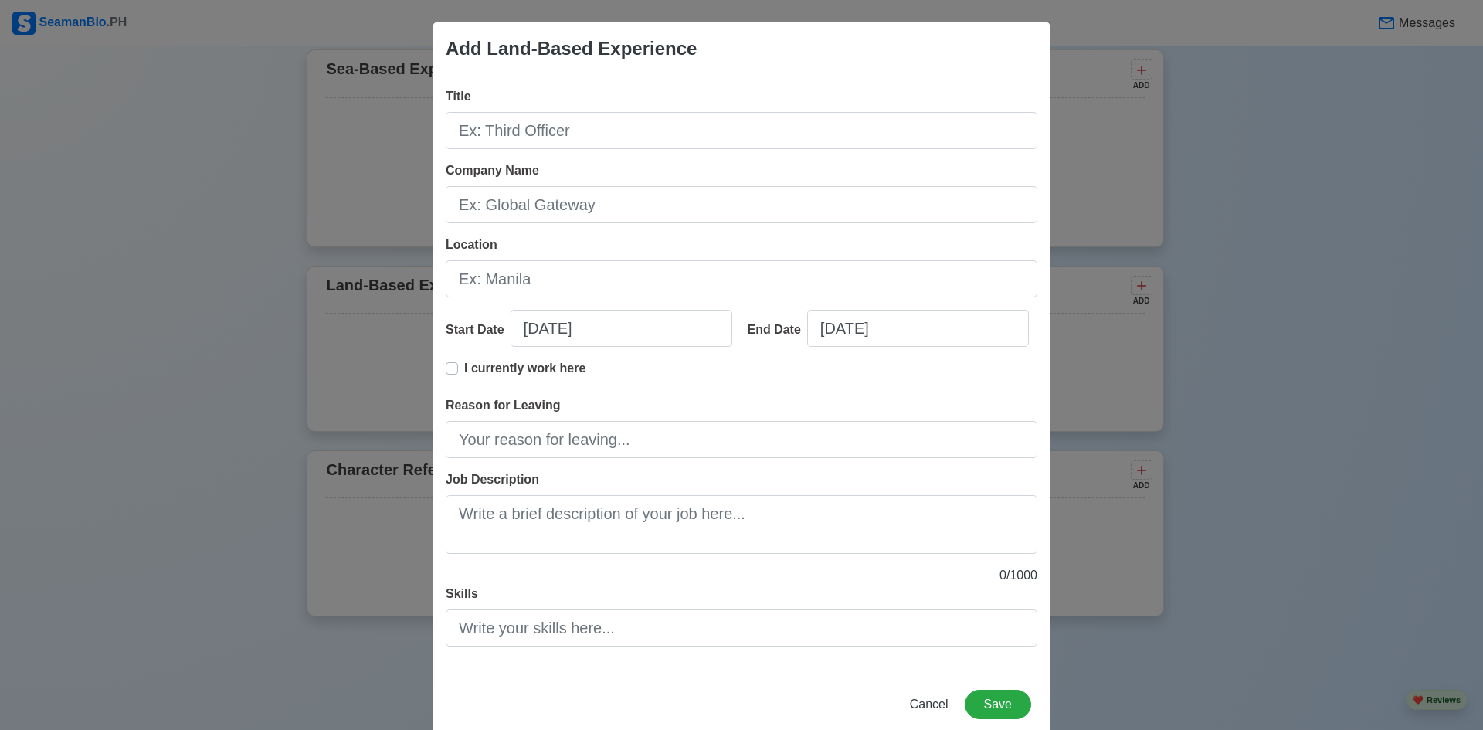
click at [1111, 416] on div "Add Land-Based Experience Title Company Name Location Start Date [DATE] End Dat…" at bounding box center [741, 365] width 1483 height 730
click at [927, 700] on span "Cancel" at bounding box center [929, 703] width 39 height 13
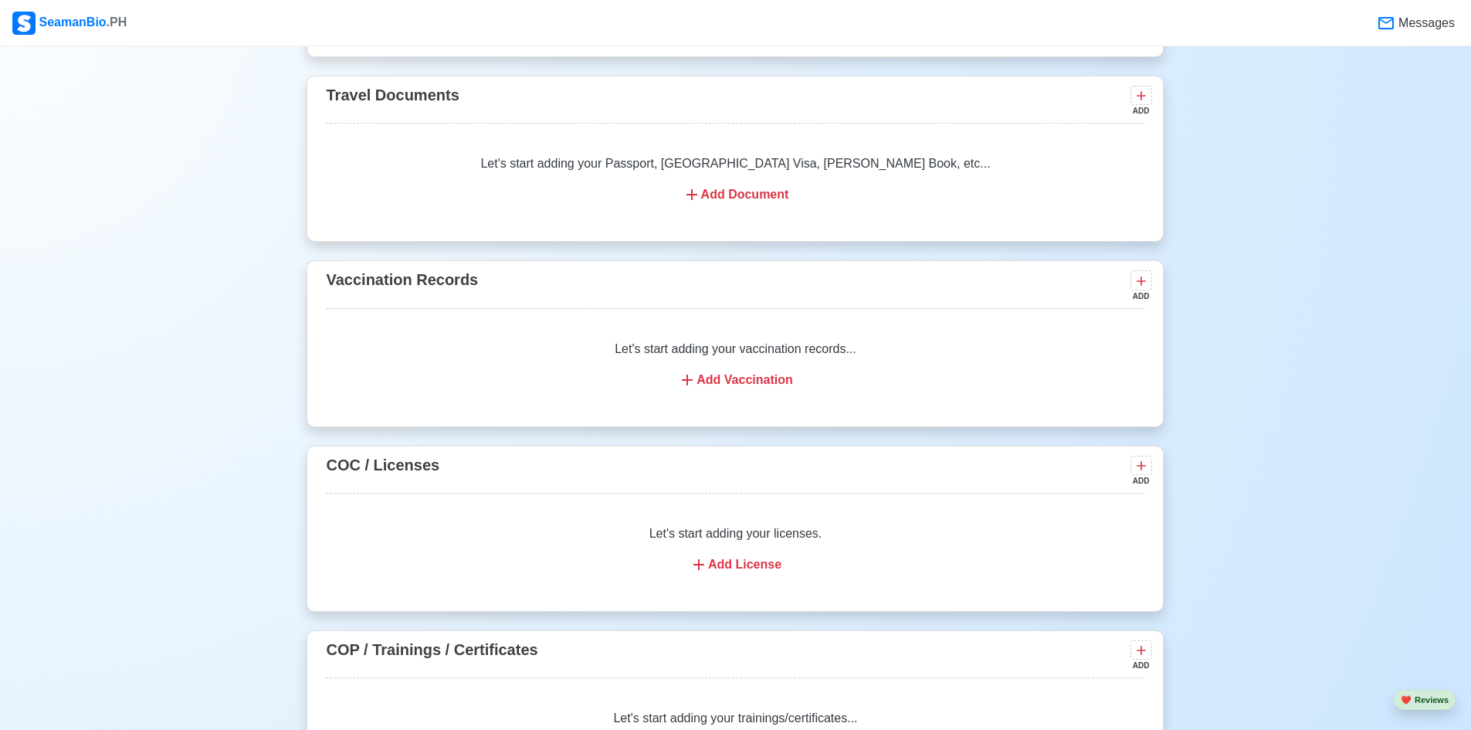
scroll to position [1390, 0]
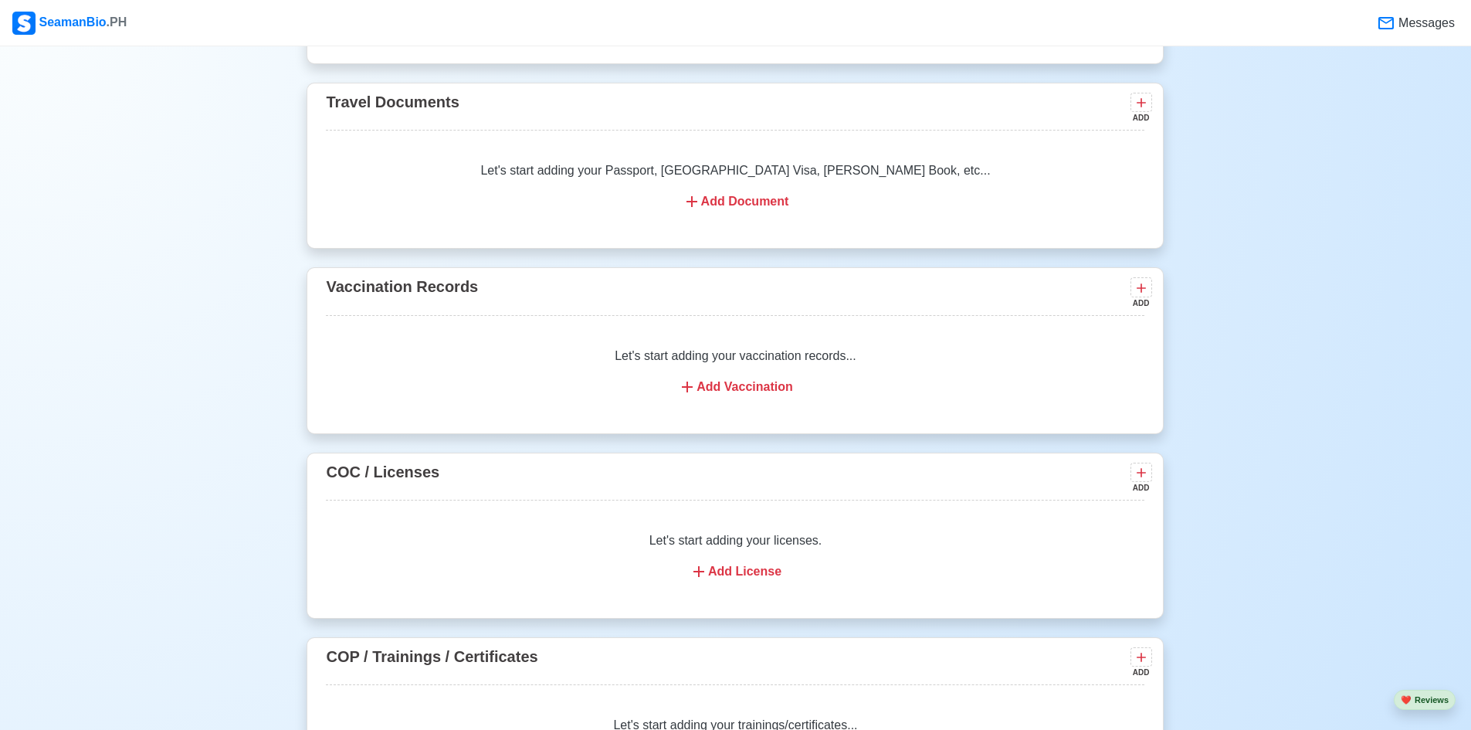
click at [726, 396] on div "Add Vaccination" at bounding box center [735, 387] width 782 height 19
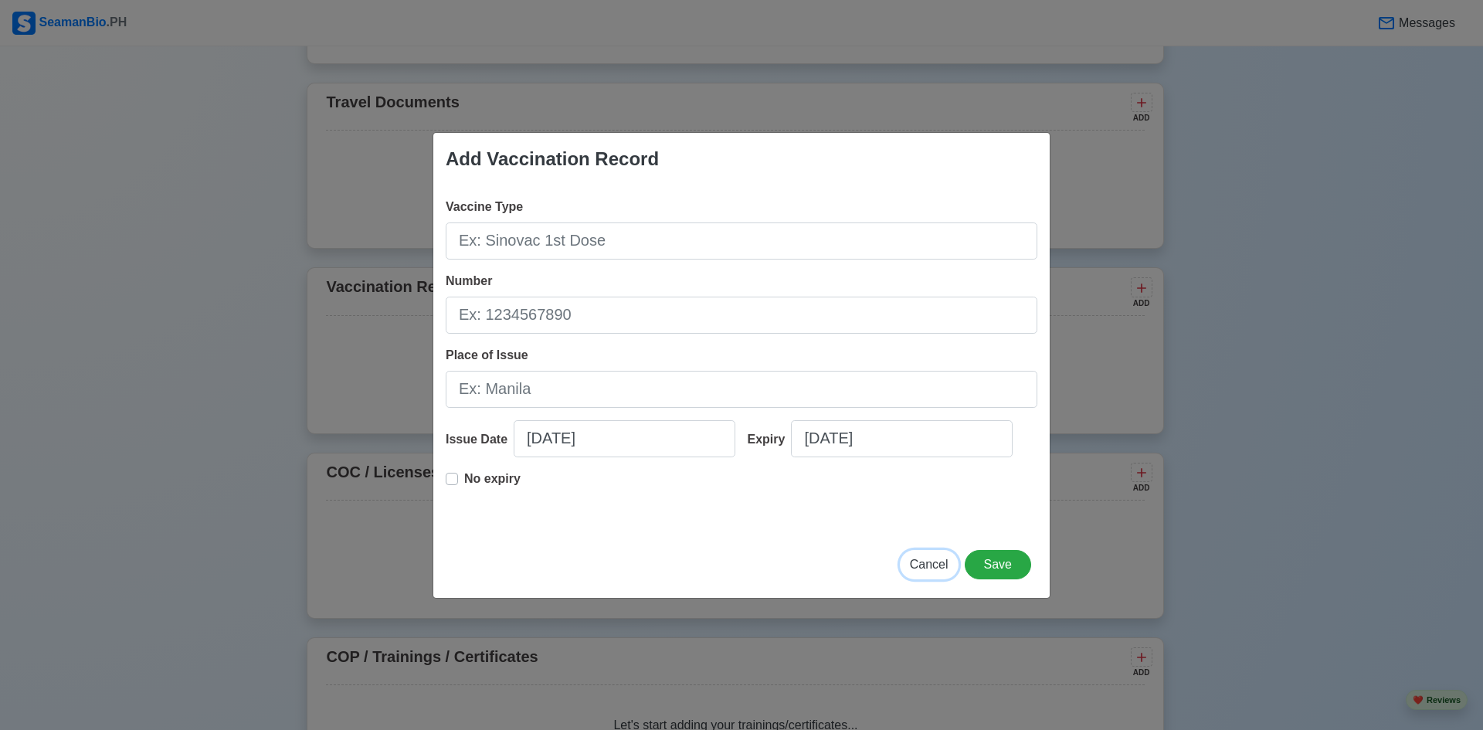
click at [927, 558] on button "Cancel" at bounding box center [929, 564] width 59 height 29
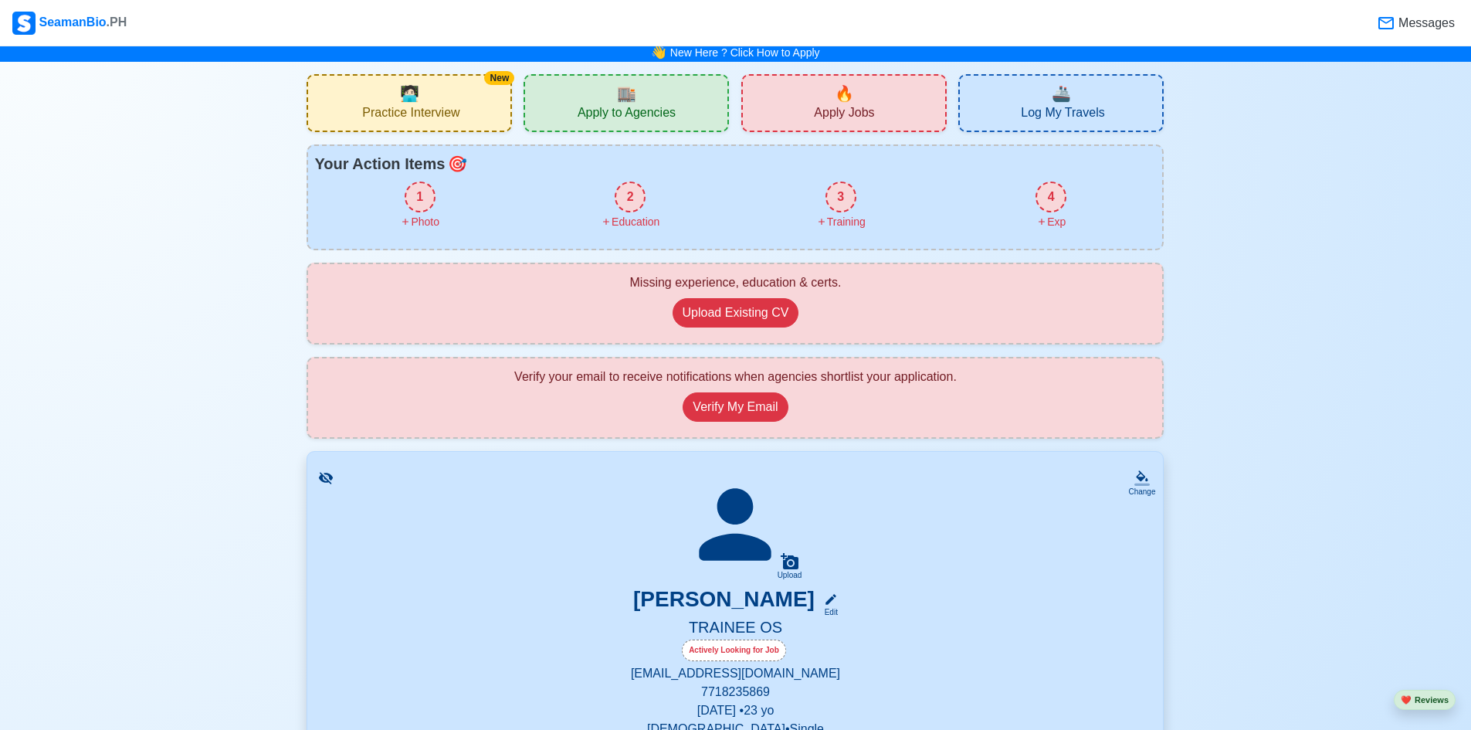
scroll to position [0, 0]
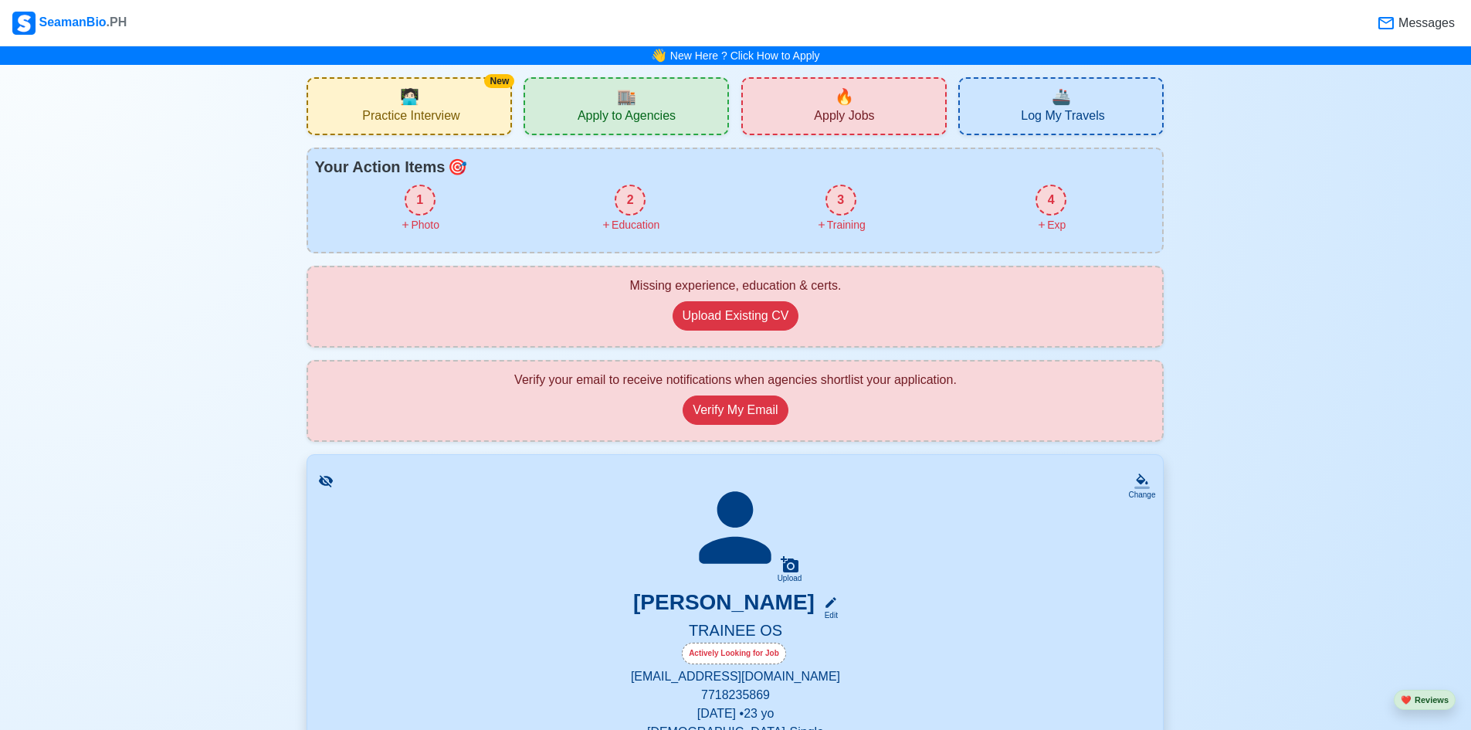
click at [667, 115] on span "Apply to Agencies" at bounding box center [627, 117] width 98 height 19
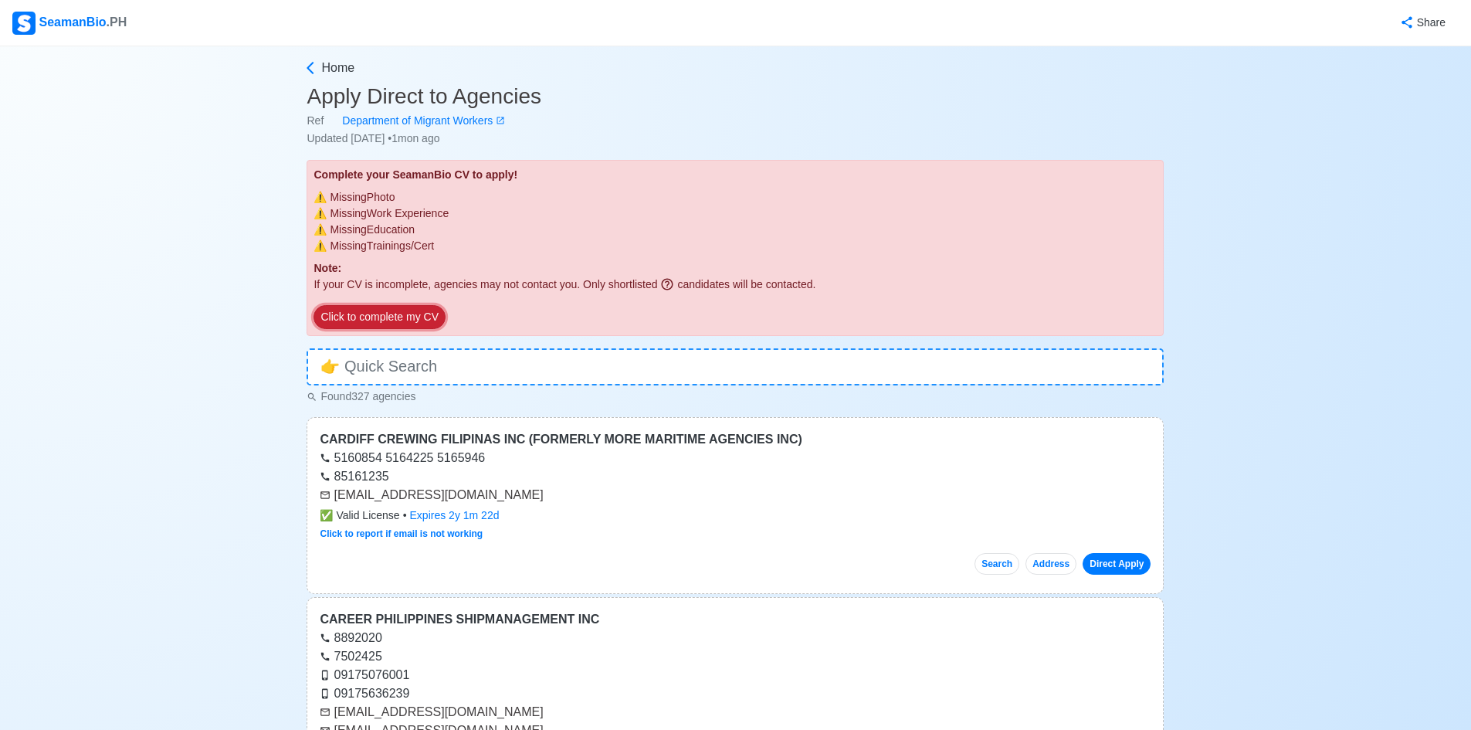
click at [396, 320] on button "Click to complete my CV" at bounding box center [379, 317] width 131 height 24
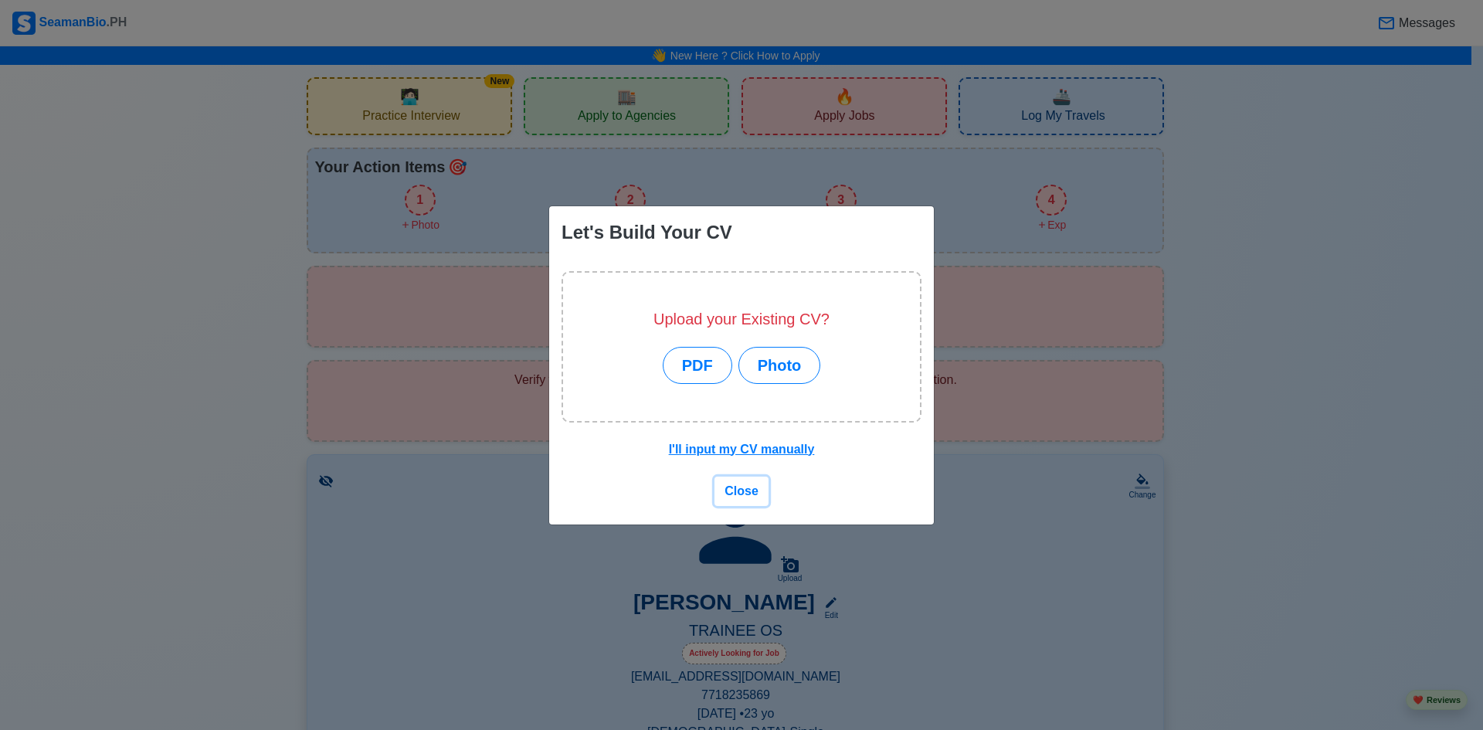
click at [749, 494] on span "Close" at bounding box center [741, 490] width 34 height 13
